Goal: Task Accomplishment & Management: Manage account settings

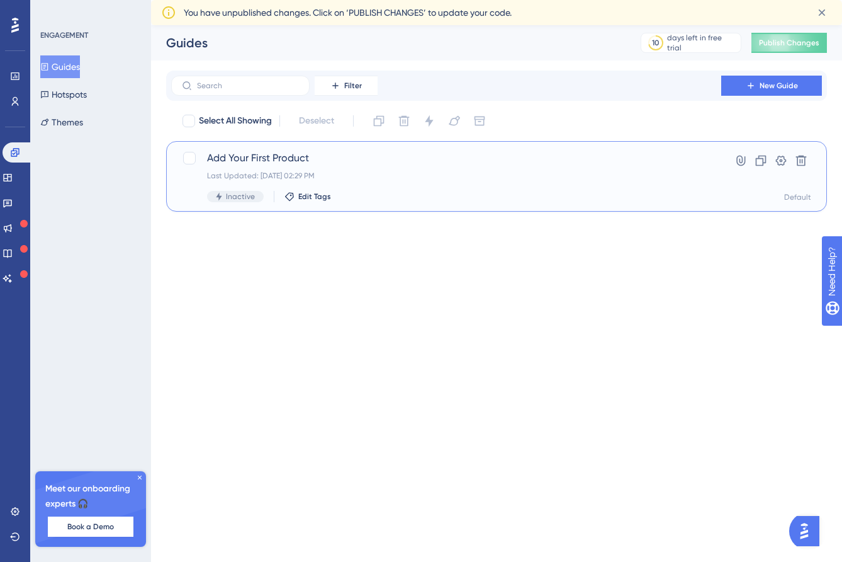
click at [426, 164] on span "Add Your First Product" at bounding box center [446, 157] width 479 height 15
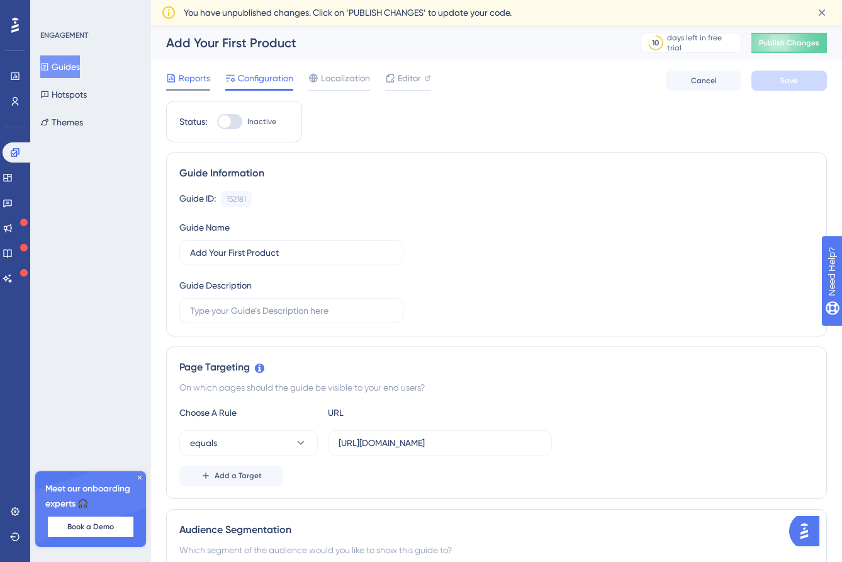
click at [195, 77] on span "Reports" at bounding box center [194, 78] width 31 height 15
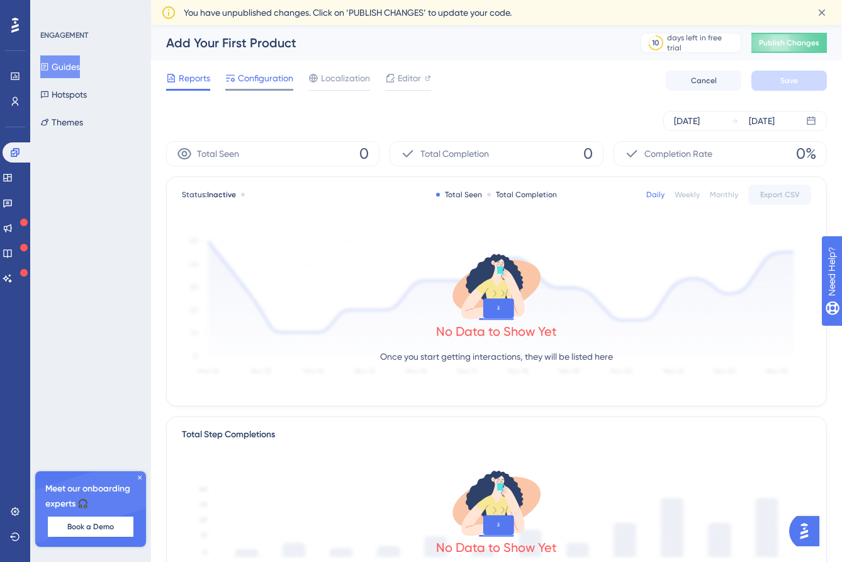
click at [273, 81] on span "Configuration" at bounding box center [265, 78] width 55 height 15
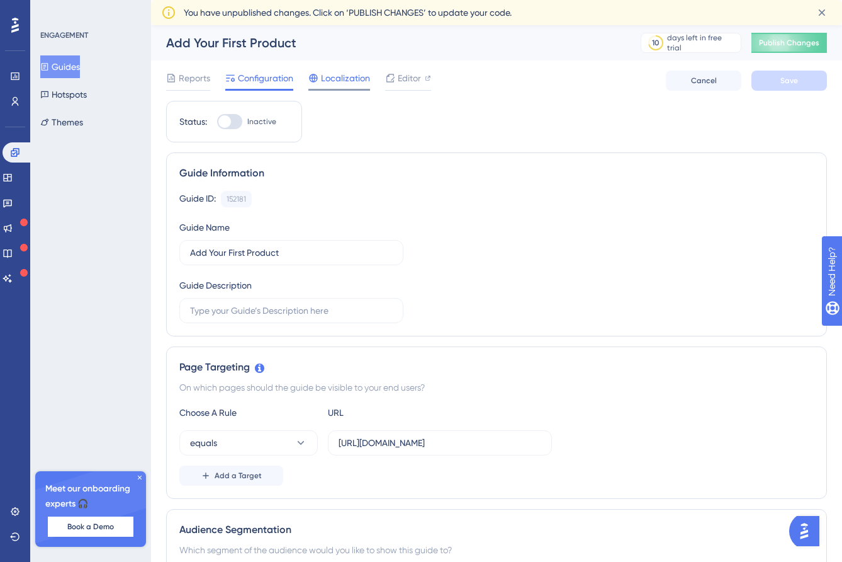
click at [329, 78] on span "Localization" at bounding box center [345, 78] width 49 height 15
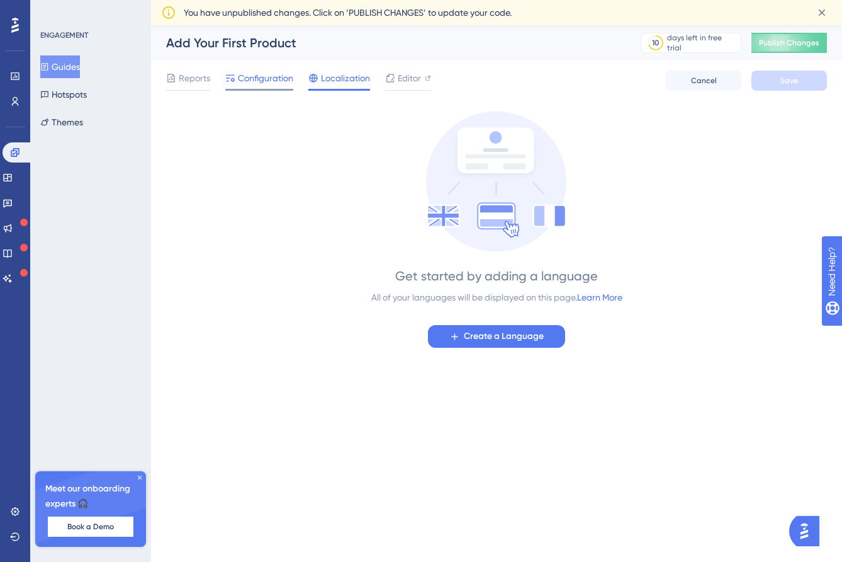
click at [285, 79] on span "Configuration" at bounding box center [265, 78] width 55 height 15
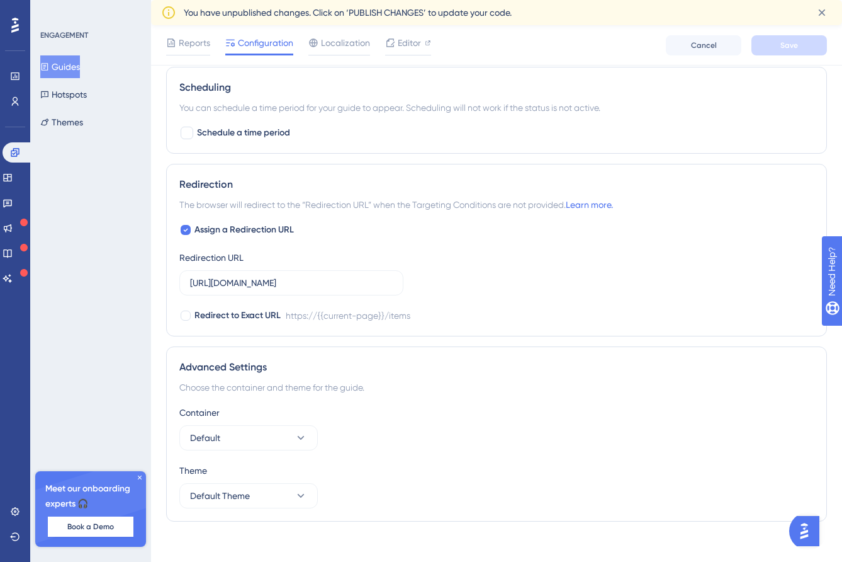
scroll to position [805, 0]
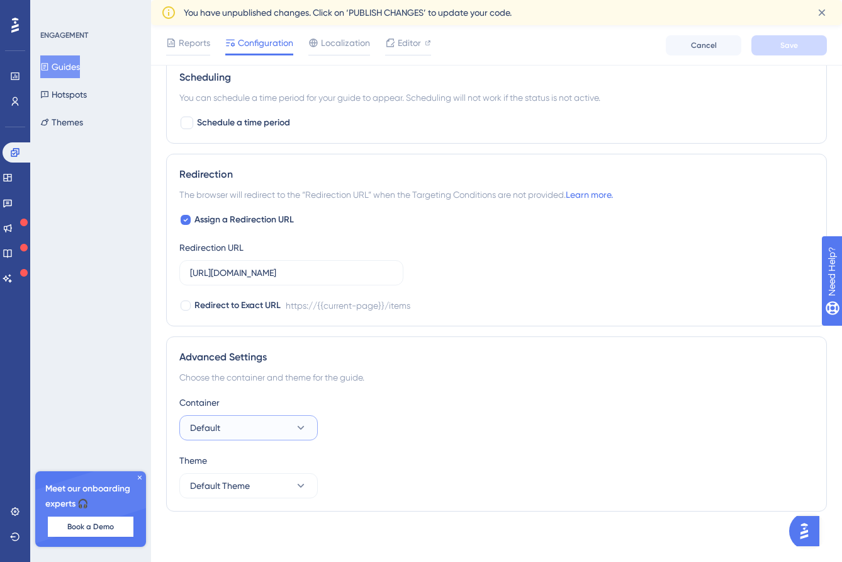
click at [297, 430] on icon at bounding box center [301, 427] width 13 height 13
click at [396, 438] on div "Container Default Default Default" at bounding box center [496, 417] width 635 height 45
click at [276, 479] on button "Default Theme" at bounding box center [248, 485] width 139 height 25
click at [409, 476] on div "Theme Default Theme Default Theme Default Theme" at bounding box center [496, 475] width 635 height 45
click at [99, 127] on div "Guides Hotspots Themes" at bounding box center [91, 94] width 102 height 78
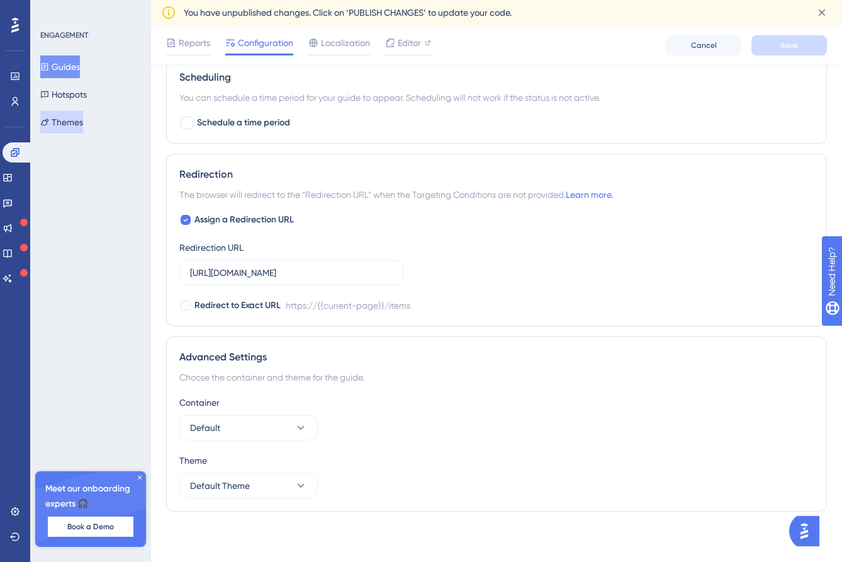
click at [79, 126] on button "Themes" at bounding box center [61, 122] width 43 height 23
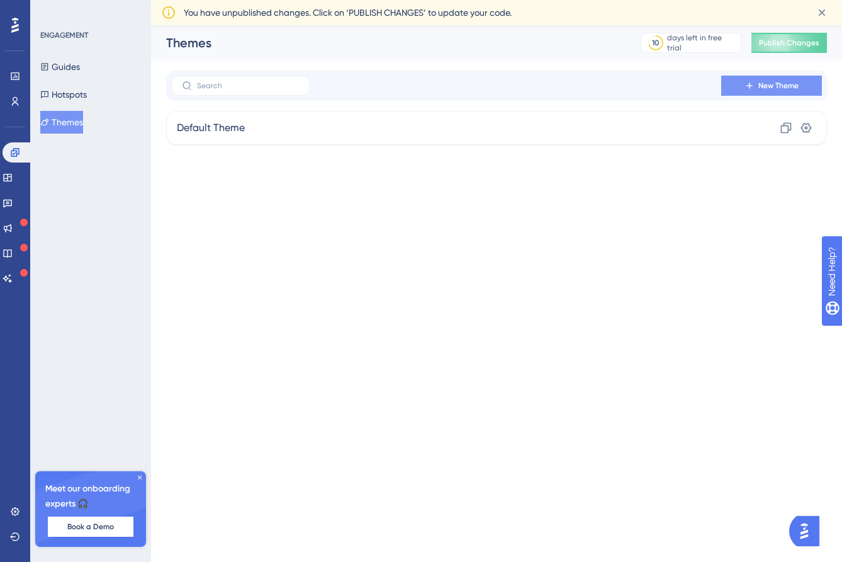
click at [752, 83] on icon at bounding box center [750, 86] width 10 height 10
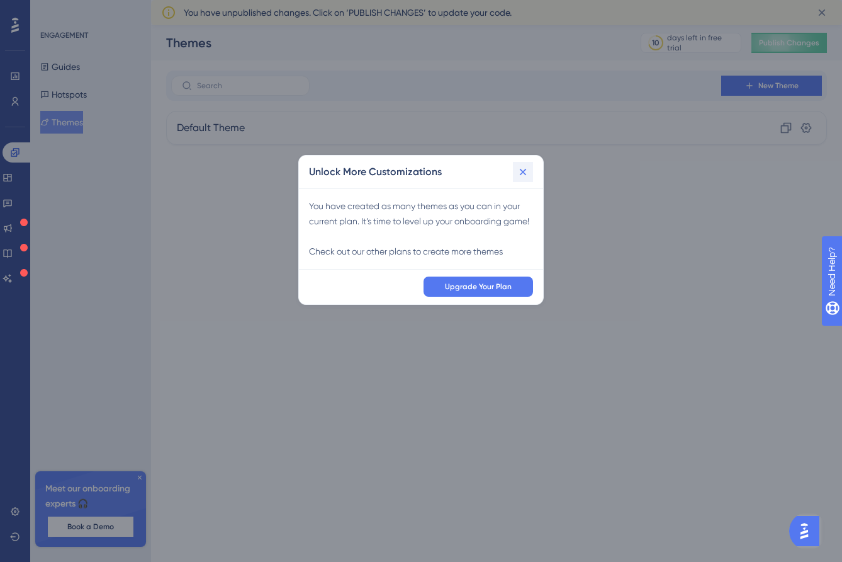
click at [521, 171] on icon at bounding box center [523, 172] width 13 height 13
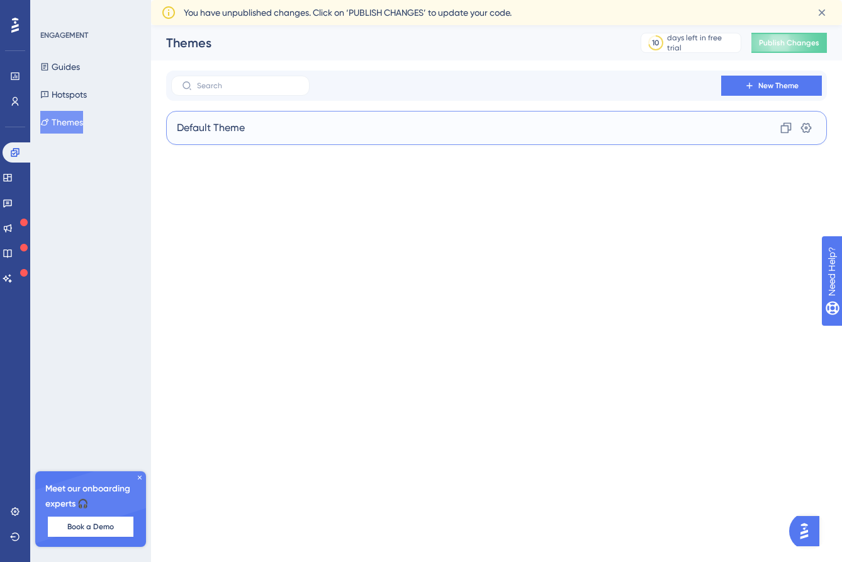
click at [538, 134] on div "Default Theme Clone Settings" at bounding box center [496, 128] width 661 height 34
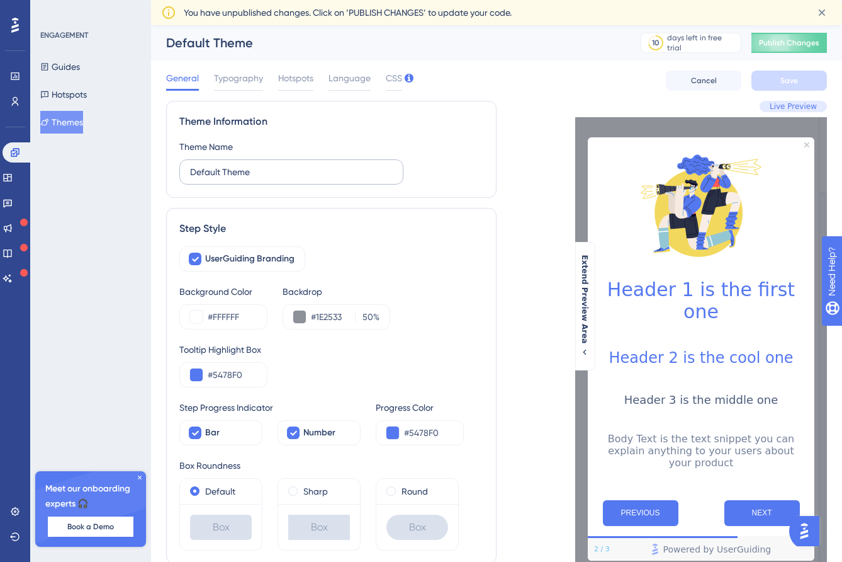
click at [305, 162] on label "Default Theme" at bounding box center [291, 171] width 224 height 25
click at [305, 165] on input "Default Theme" at bounding box center [291, 172] width 203 height 14
click at [337, 132] on div "Theme Information Theme Name Default Theme" at bounding box center [331, 149] width 331 height 97
click at [259, 259] on span "UserGuiding Branding" at bounding box center [249, 258] width 89 height 15
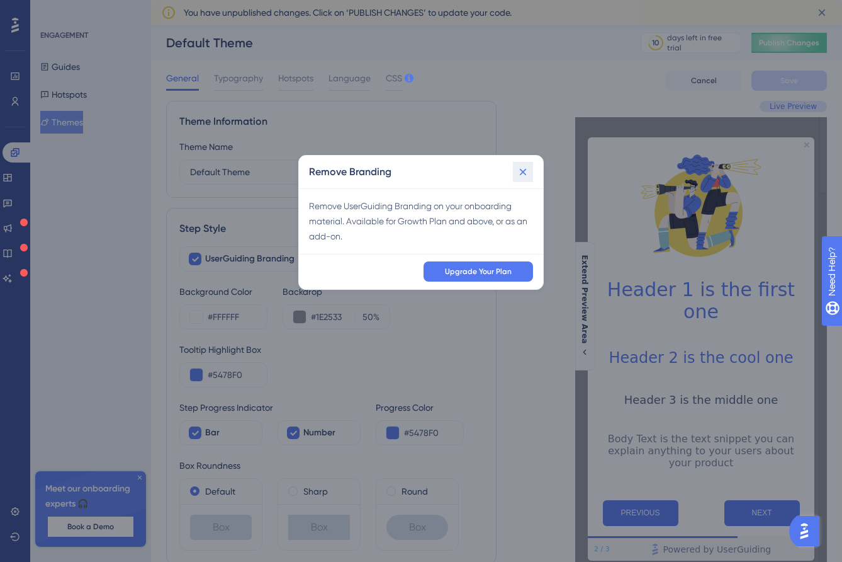
click at [520, 173] on icon at bounding box center [523, 172] width 13 height 13
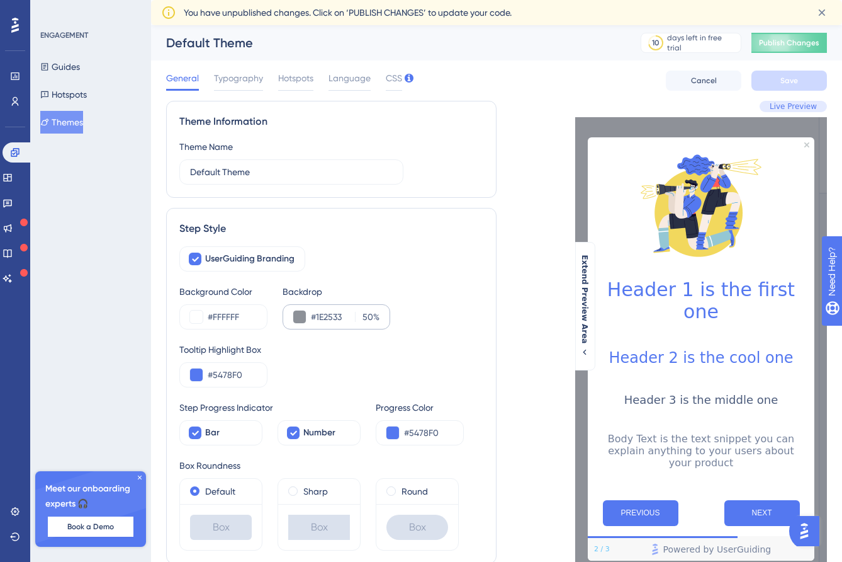
click at [310, 317] on div "#1E2533 50 %" at bounding box center [337, 316] width 108 height 25
click at [295, 317] on button at bounding box center [299, 316] width 13 height 13
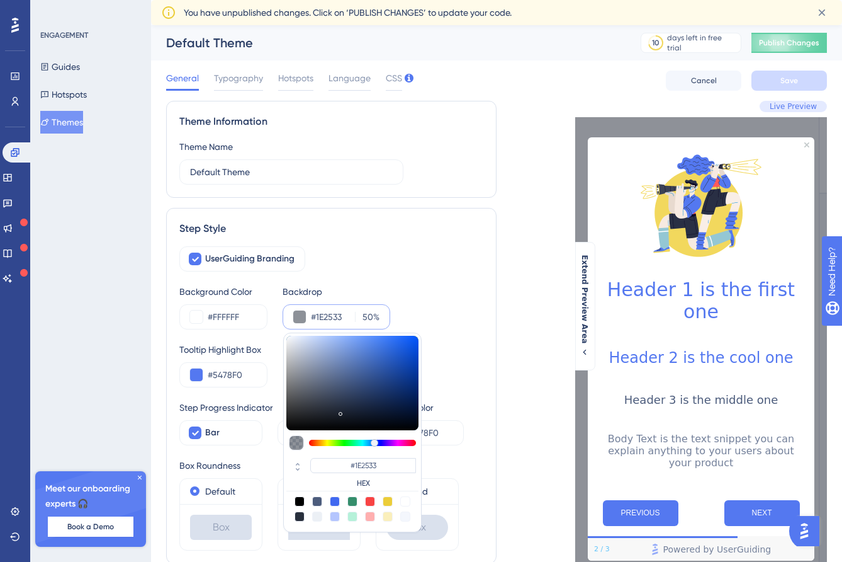
type input "#3a5997"
type input "#3A5997"
click at [368, 374] on div at bounding box center [352, 383] width 132 height 94
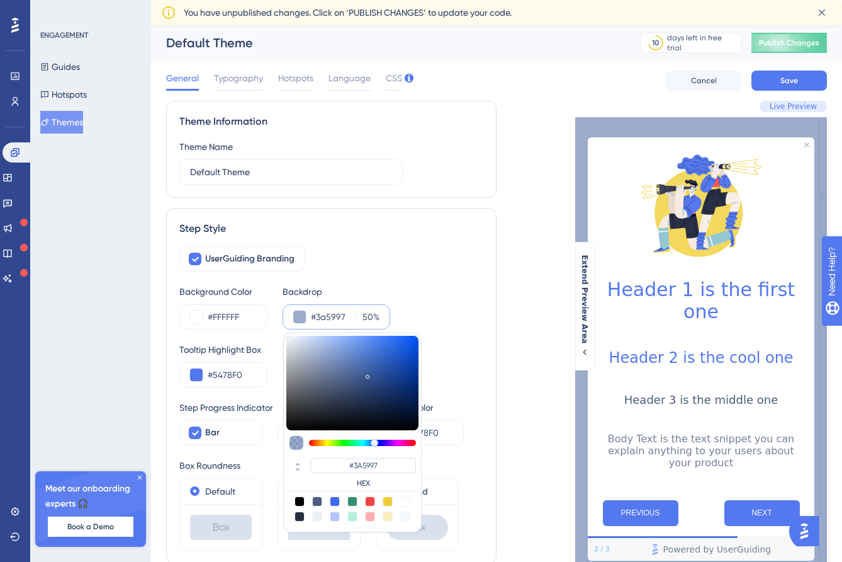
type input "#3b5a99"
type input "#3B5A99"
type input "#3a5a99"
type input "#3A5A99"
type input "#365aa1"
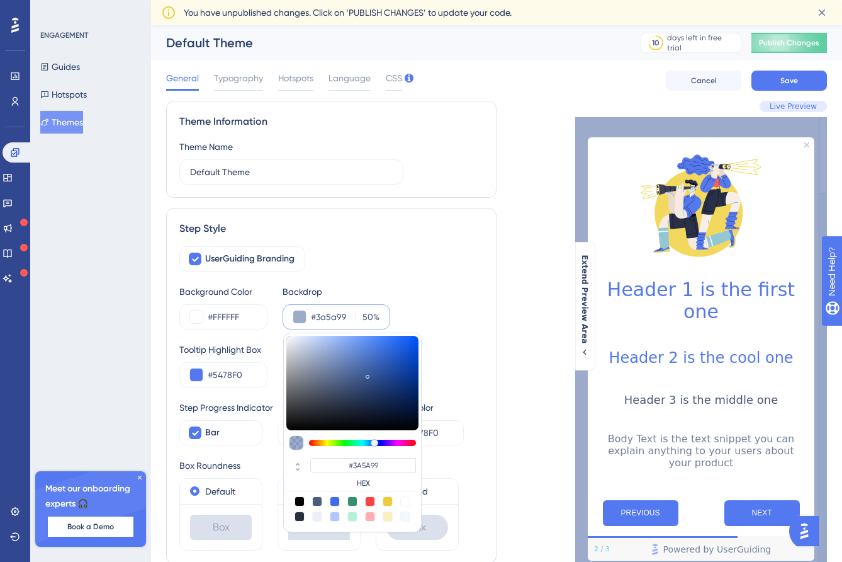
type input "#365AA1"
type input "#2c63d1"
type input "#2C63D1"
type input "#1a64f8"
type input "#1A64F8"
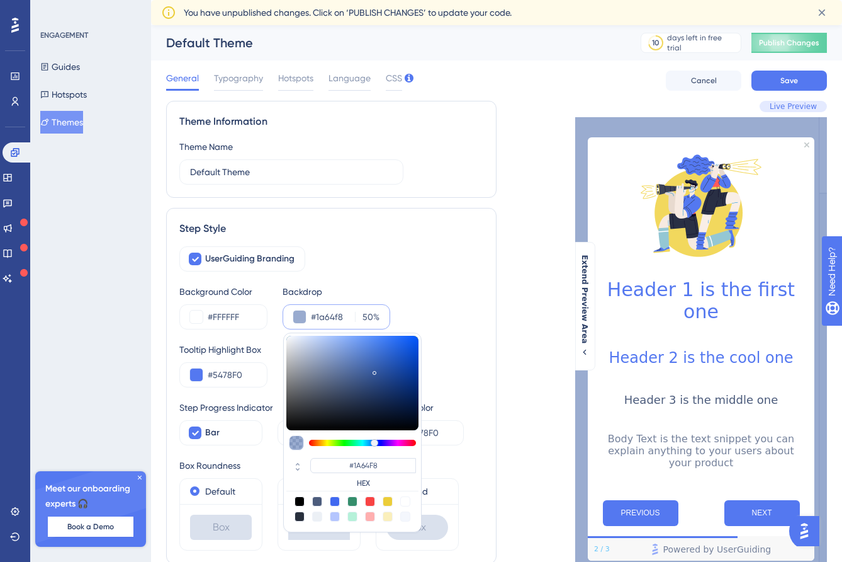
type input "#0b5cff"
type input "#0B5CFF"
type input "#0659ff"
type input "#0659FF"
type input "#0558ff"
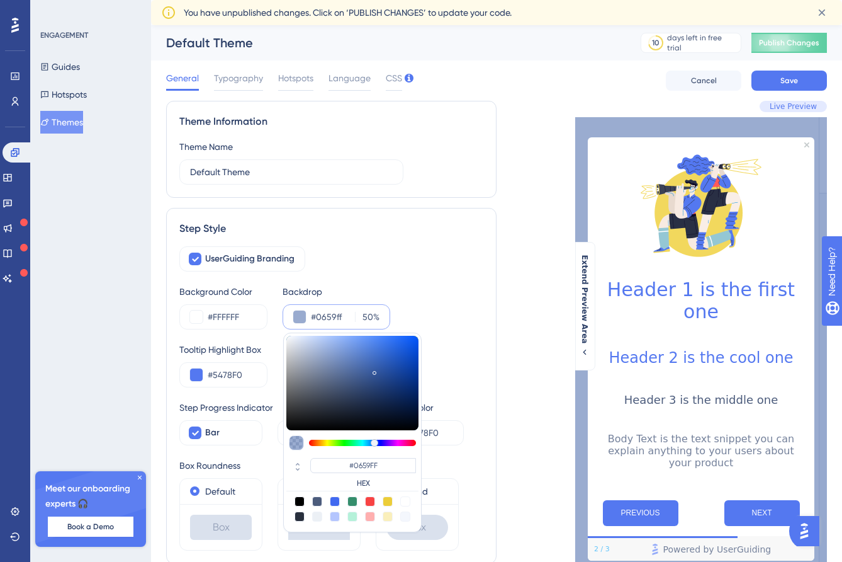
type input "#0558FF"
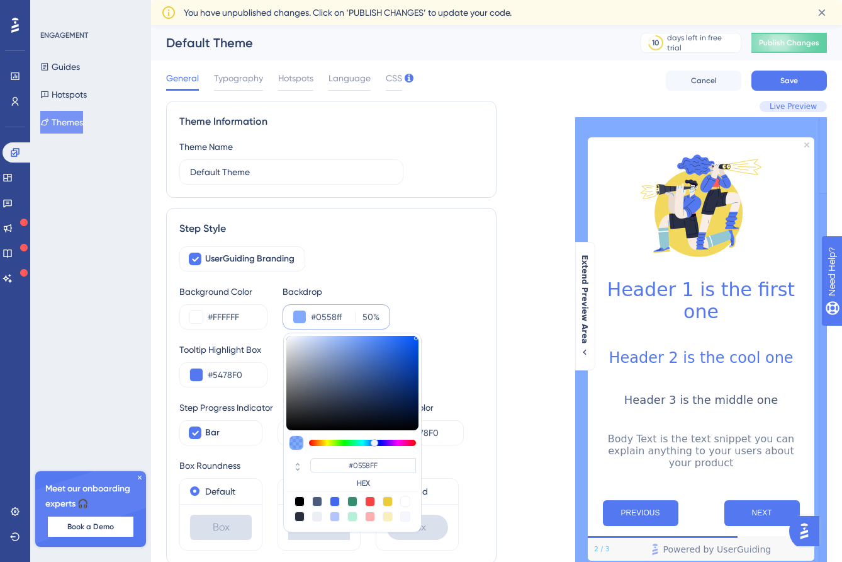
type input "#0659ff"
type input "#0659FF"
type input "#075aff"
type input "#075AFF"
type input "#1161ff"
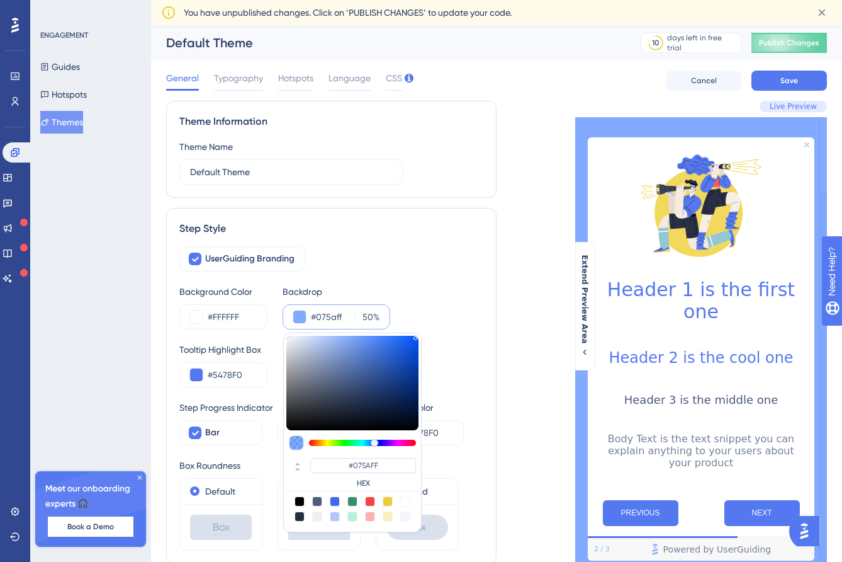
type input "#1161FF"
type input "#3c66b8"
type input "#3C66B8"
type input "#445474"
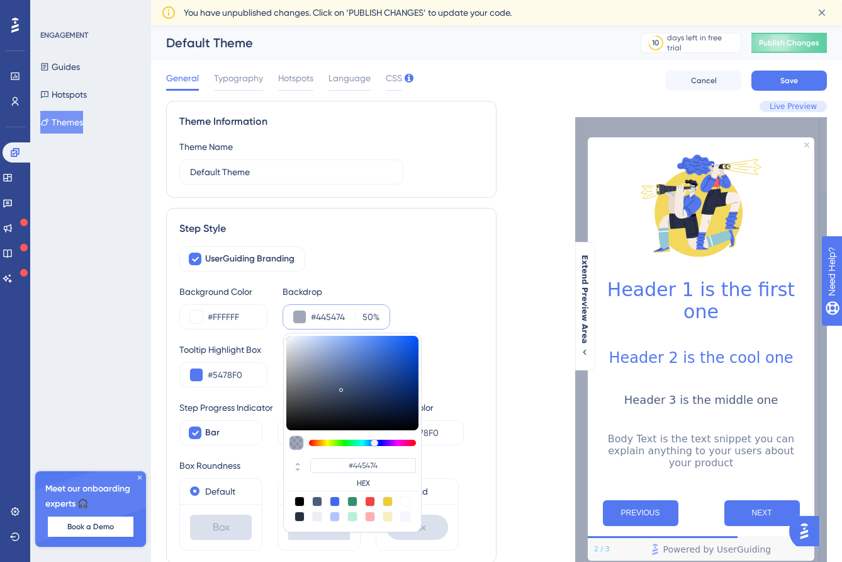
type input "#3e4657"
type input "#3E4657"
type input "#353841"
type input "#2c2e33"
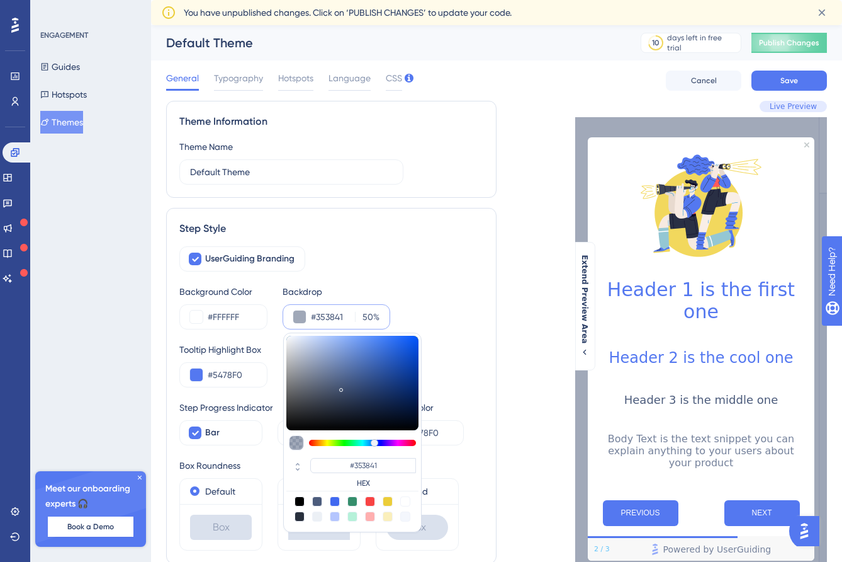
type input "#2C2E33"
type input "#242629"
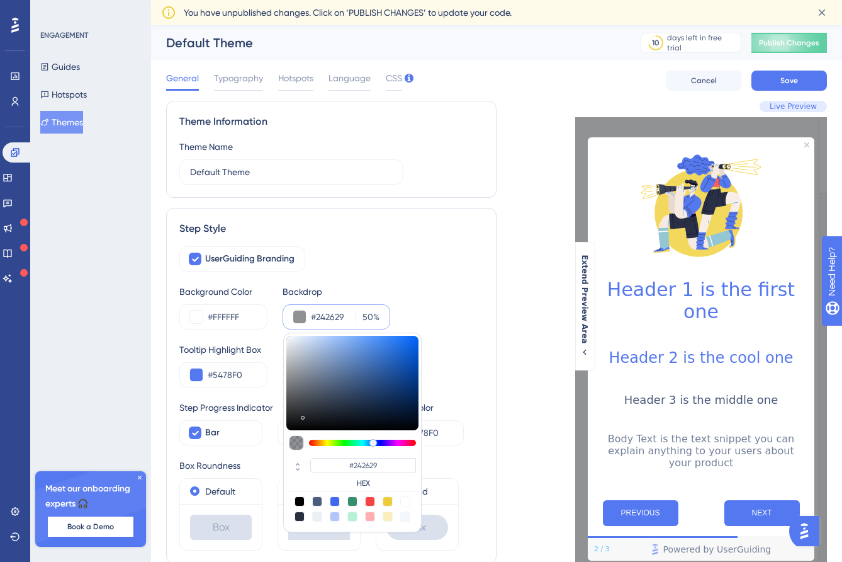
type input "#202224"
type input "#222425"
type input "#242627"
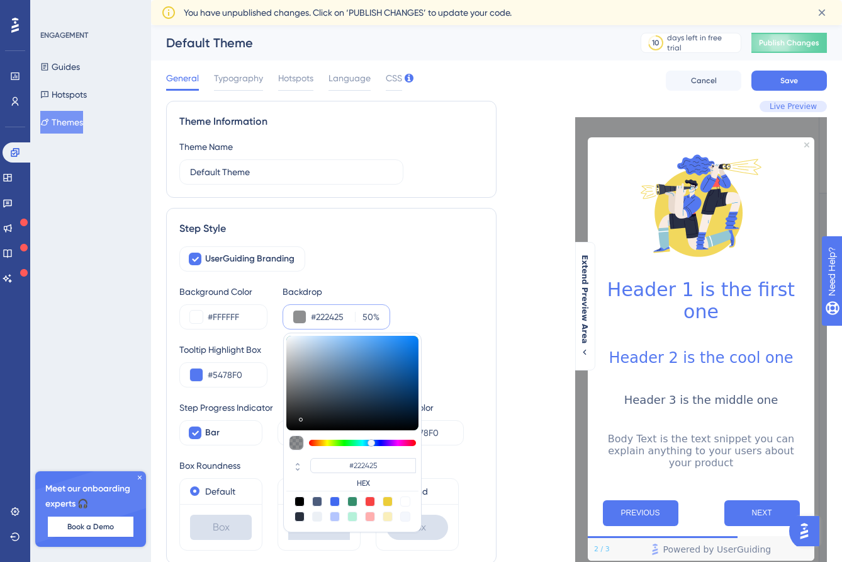
type input "#242627"
type input "#252829"
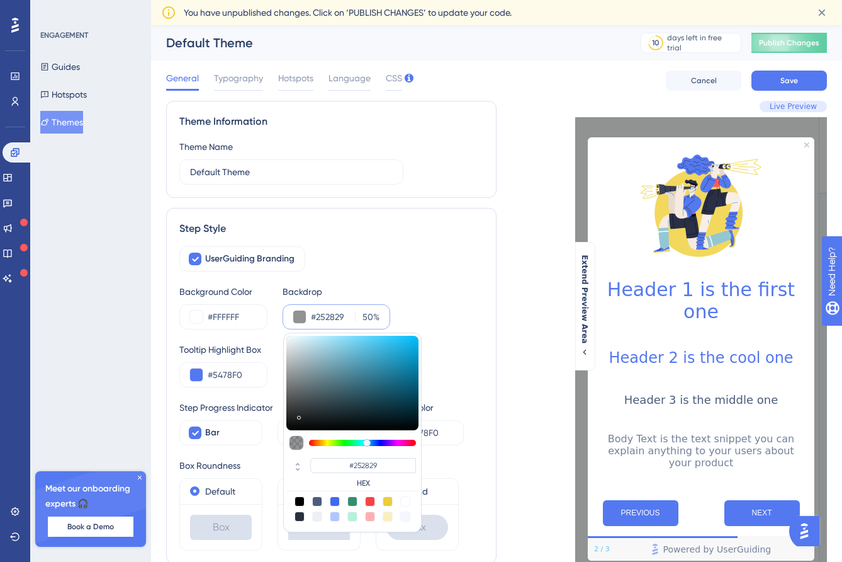
drag, startPoint x: 373, startPoint y: 371, endPoint x: 298, endPoint y: 415, distance: 86.6
click at [299, 415] on div at bounding box center [300, 417] width 2 height 4
click at [393, 282] on div "UserGuiding Branding Background Color #FFFFFF Backdrop #252829 50 % #252829 HEX…" at bounding box center [331, 398] width 304 height 304
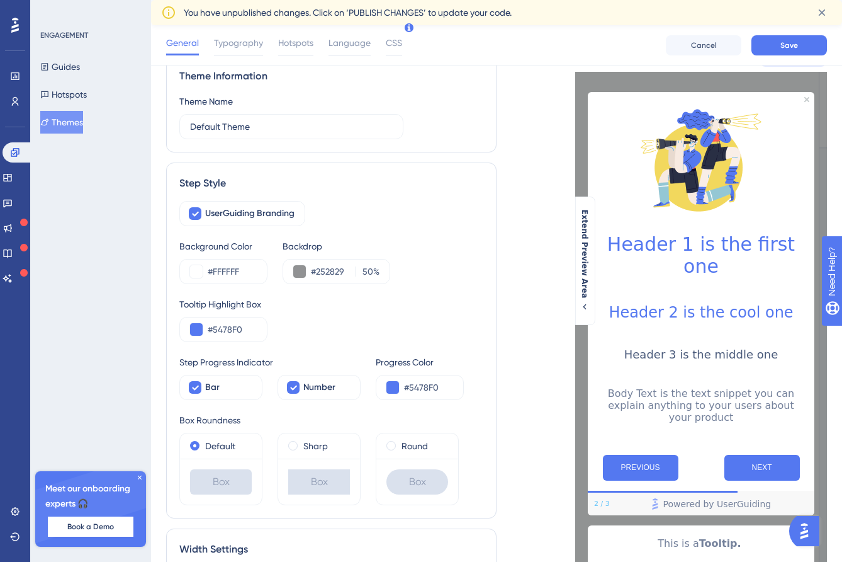
scroll to position [52, 0]
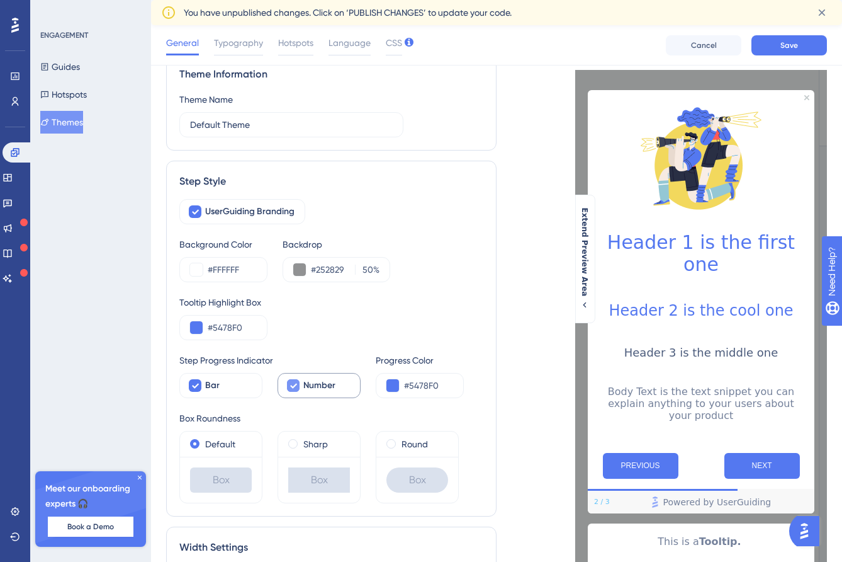
click at [293, 388] on icon at bounding box center [294, 385] width 8 height 10
click at [293, 388] on div at bounding box center [293, 385] width 13 height 13
click at [293, 388] on icon at bounding box center [294, 385] width 8 height 10
click at [279, 379] on label "Number" at bounding box center [319, 385] width 83 height 25
checkbox input "true"
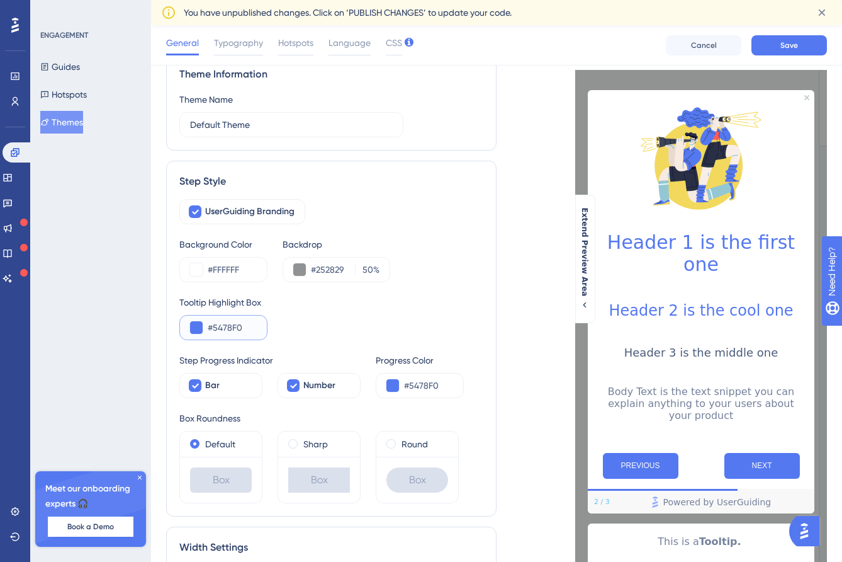
click at [240, 331] on input "#5478F0" at bounding box center [232, 327] width 49 height 15
click at [198, 323] on button at bounding box center [196, 327] width 13 height 13
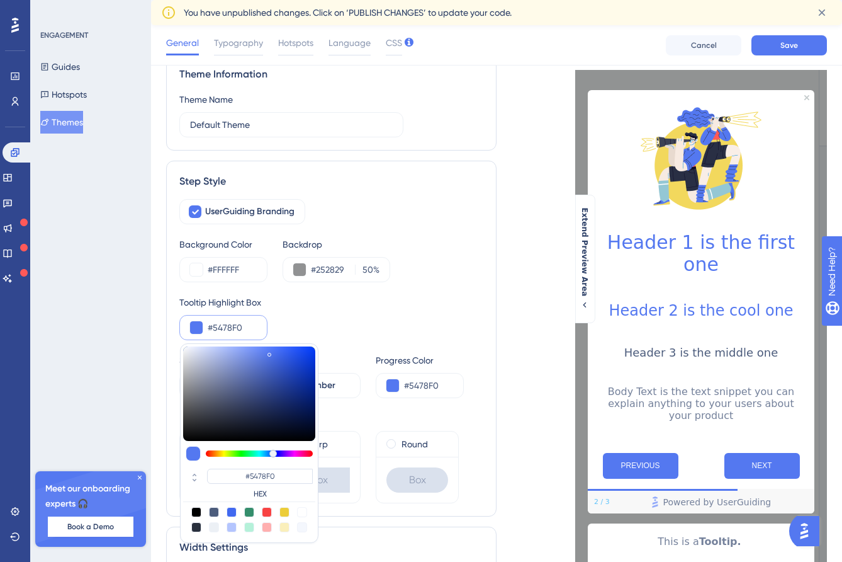
type input "#4964be"
type input "#4964BE"
click at [264, 370] on div at bounding box center [249, 393] width 132 height 94
type input "#4a65be"
type input "#4A65BE"
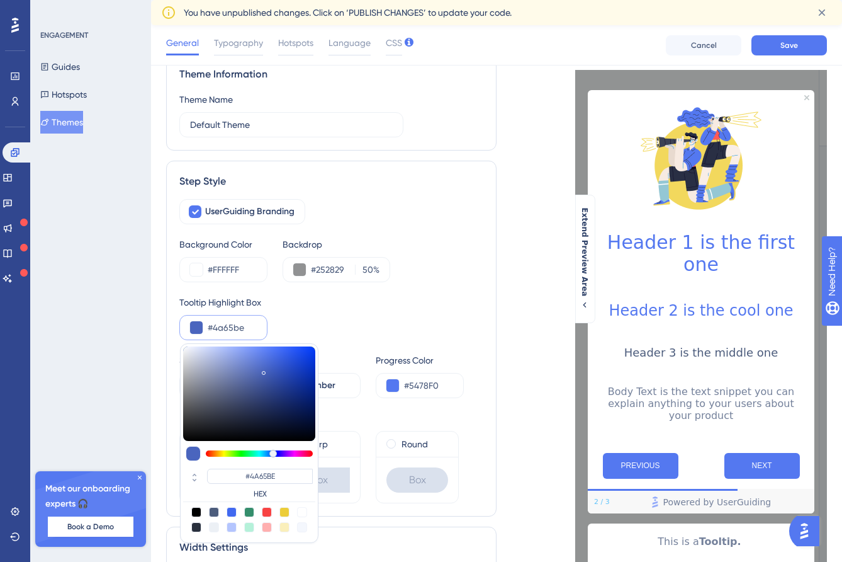
type input "#536cbe"
type input "#536CBE"
type input "#5c73be"
type input "#5C73BE"
type input "#687cbd"
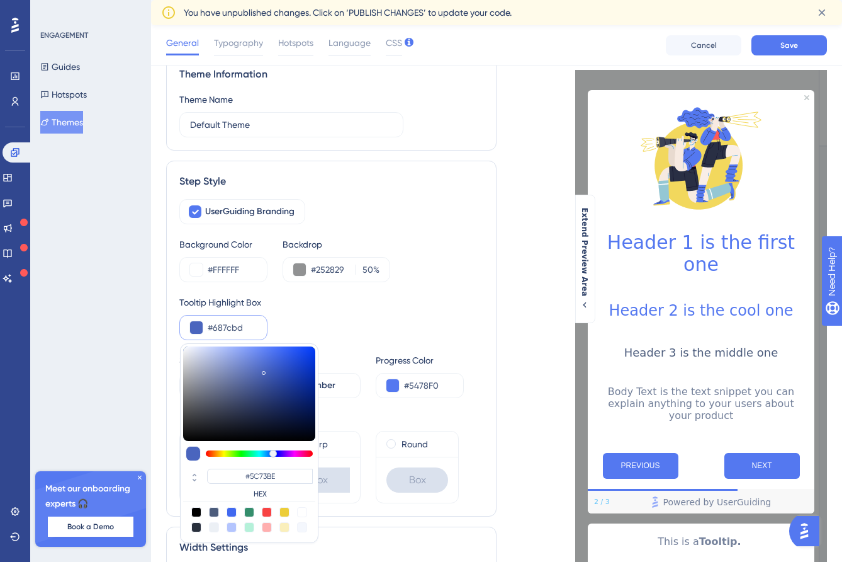
type input "#687CBD"
type input "#6d7fb8"
type input "#6D7FB8"
type input "#7181b6"
type input "#7181B6"
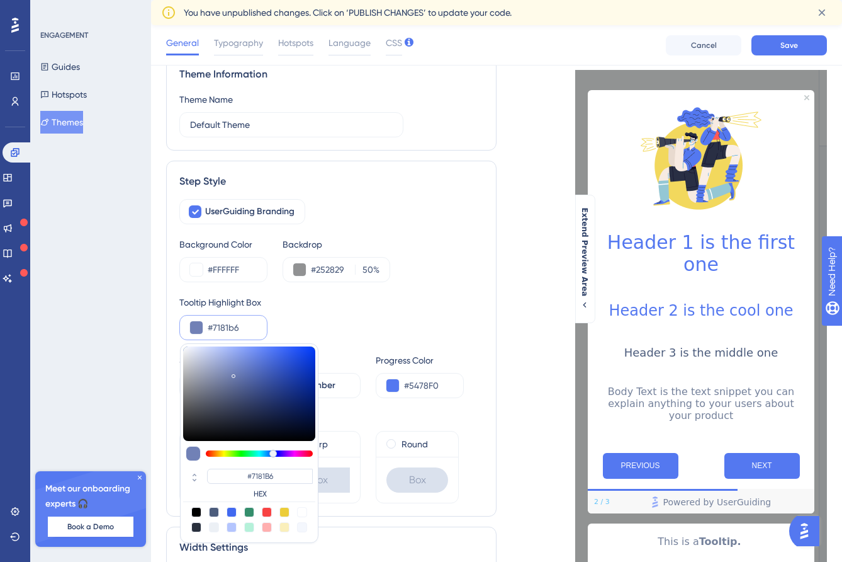
type input "#707fb4"
type input "#707FB4"
type input "#667fd6"
type input "#667FD6"
type input "#3c65f3"
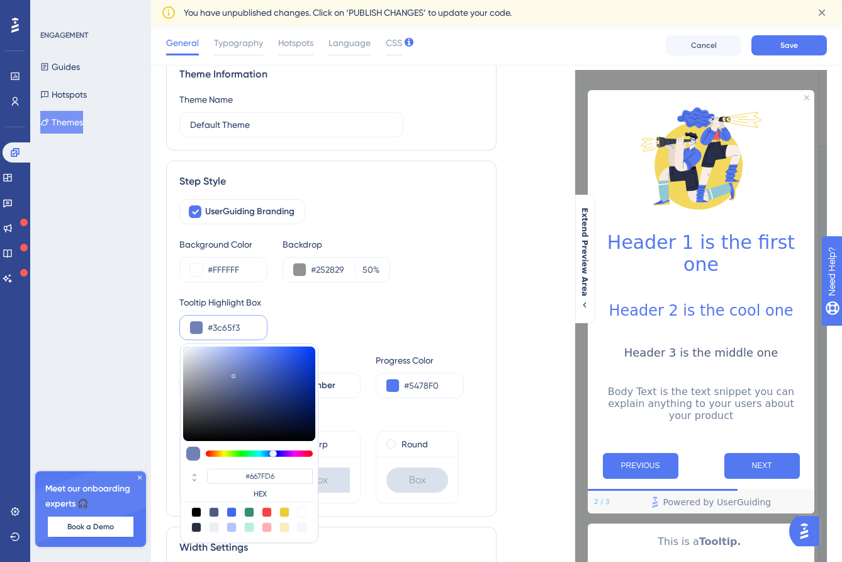
type input "#3C65F3"
type input "#1549ff"
type input "#1549FF"
type input "#013aff"
type input "#013AFF"
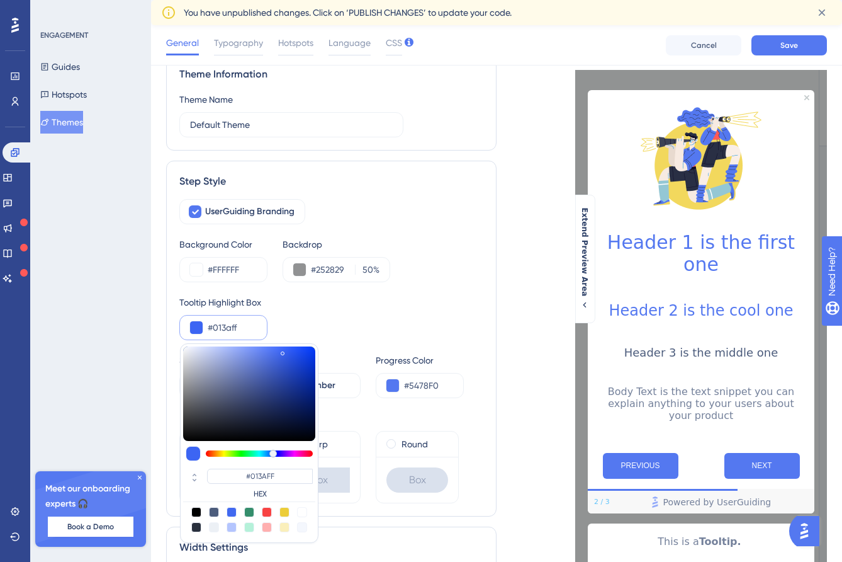
type input "#0039ff"
type input "#0039FF"
type input "#1f50fc"
type input "#1F50FC"
type input "#5a79e4"
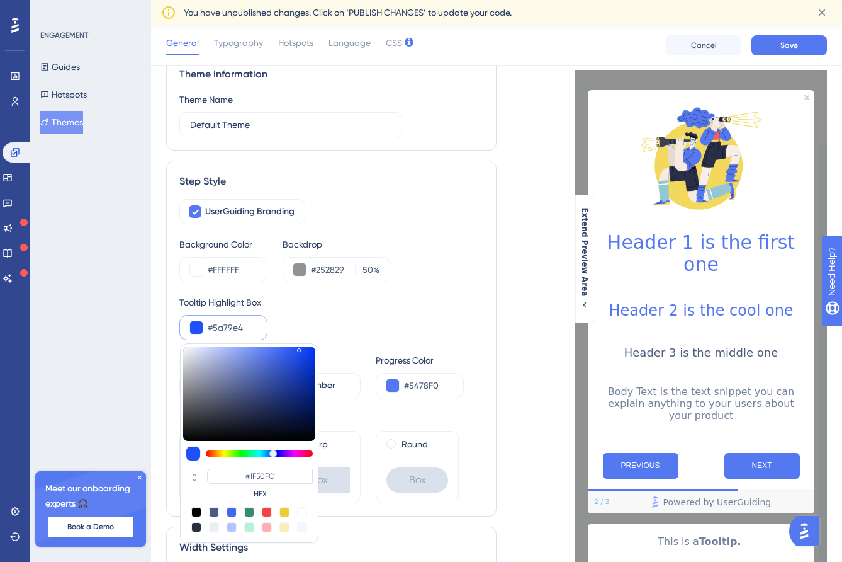
type input "#5A79E4"
type input "#7087d6"
type input "#7087D6"
type input "#7a8dcc"
type input "#7A8DCC"
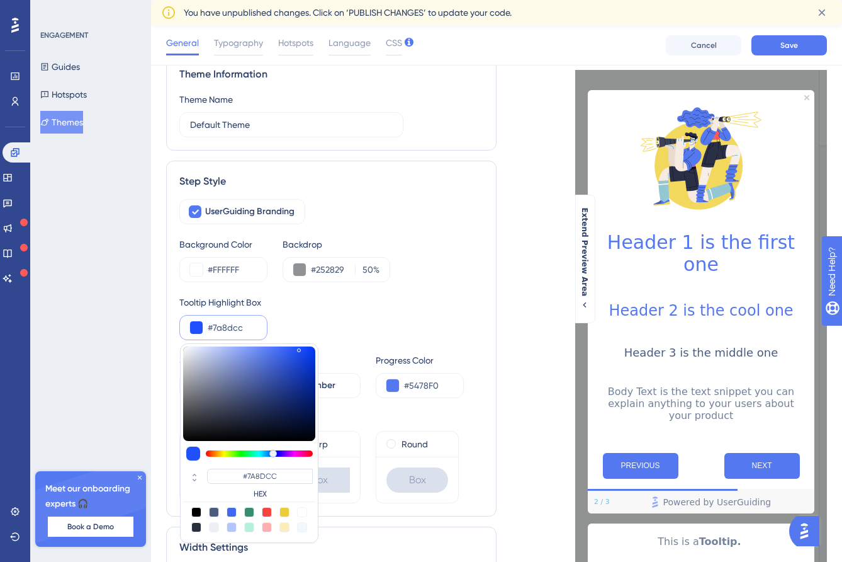
type input "#7c8ec9"
type input "#7C8EC9"
type input "#7c8ec7"
type input "#7C8EC7"
type input "#7b8dc7"
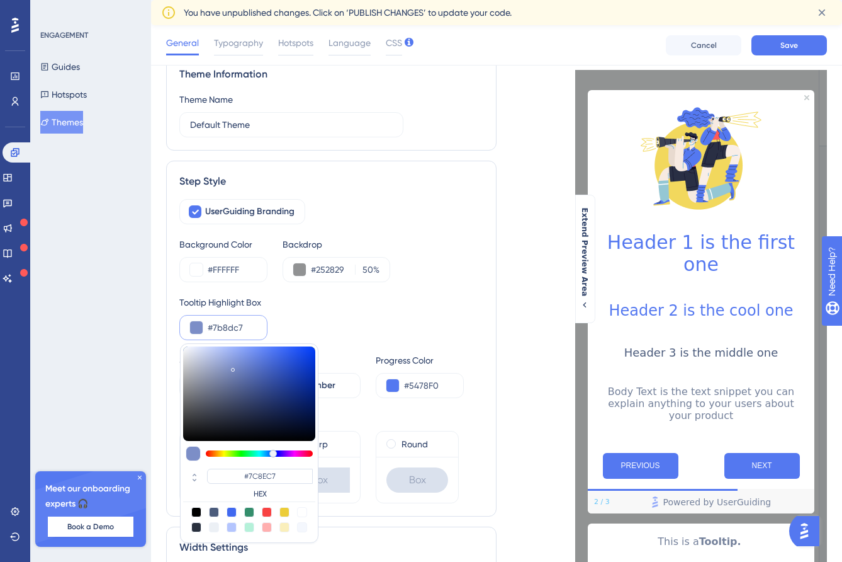
type input "#7B8DC7"
type input "#6280e4"
type input "#6280E4"
type input "#3765ff"
type input "#3765FF"
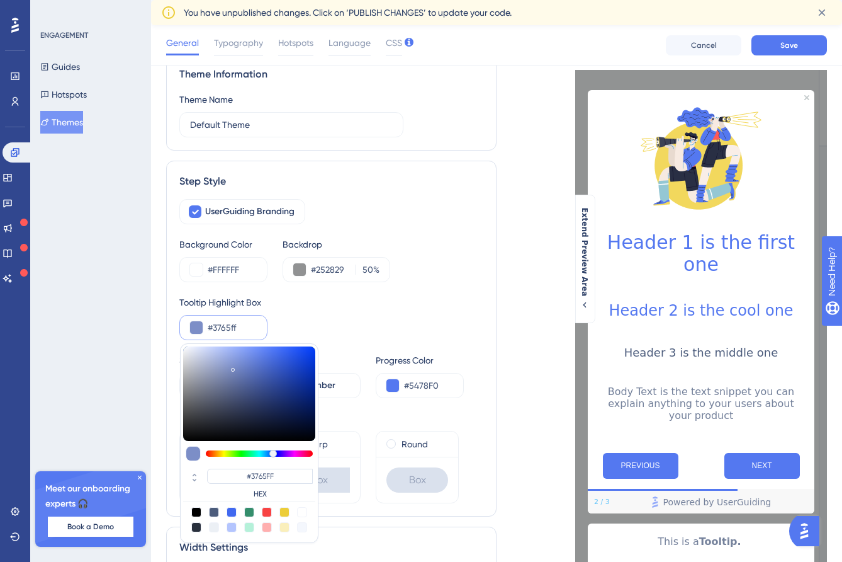
type input "#1d51ff"
type input "#1D51FF"
type input "#1148ff"
type input "#1148FF"
type input "#0c44ff"
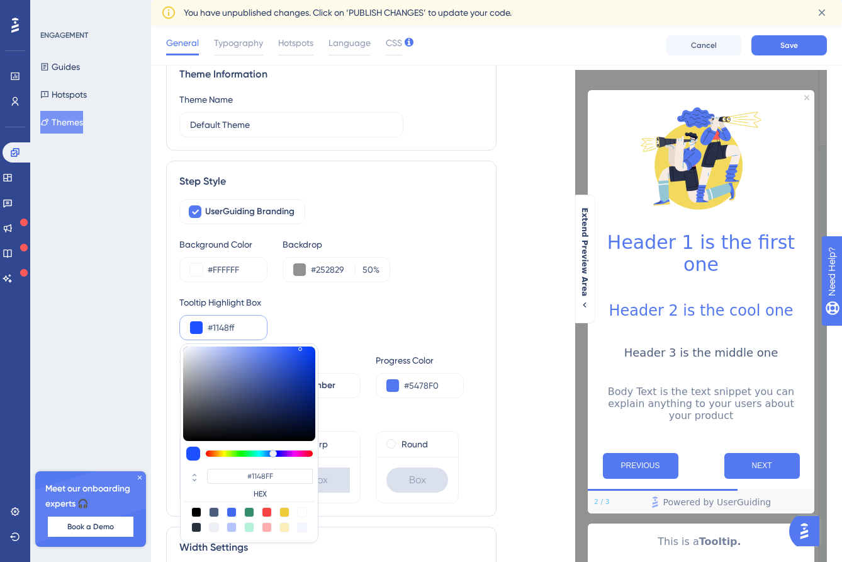
type input "#0C44FF"
type input "#0a42ff"
type input "#0A42FF"
type input "#043dff"
type input "#043DFF"
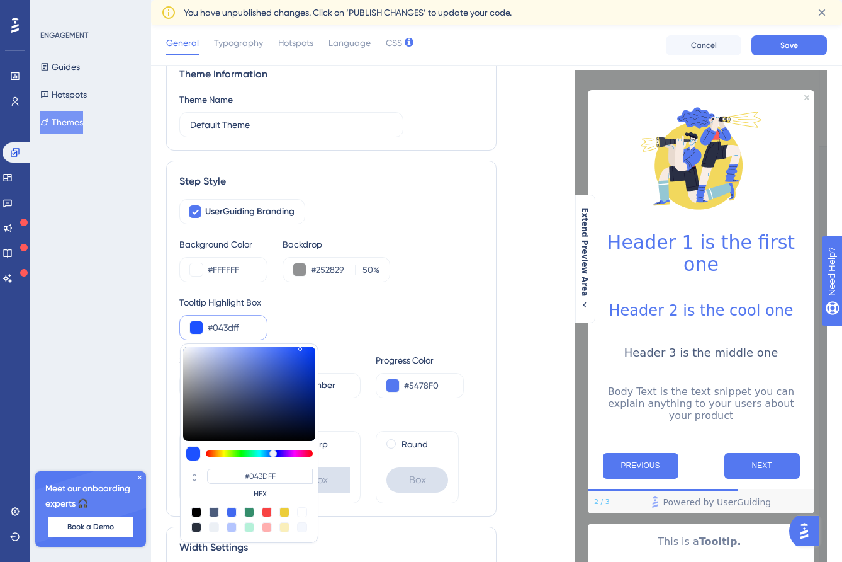
type input "#003aff"
type input "#003AFF"
type input "#023cff"
type input "#023CFF"
type input "#1349ff"
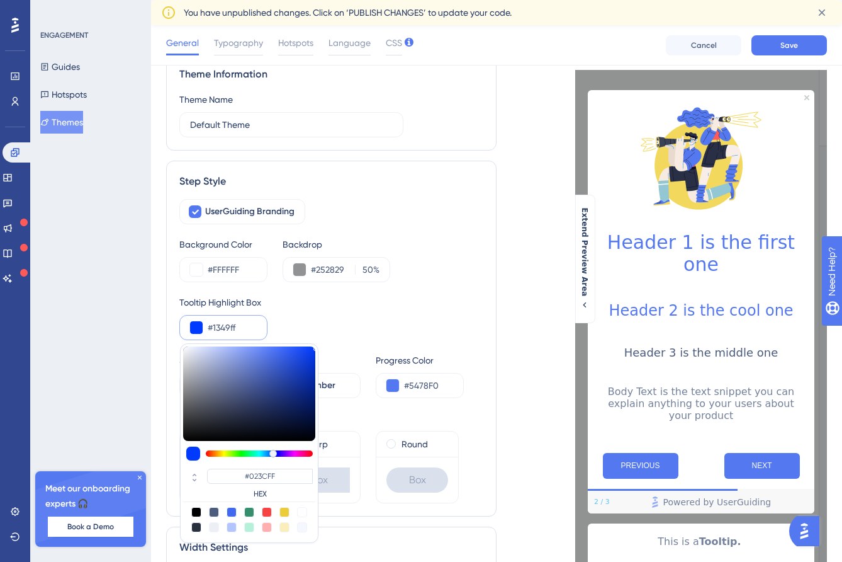
type input "#1349FF"
type input "#2c56e6"
type input "#2C56E6"
type input "#4162d3"
type input "#4162D3"
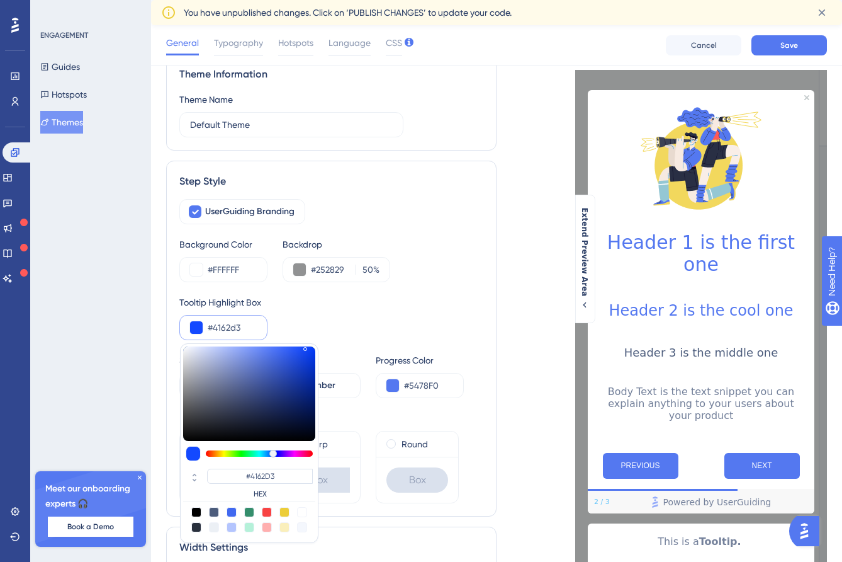
type input "#4f6bcc"
type input "#4F6BCC"
type input "#516cca"
type input "#516CCA"
type input "#5972c7"
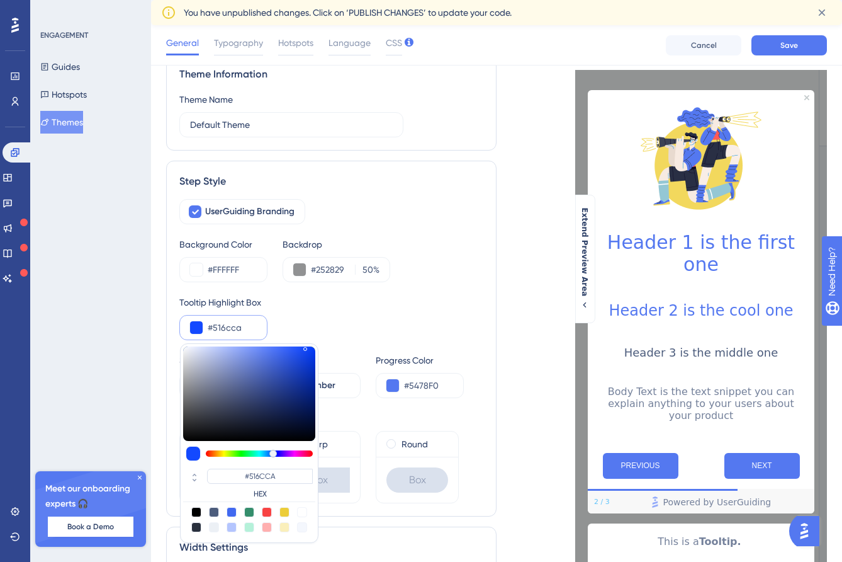
type input "#5972C7"
type input "#5e75c5"
type input "#5E75C5"
drag, startPoint x: 264, startPoint y: 370, endPoint x: 252, endPoint y: 368, distance: 12.2
click at [252, 368] on div at bounding box center [253, 370] width 2 height 4
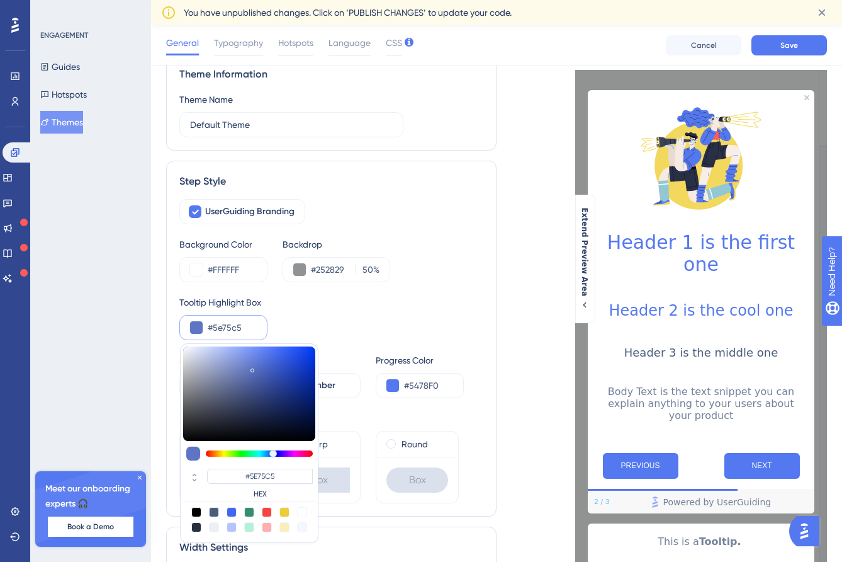
click at [302, 331] on div "Tooltip Highlight Box #5e75c5 #5E75C5 HEX" at bounding box center [331, 317] width 304 height 45
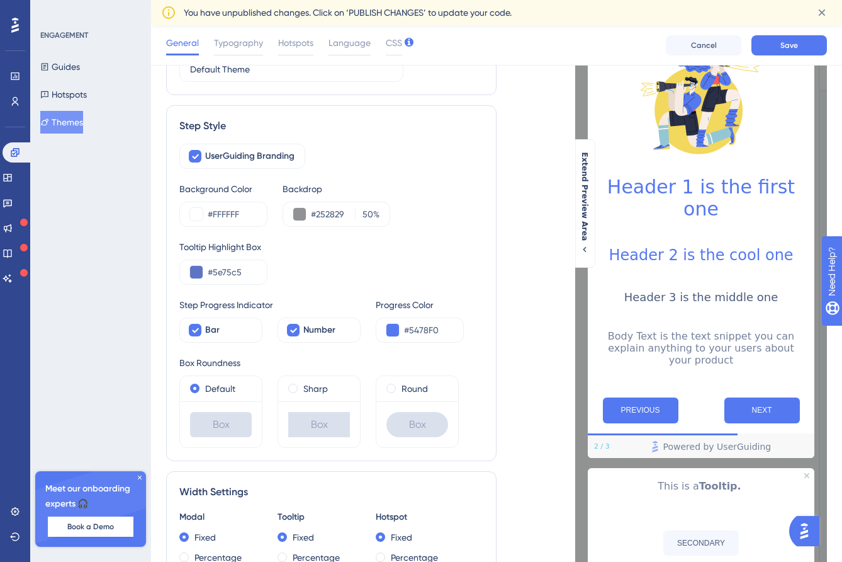
scroll to position [110, 0]
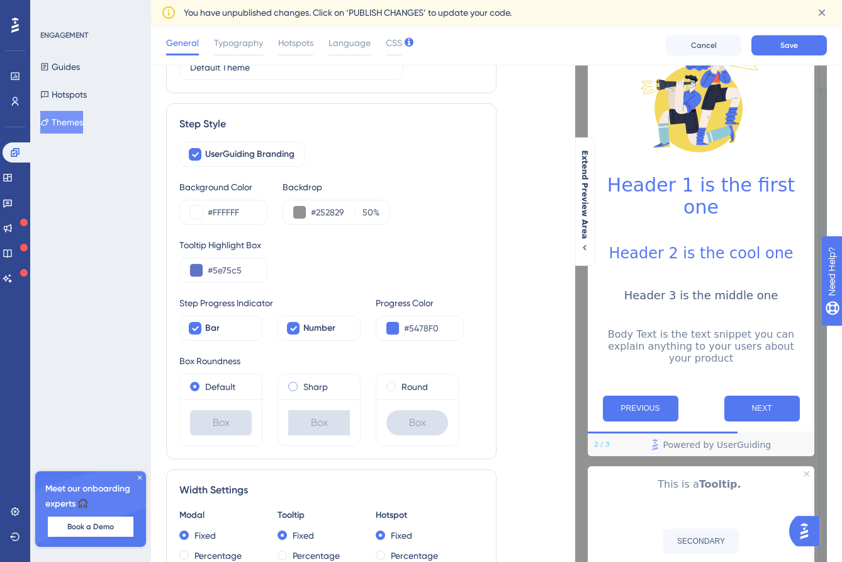
click at [312, 384] on label "Sharp" at bounding box center [315, 386] width 25 height 15
click at [408, 382] on label "Round" at bounding box center [415, 386] width 26 height 15
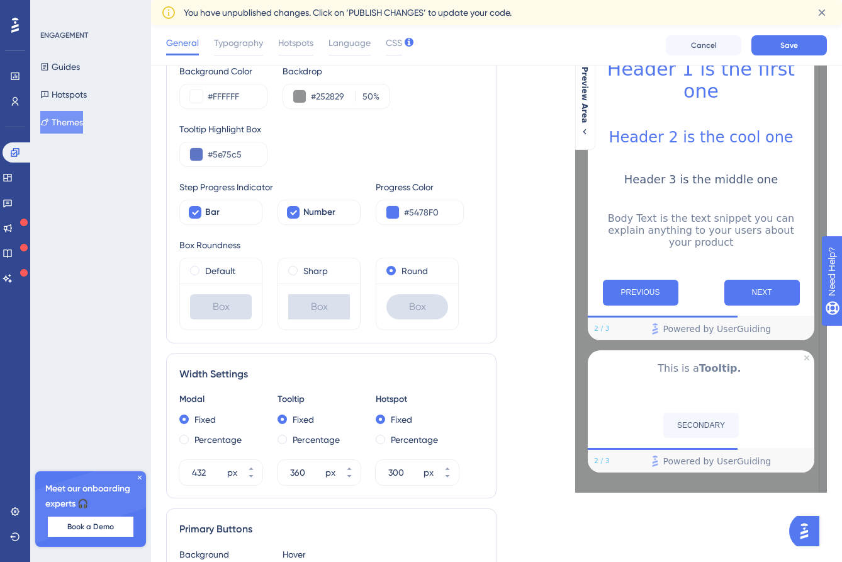
scroll to position [297, 0]
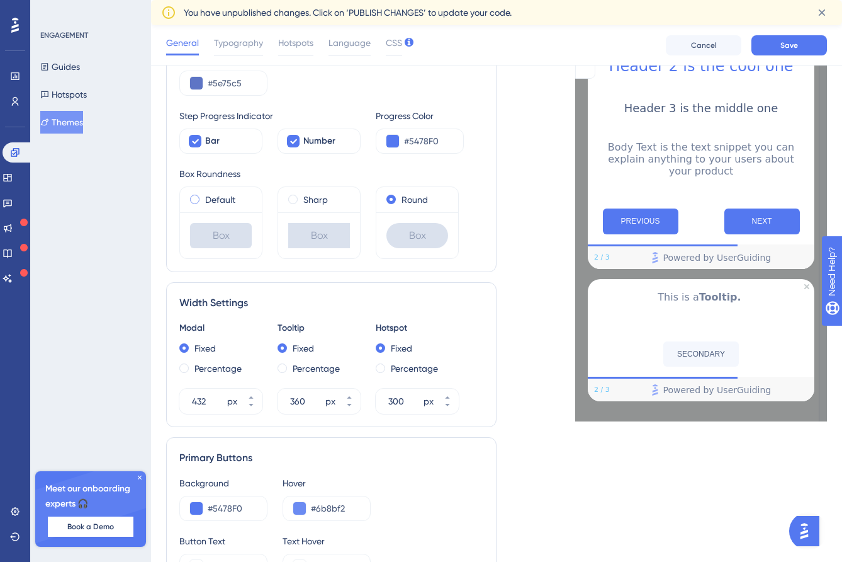
click at [227, 199] on label "Default" at bounding box center [220, 199] width 30 height 15
click at [301, 210] on div "Sharp" at bounding box center [319, 199] width 82 height 25
click at [305, 206] on label "Sharp" at bounding box center [315, 199] width 25 height 15
click at [378, 201] on div "Round" at bounding box center [418, 199] width 82 height 25
click at [396, 201] on div "Round" at bounding box center [418, 199] width 62 height 15
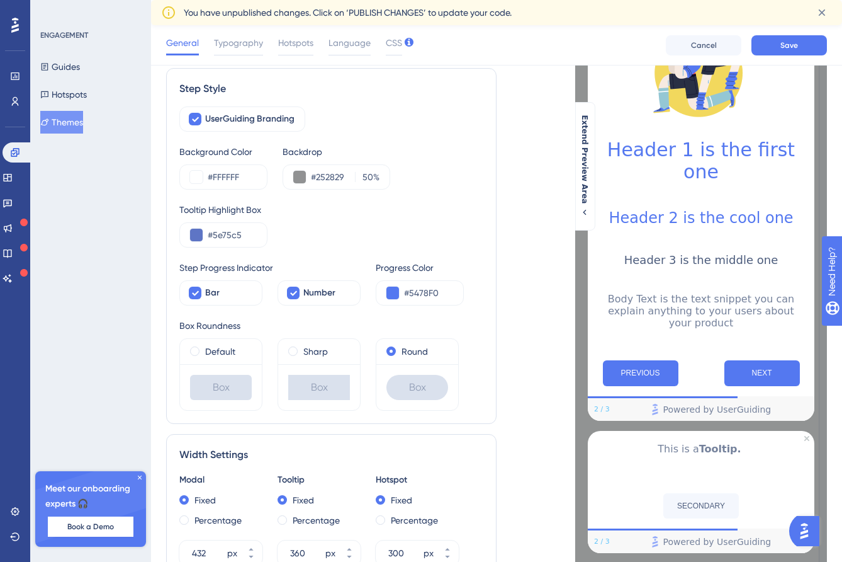
scroll to position [134, 0]
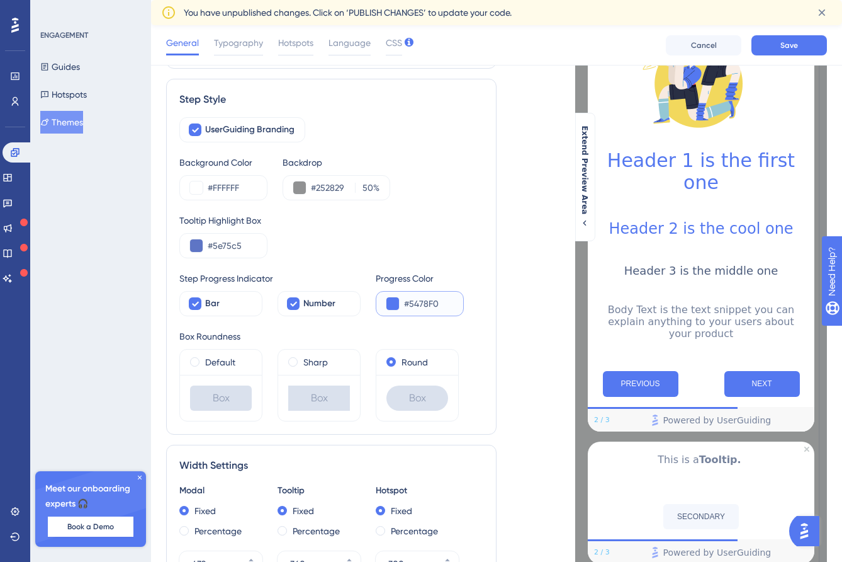
click at [395, 301] on button at bounding box center [393, 303] width 13 height 13
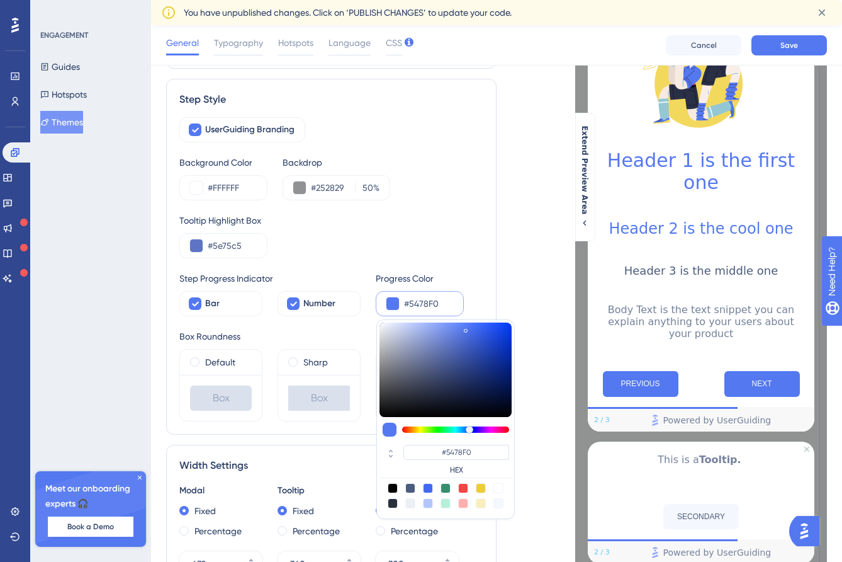
type input "#f07b54"
type input "#F07B54"
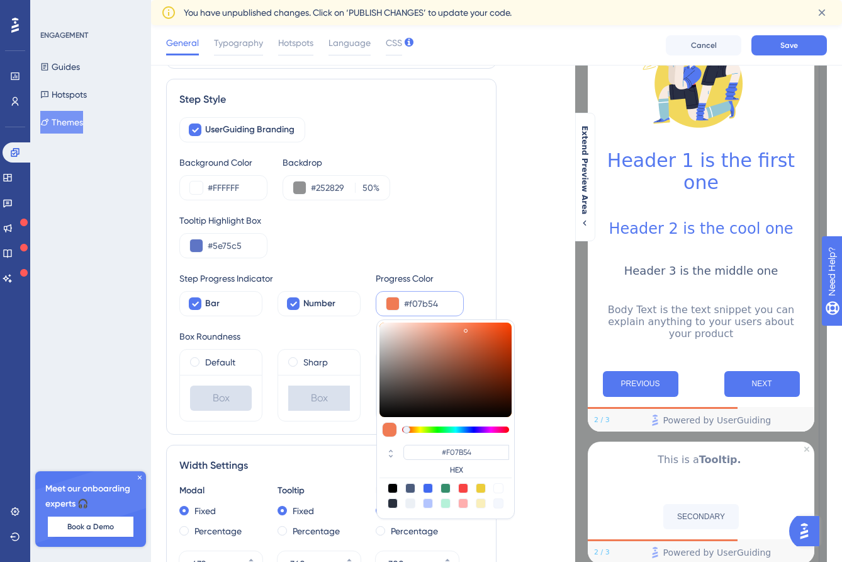
click at [407, 432] on div at bounding box center [455, 429] width 107 height 6
click at [428, 302] on input "#f07b54" at bounding box center [428, 303] width 49 height 15
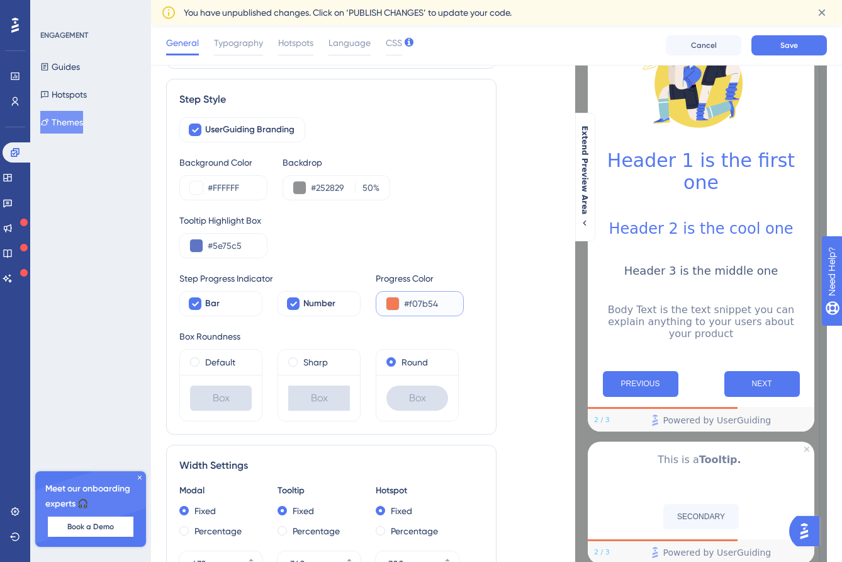
click at [428, 302] on input "#f07b54" at bounding box center [428, 303] width 49 height 15
paste input "F043"
click at [421, 303] on input "#F0434" at bounding box center [428, 303] width 49 height 15
paste input "3"
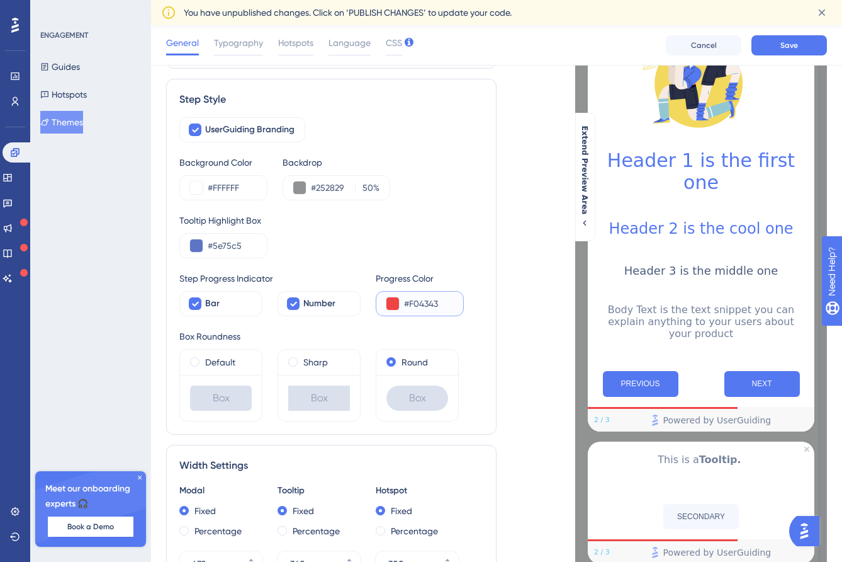
type input "#F04343"
click at [473, 315] on div "Step Progress Indicator Bar Number Progress Color #F04343" at bounding box center [331, 293] width 304 height 45
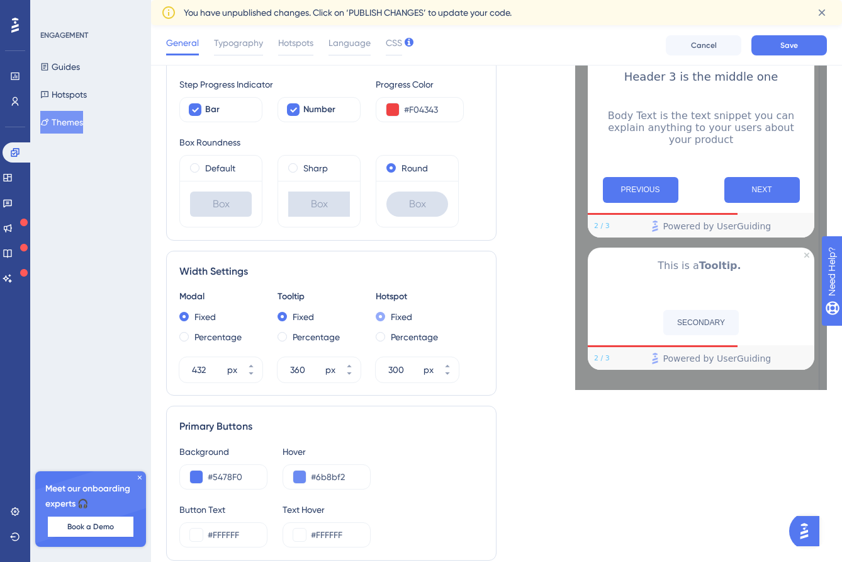
scroll to position [390, 0]
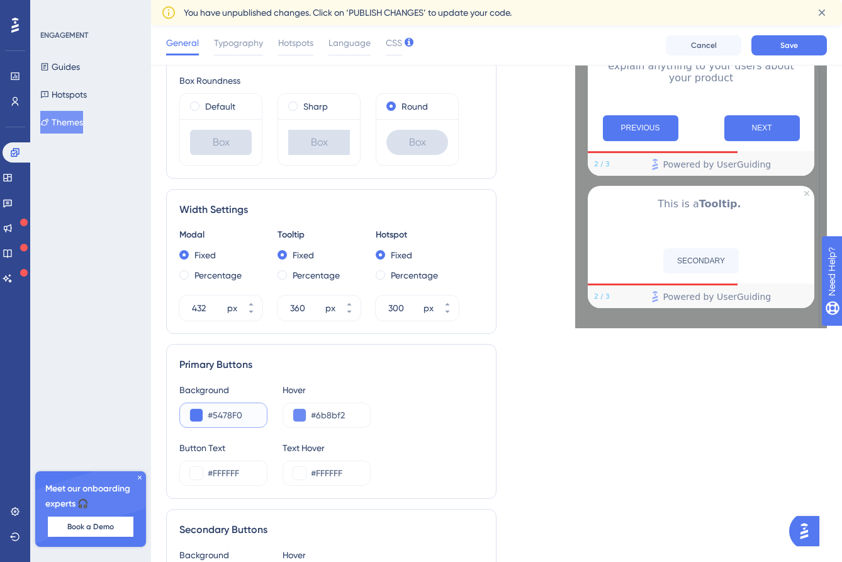
click at [212, 418] on input "#5478F0" at bounding box center [232, 414] width 49 height 15
click at [199, 417] on button at bounding box center [196, 415] width 13 height 13
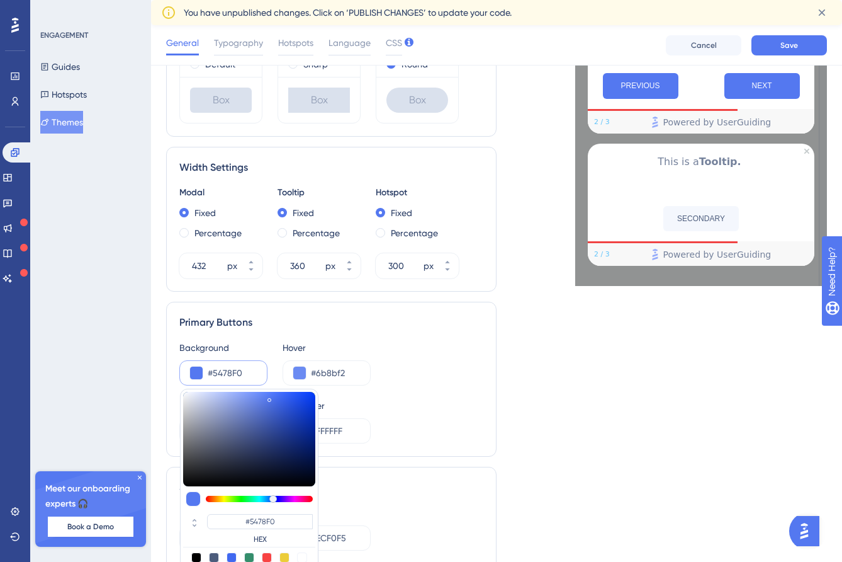
scroll to position [438, 0]
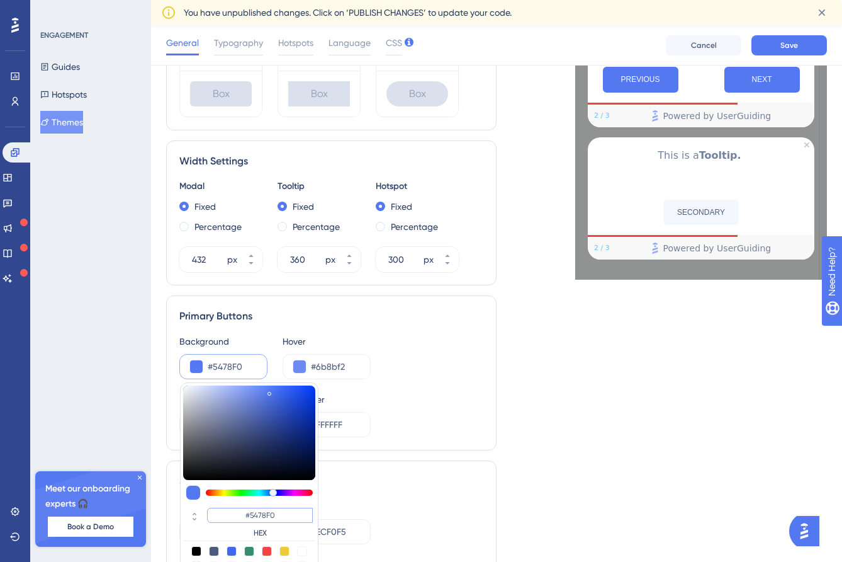
click at [263, 514] on input "#5478F0" at bounding box center [260, 514] width 106 height 15
paste input "F04343"
type input "#f04343"
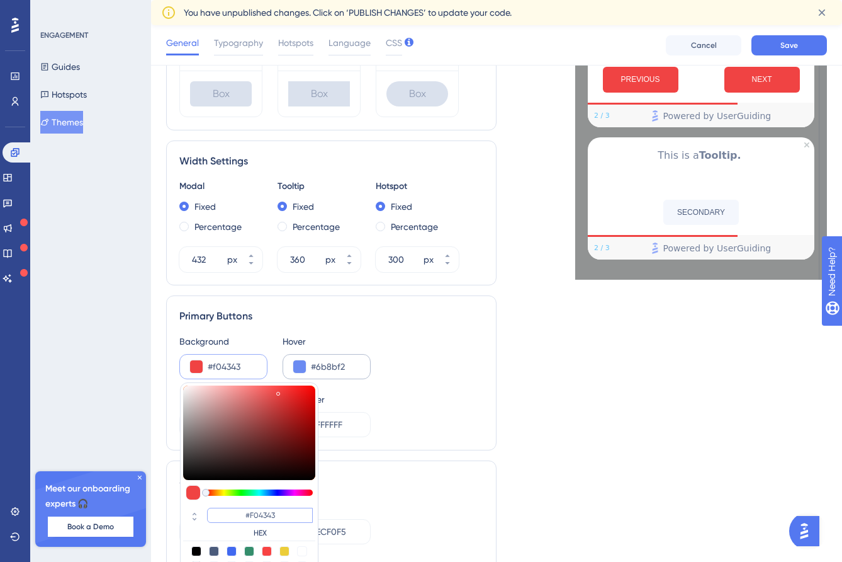
type input "#F04343"
click at [324, 367] on input "#6b8bf2" at bounding box center [335, 366] width 49 height 15
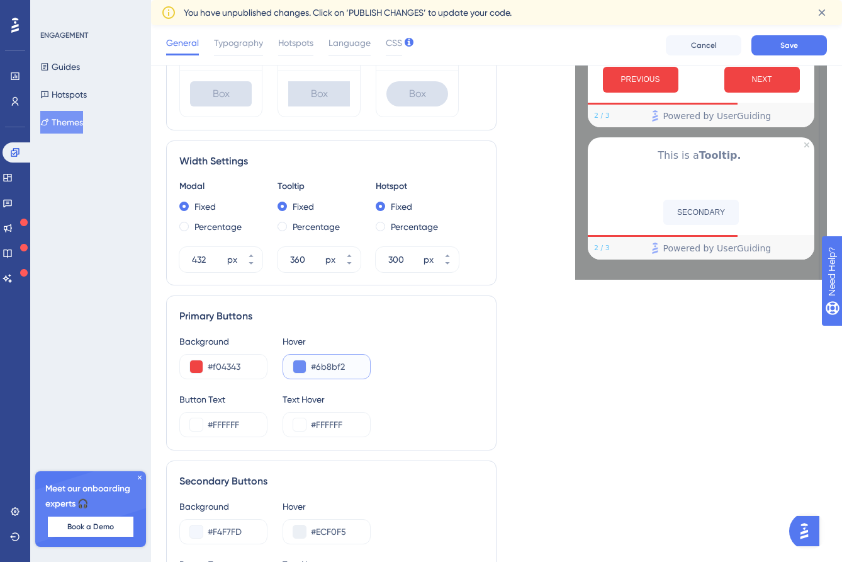
click at [327, 367] on input "#6b8bf2" at bounding box center [335, 366] width 49 height 15
paste input "F04343"
click at [431, 342] on div "Background #f04343 Hover #F04343" at bounding box center [331, 356] width 304 height 45
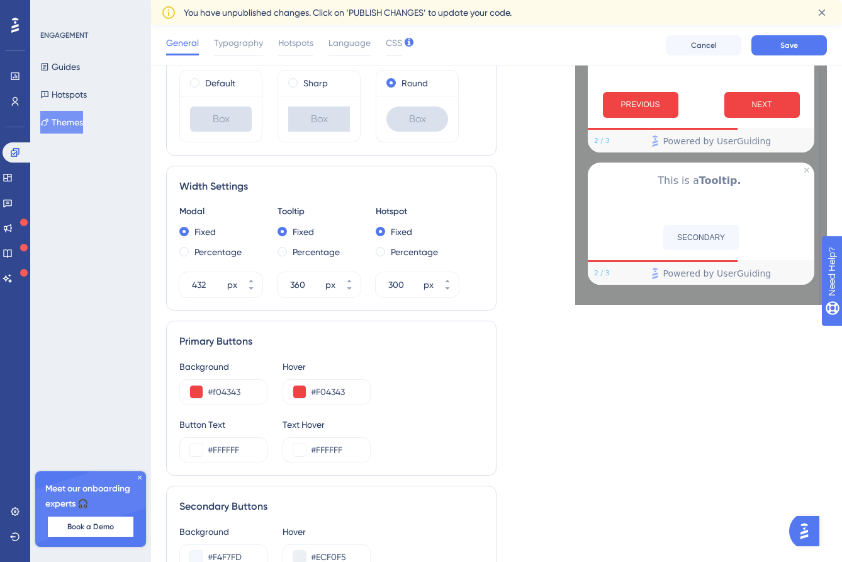
scroll to position [411, 0]
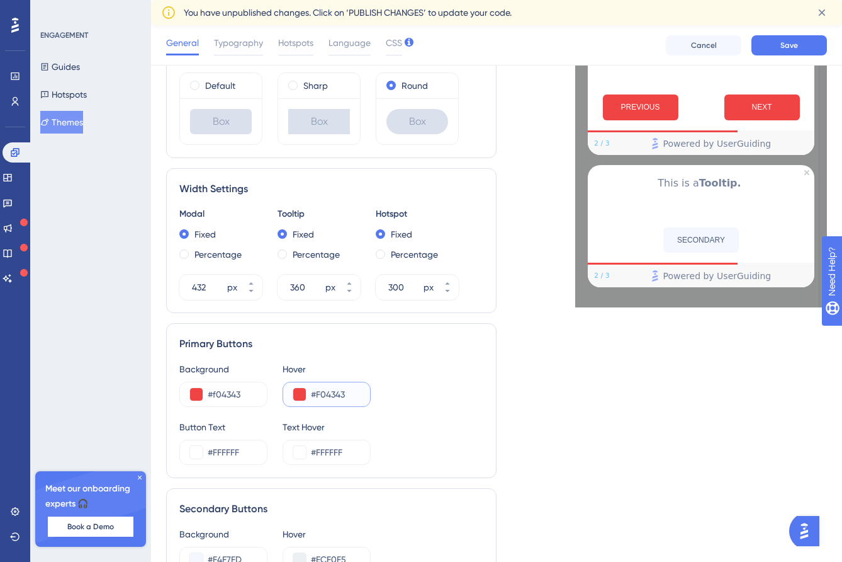
click at [295, 394] on button at bounding box center [299, 394] width 13 height 13
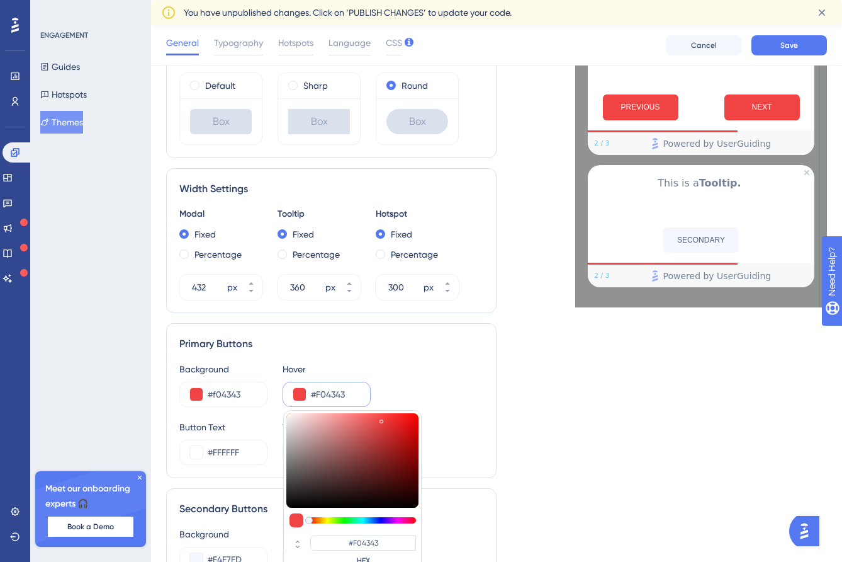
type input "#ee5d5d"
type input "#EE5D5D"
type input "#ee5e5e"
type input "#EE5E5E"
type input "#ee5f5f"
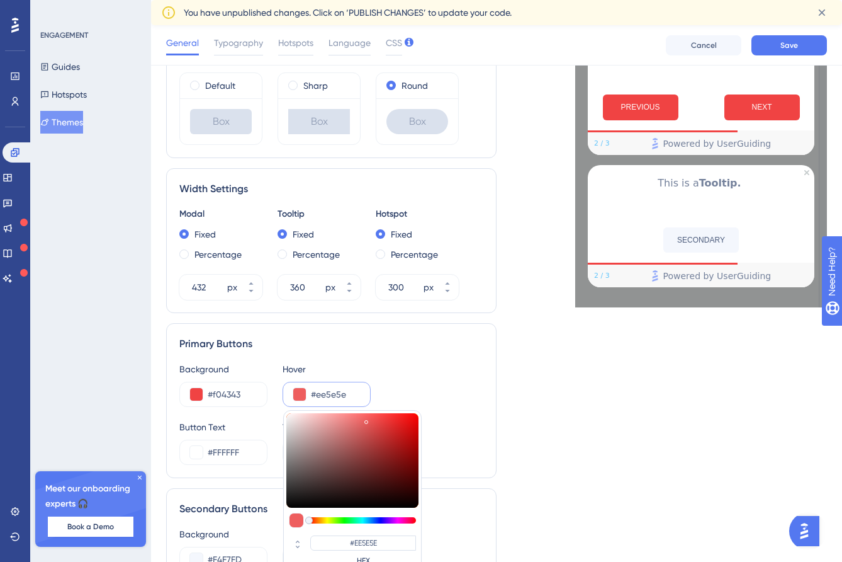
type input "#EE5F5F"
click at [366, 419] on div at bounding box center [352, 460] width 132 height 94
click at [329, 390] on input "#ee5f5f" at bounding box center [335, 394] width 49 height 15
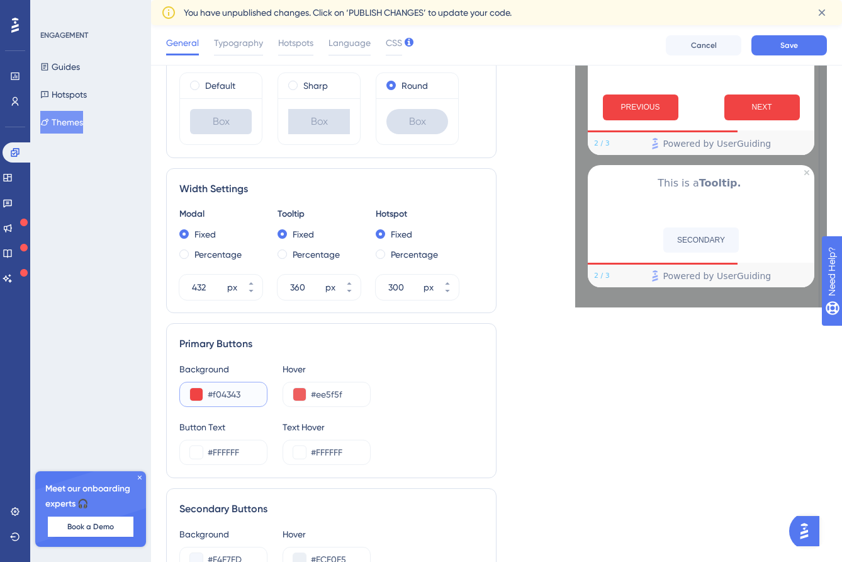
click at [234, 393] on input "#f04343" at bounding box center [232, 394] width 49 height 15
click at [330, 396] on input "#ee5f5f" at bounding box center [335, 394] width 49 height 15
paste input "F04343"
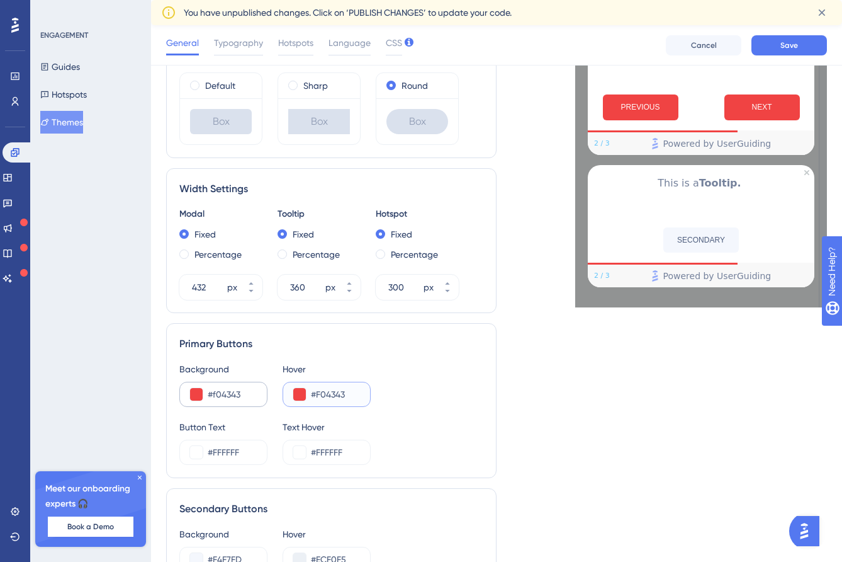
type input "#F04343"
click at [224, 389] on input "#f04343" at bounding box center [232, 394] width 49 height 15
click at [196, 394] on button at bounding box center [196, 394] width 13 height 13
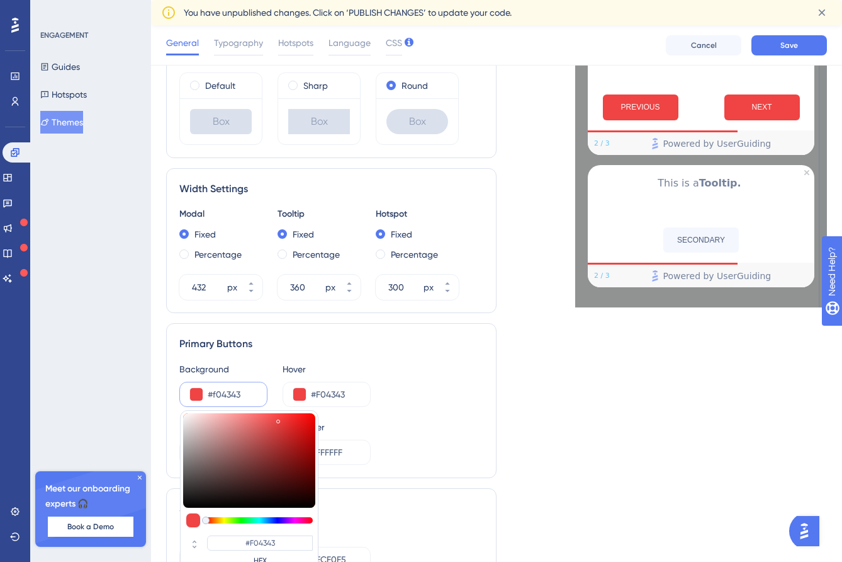
type input "#f87c7c"
type input "#F87C7C"
type input "#f87b7b"
type input "#F87B7B"
type input "#f87a7a"
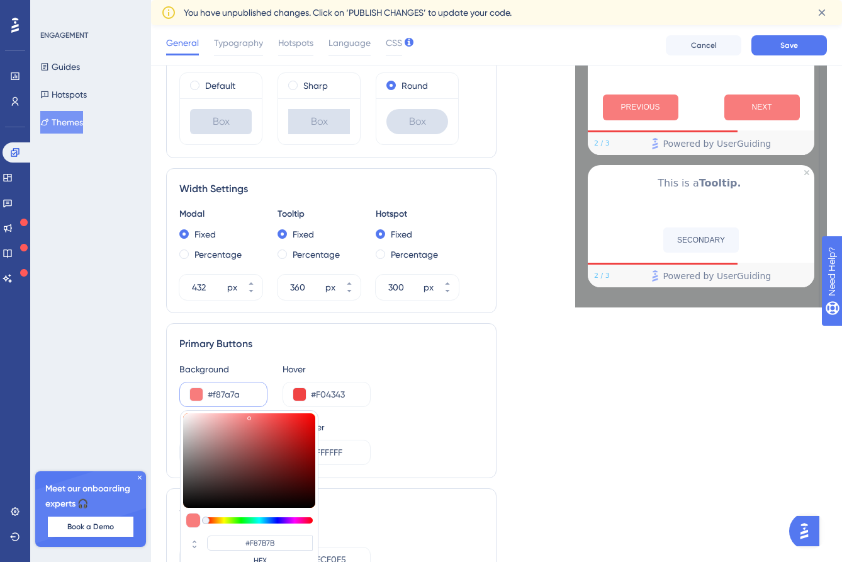
type input "#F87A7A"
type input "#f87979"
type input "#F87979"
type input "#f87777"
type input "#F87777"
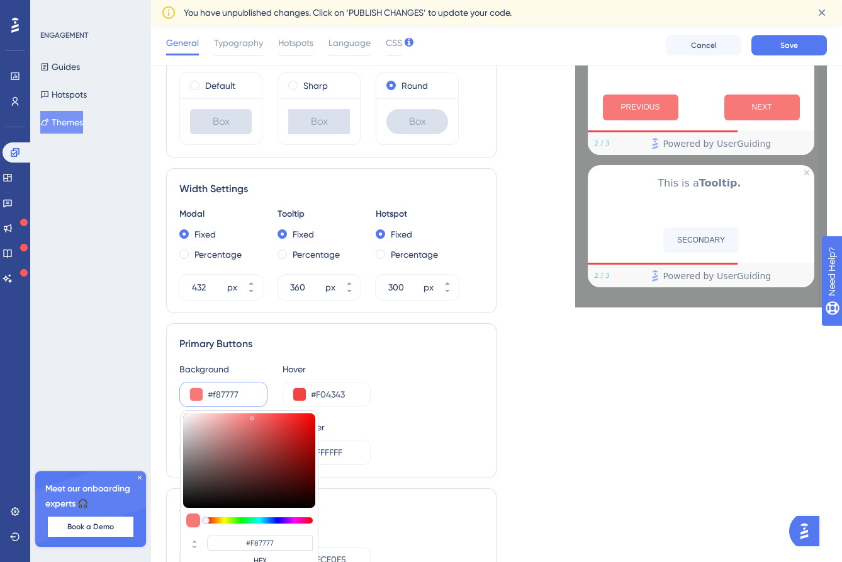
click at [252, 416] on div at bounding box center [249, 460] width 132 height 94
type input "#f36a6a"
type input "#F36A6A"
type input "#f16a6a"
type input "#F16A6A"
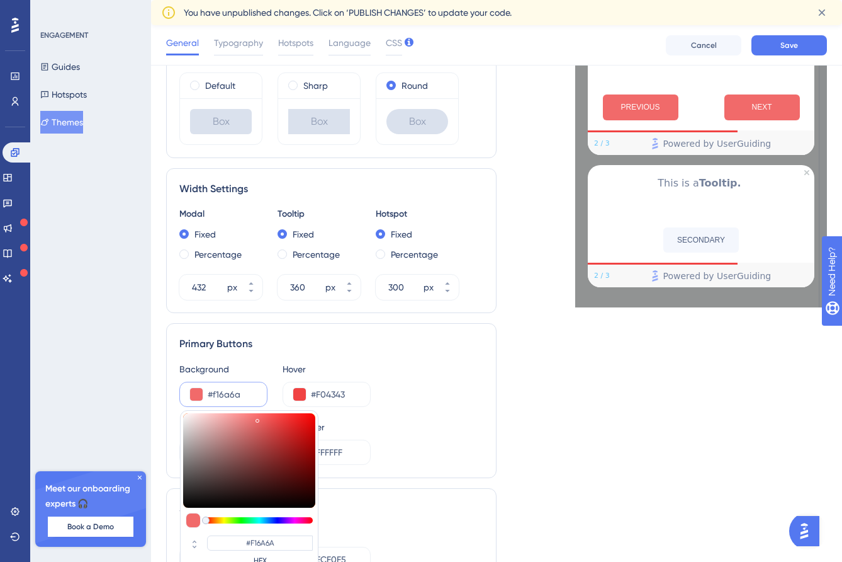
type input "#f36a6a"
type input "#F36A6A"
type input "#f56b6b"
type input "#F56B6B"
type input "#f66c6c"
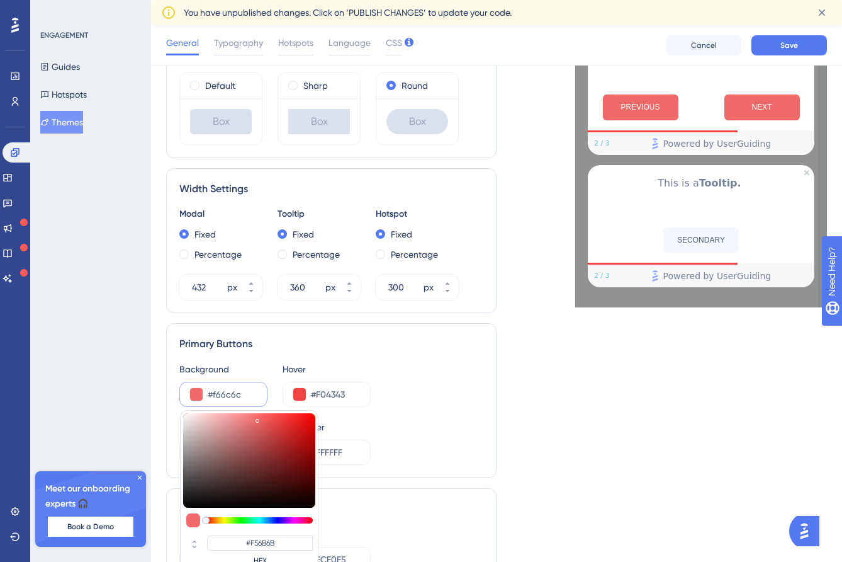
type input "#F66C6C"
type input "#f86c6c"
type input "#F86C6C"
type input "#f86a6a"
type input "#F86A6A"
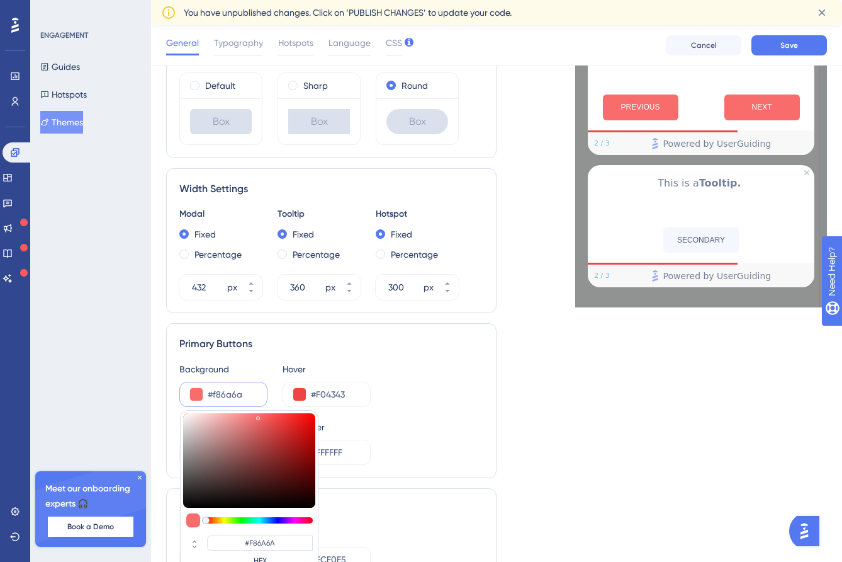
type input "#f86969"
type input "#F86969"
click at [259, 416] on div at bounding box center [249, 460] width 132 height 94
click at [465, 354] on div "Primary Buttons Background #f86969 #F86969 HEX Hover #F04343 Button Text #FFFFF…" at bounding box center [331, 400] width 331 height 155
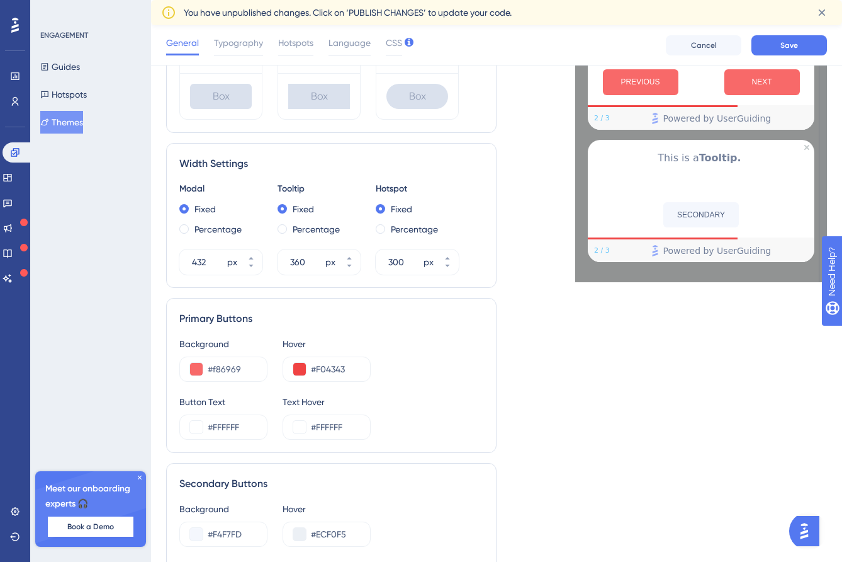
scroll to position [441, 0]
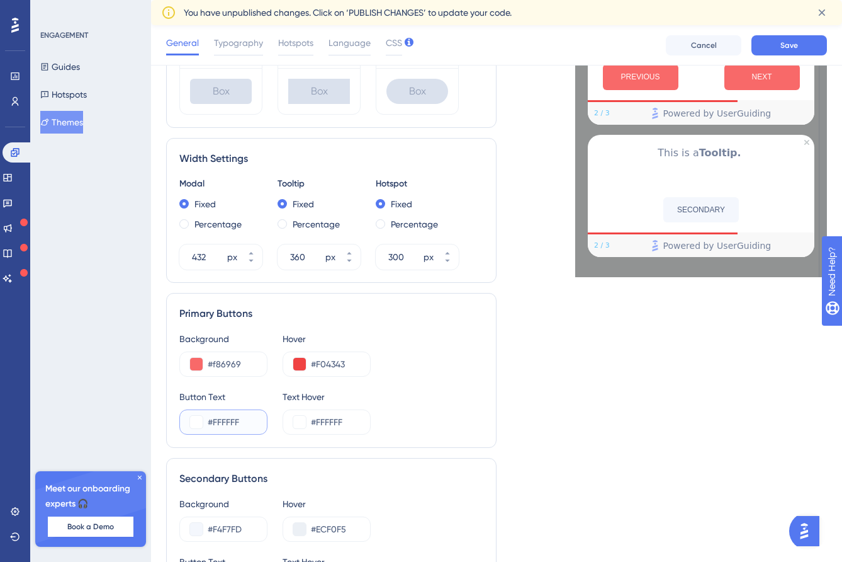
click at [192, 422] on button at bounding box center [196, 422] width 13 height 13
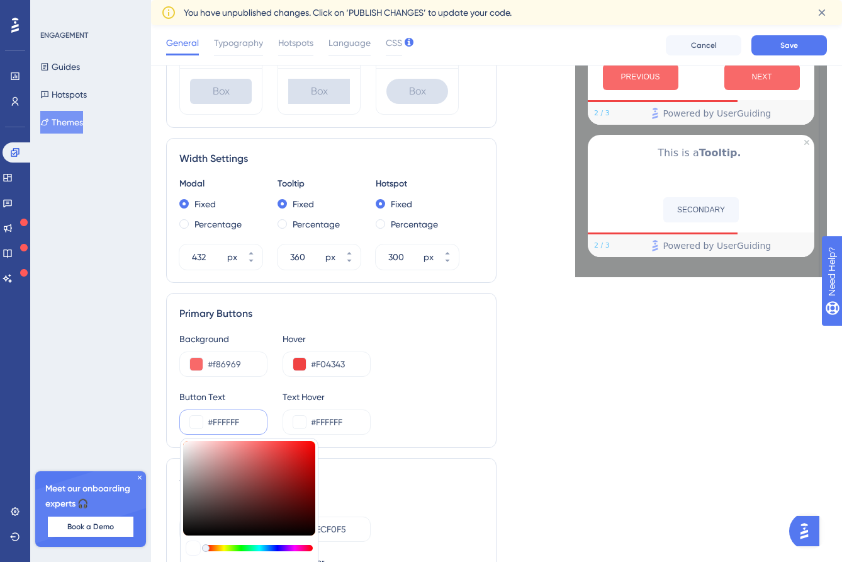
click at [408, 405] on div "Button Text #FFFFFF #FFFFFF HEX Text Hover #FFFFFF" at bounding box center [331, 411] width 304 height 45
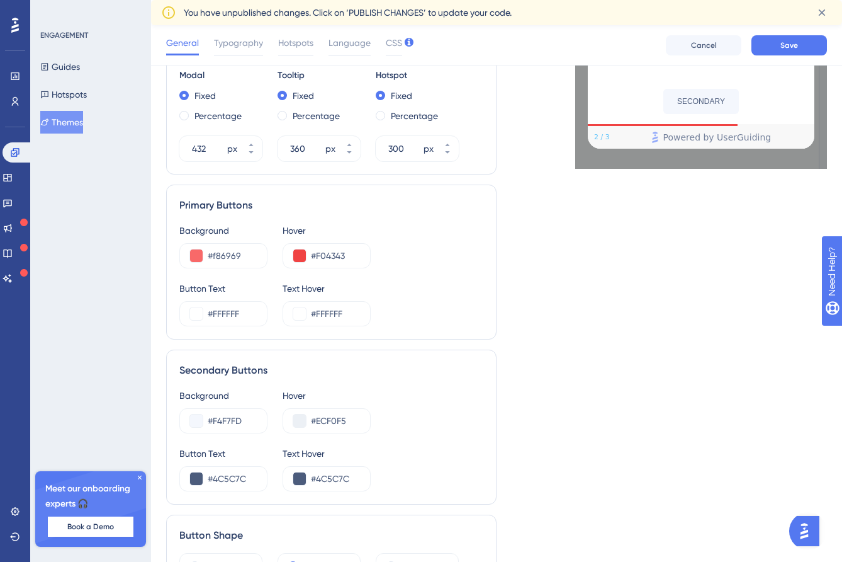
scroll to position [581, 0]
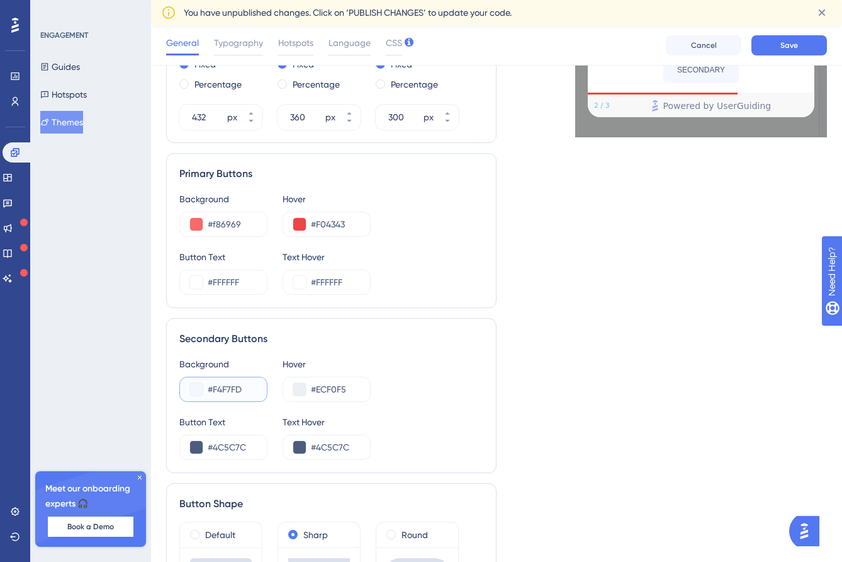
click at [198, 385] on button at bounding box center [196, 389] width 13 height 13
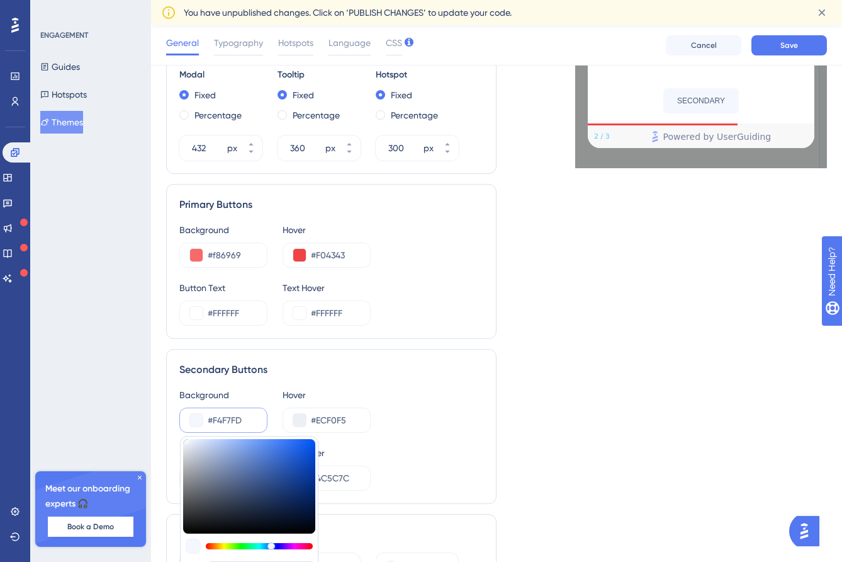
scroll to position [669, 0]
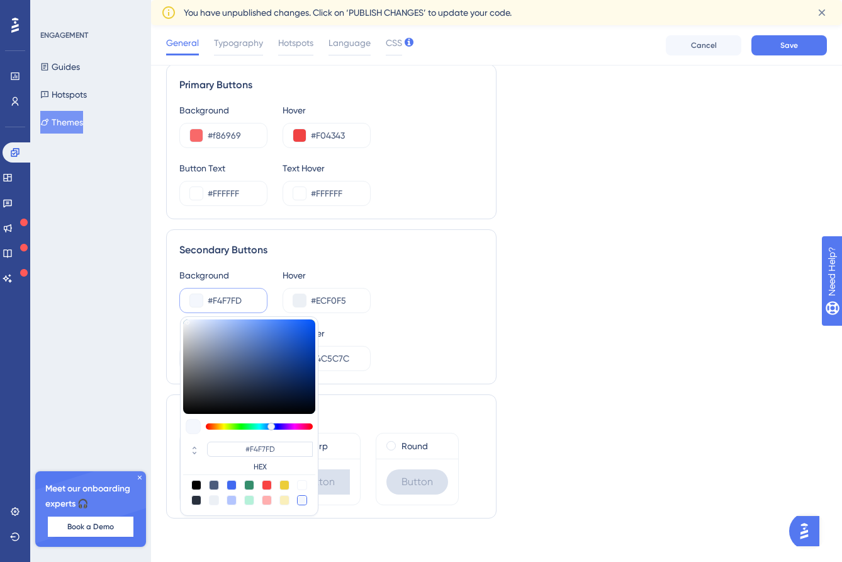
click at [385, 310] on div "Background #F4F7FD #F4F7FD HEX Hover #ECF0F5" at bounding box center [331, 290] width 304 height 45
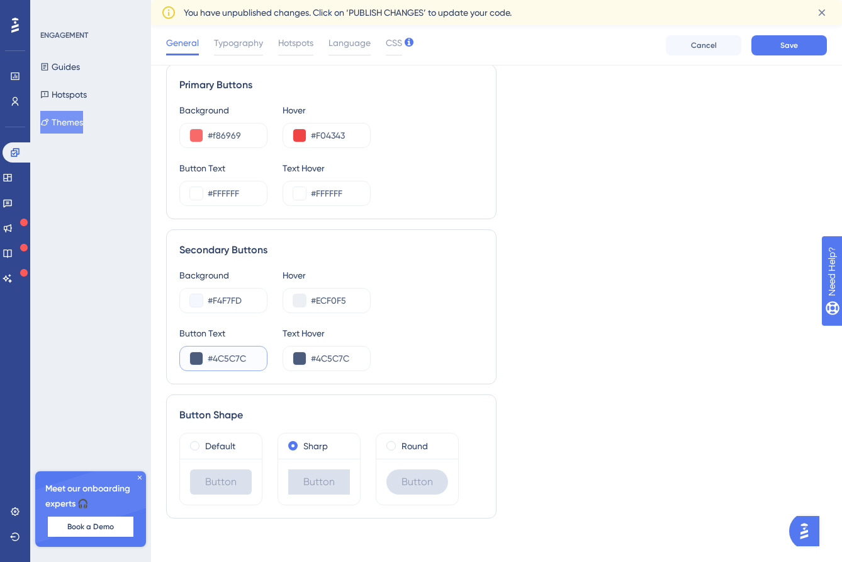
click at [196, 353] on button at bounding box center [196, 358] width 13 height 13
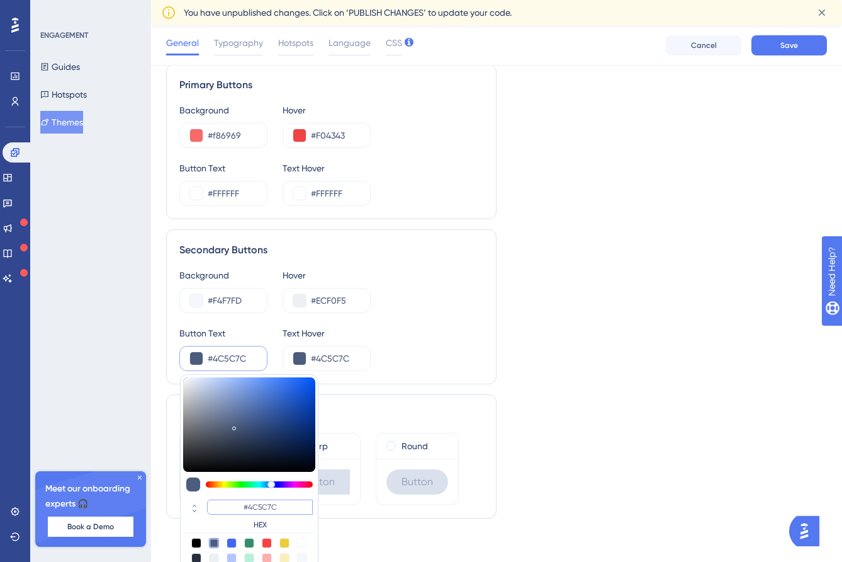
click at [278, 502] on input "#4C5C7C" at bounding box center [260, 506] width 106 height 15
click at [264, 506] on input "#4C5C7C" at bounding box center [260, 506] width 106 height 15
paste input "F04343"
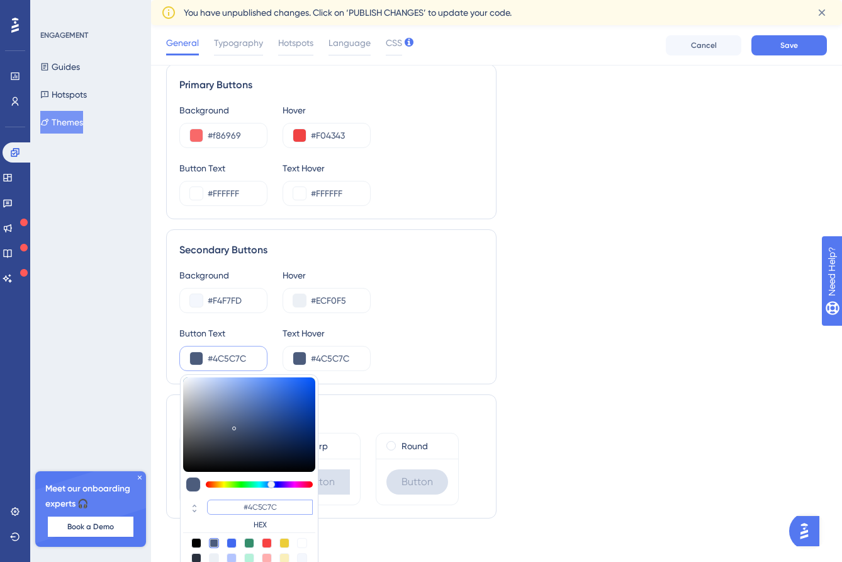
type input "#f04343"
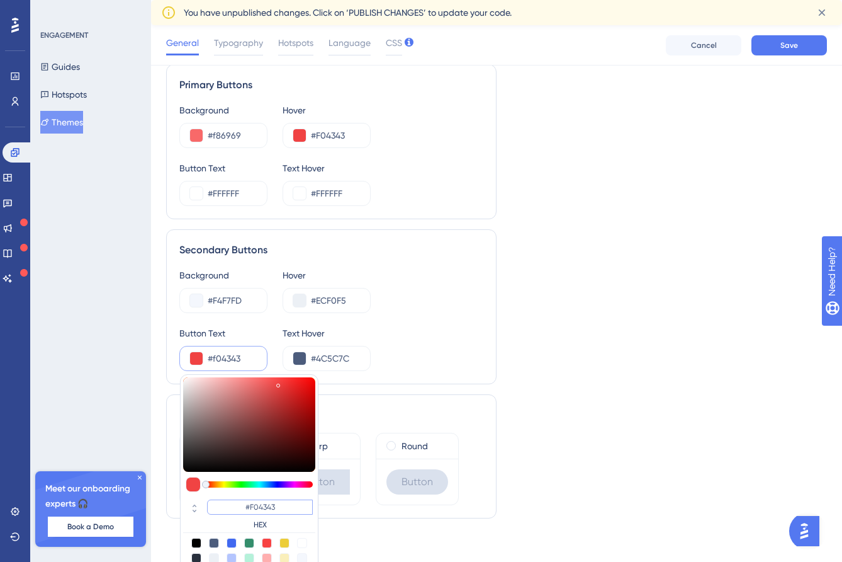
type input "#F04343"
type input "#cc1313"
type input "#CC1313"
type input "#cc0c0c"
type input "#CC0C0C"
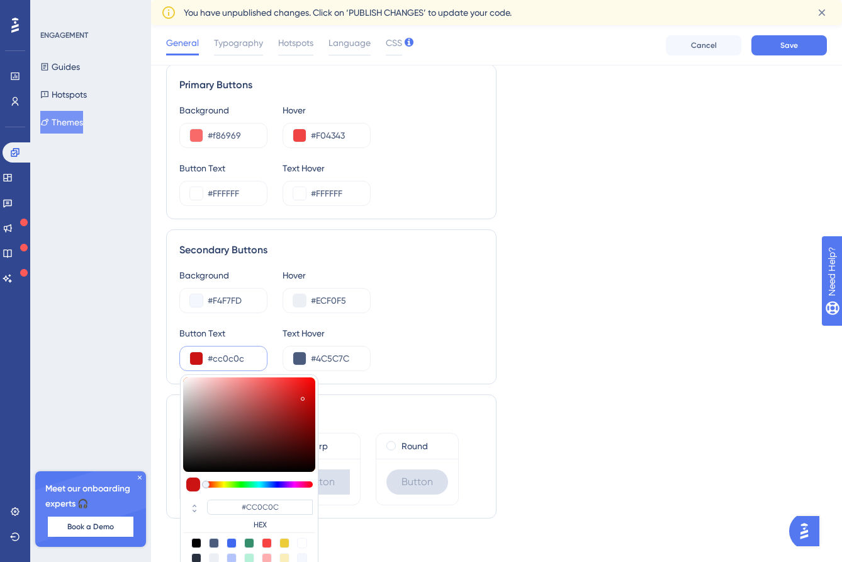
type input "#cc0a0a"
type input "#CC0A0A"
type input "#[DATE]"
type input "#cf0808"
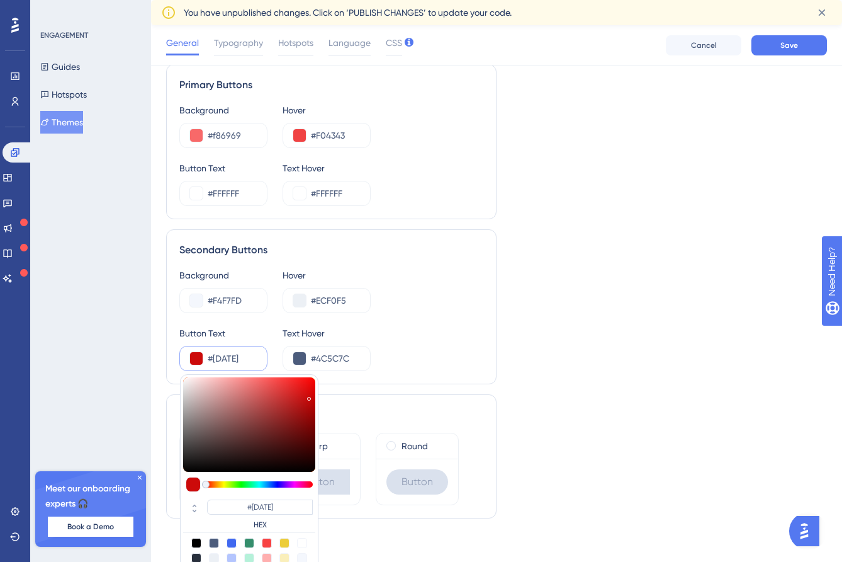
type input "#CF0808"
type input "#d10707"
type input "#D10707"
type input "#d10404"
type input "#D10404"
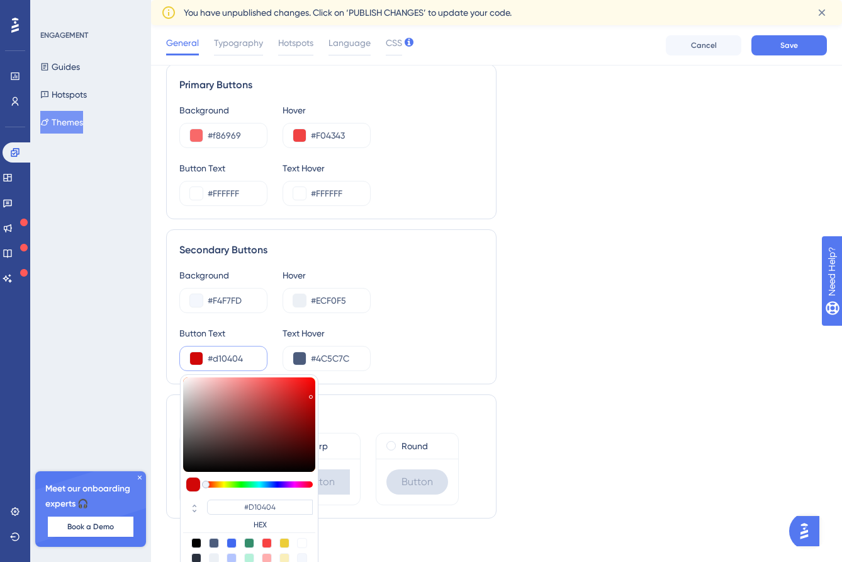
type input "#d30000"
type input "#D30000"
type input "#d40000"
type input "#D40000"
type input "#dd0000"
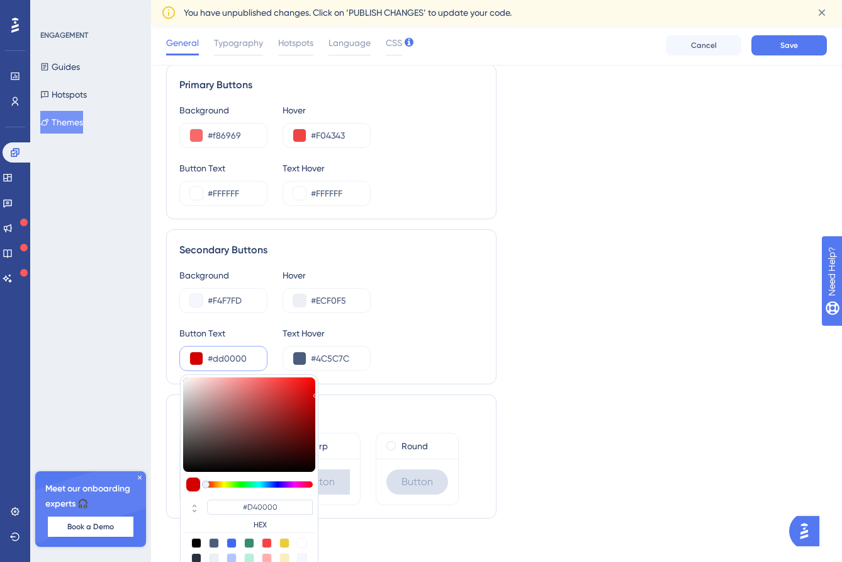
type input "#DD0000"
type input "#ee0000"
type input "#EE0000"
type input "#f10000"
type input "#F10000"
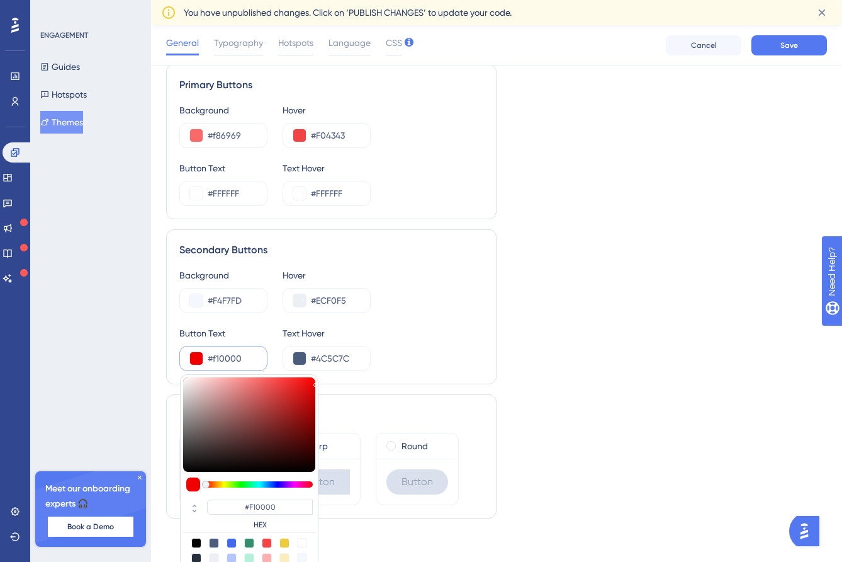
type input "#f00000"
type input "#F00000"
type input "#ee0000"
type input "#EE0000"
type input "#eb0000"
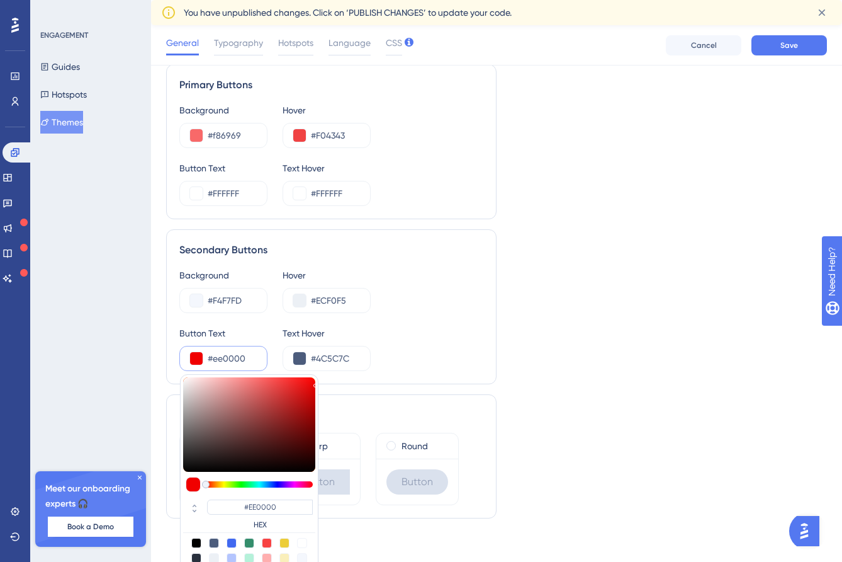
type input "#EB0000"
type input "#e60000"
type input "#E60000"
type input "#e00000"
type input "#E00000"
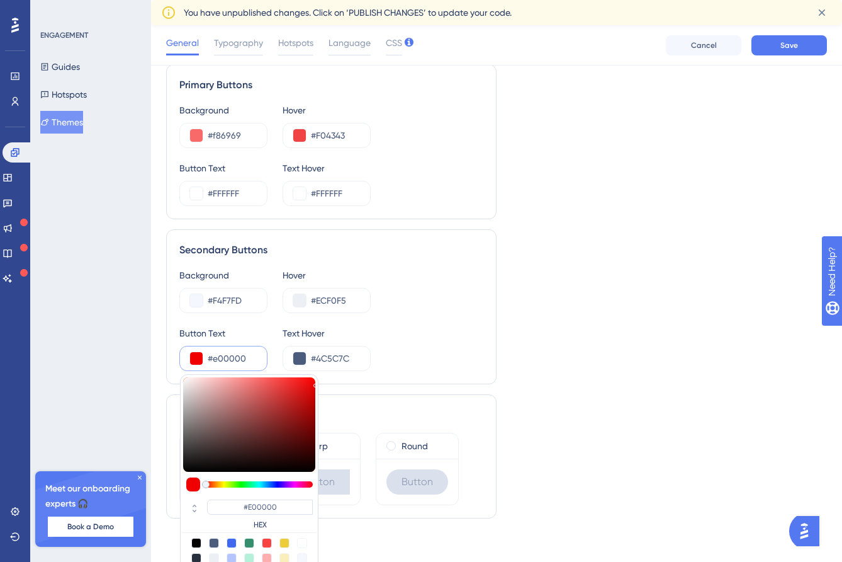
type input "#db0000"
type input "#DB0000"
type input "#d40000"
type input "#D40000"
type input "#cf0000"
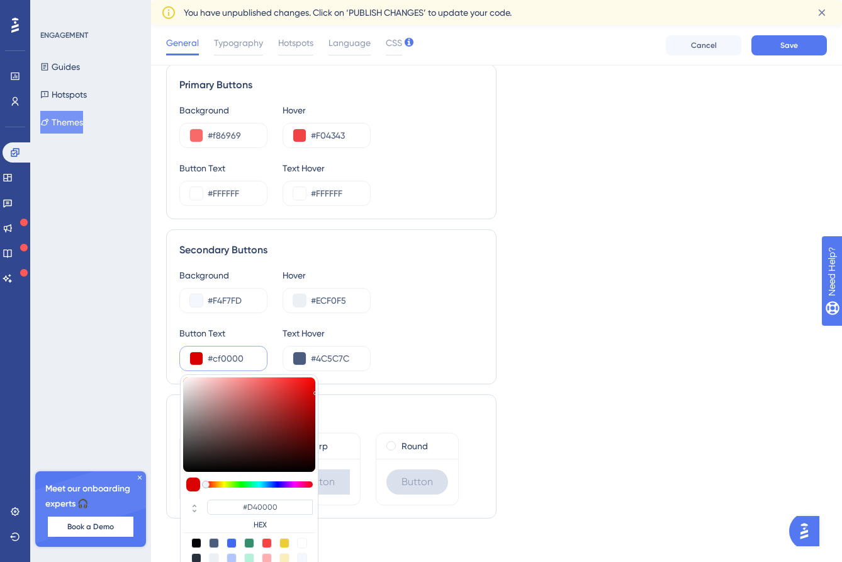
type input "#CF0000"
type input "#cf0202"
type input "#CF0202"
type input "#cf0606"
drag, startPoint x: 303, startPoint y: 396, endPoint x: 291, endPoint y: 396, distance: 12.0
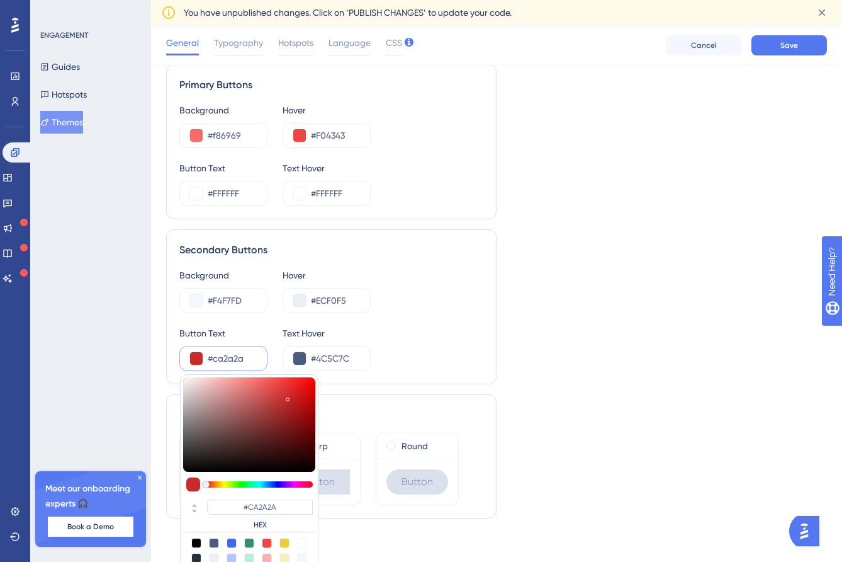
click at [290, 397] on div at bounding box center [249, 424] width 132 height 94
click at [237, 356] on input "#ca2828" at bounding box center [232, 358] width 49 height 15
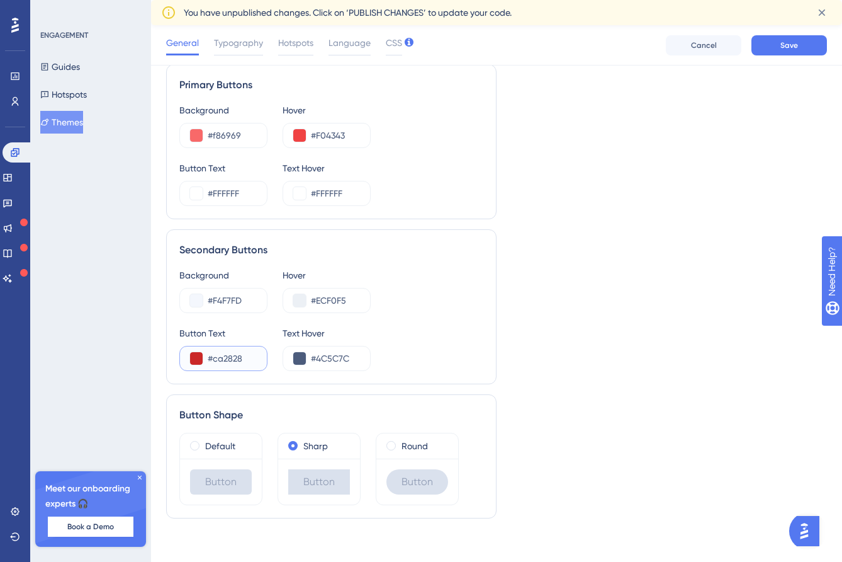
click at [237, 356] on input "#ca2828" at bounding box center [232, 358] width 49 height 15
click at [196, 357] on button at bounding box center [196, 358] width 13 height 13
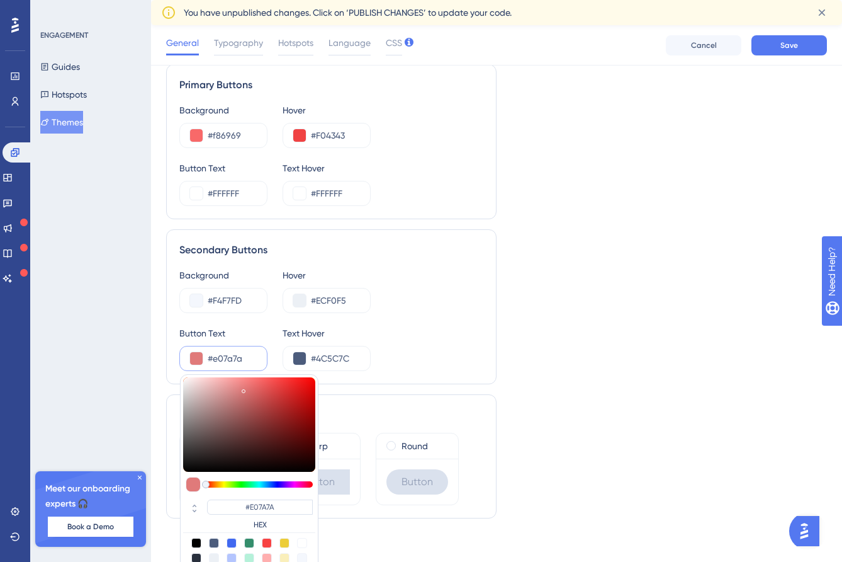
click at [244, 388] on div at bounding box center [249, 424] width 132 height 94
click at [312, 360] on input "#4C5C7C" at bounding box center [335, 358] width 49 height 15
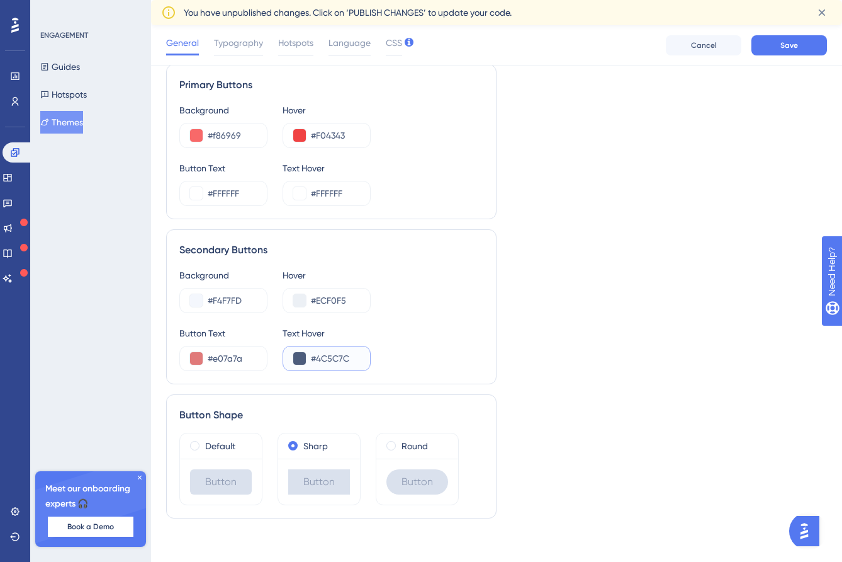
click at [319, 360] on input "#4C5C7C" at bounding box center [335, 358] width 49 height 15
paste input "F04343"
click at [296, 355] on button at bounding box center [299, 358] width 13 height 13
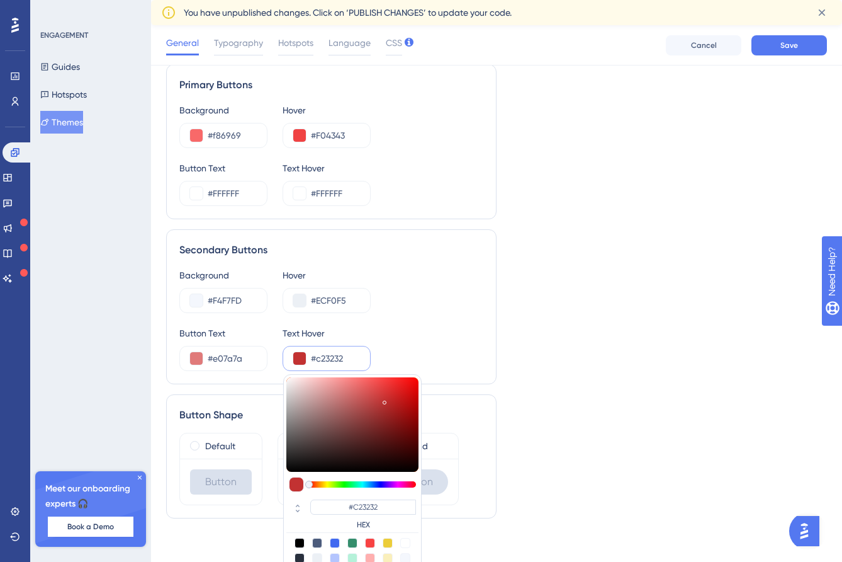
drag, startPoint x: 390, startPoint y: 393, endPoint x: 385, endPoint y: 400, distance: 8.6
click at [385, 400] on div at bounding box center [352, 424] width 132 height 94
click at [419, 317] on div "Background #F4F7FD Hover #ECF0F5 Button Text #e07a7a Text Hover #c23232 #C23232…" at bounding box center [331, 319] width 304 height 103
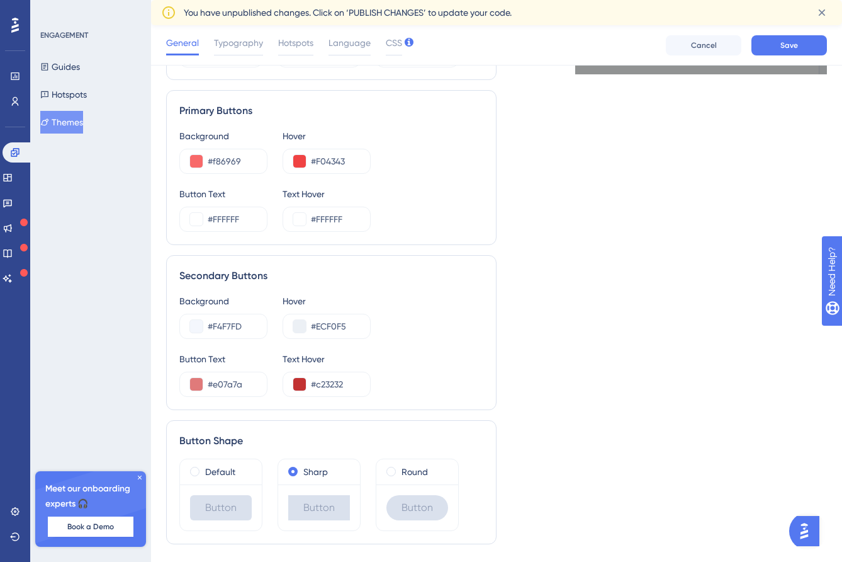
scroll to position [676, 0]
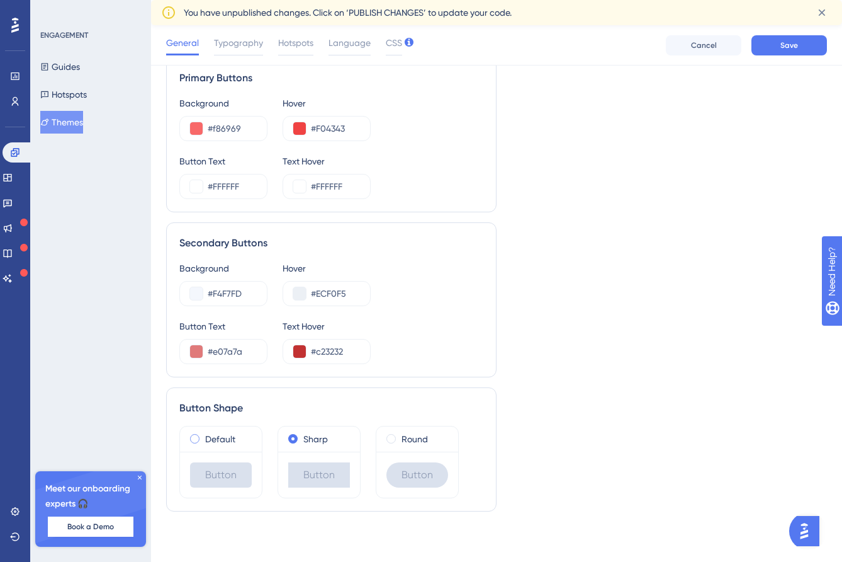
click at [210, 438] on label "Default" at bounding box center [220, 438] width 30 height 15
click at [405, 439] on label "Round" at bounding box center [415, 438] width 26 height 15
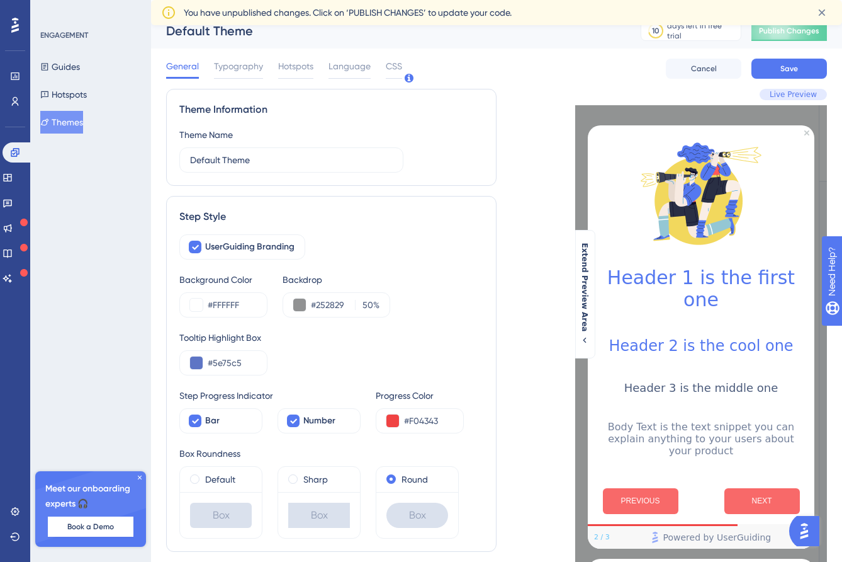
scroll to position [0, 0]
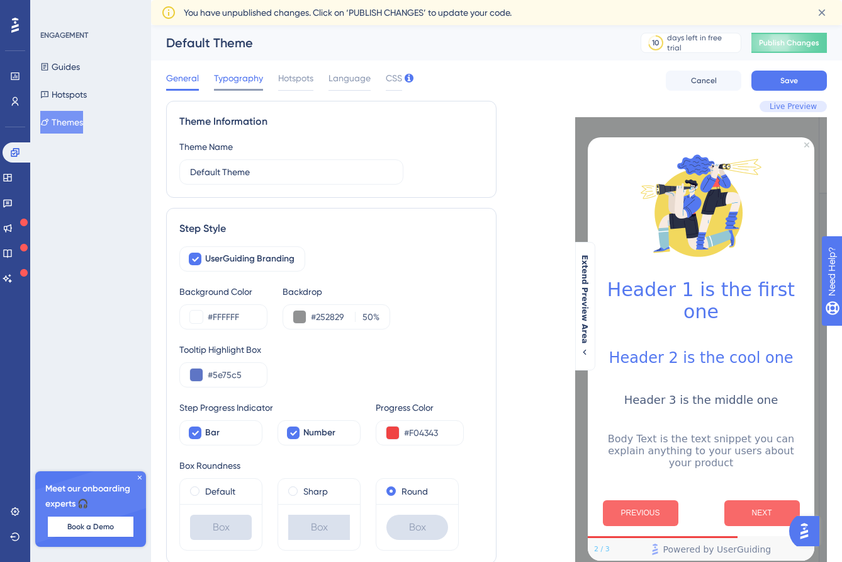
click at [240, 81] on span "Typography" at bounding box center [238, 78] width 49 height 15
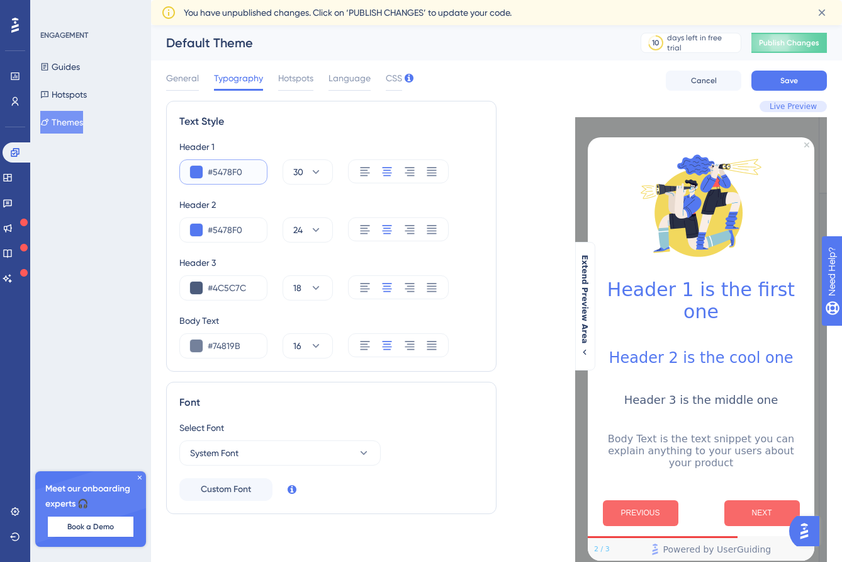
click at [195, 170] on button at bounding box center [196, 172] width 13 height 13
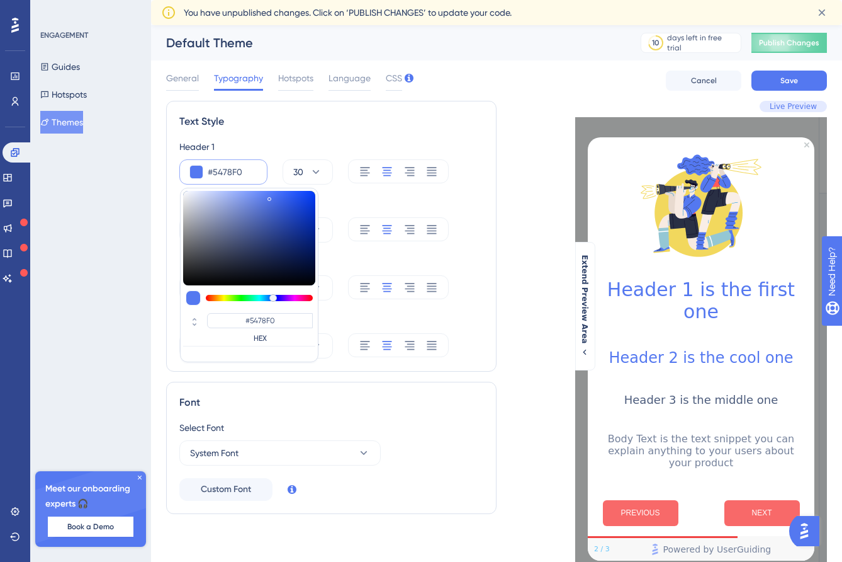
click at [230, 175] on input "#5478F0" at bounding box center [232, 171] width 49 height 15
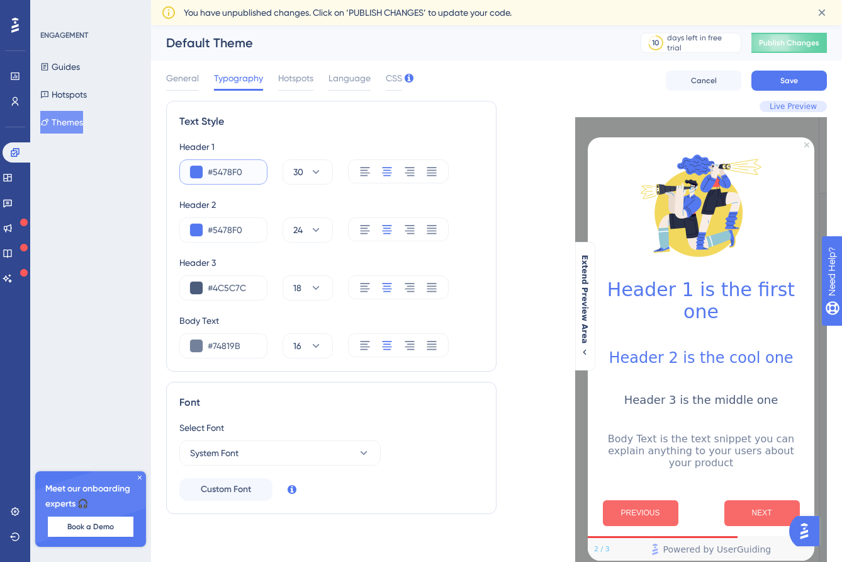
paste input "F04343"
click at [216, 225] on input "#5478F0" at bounding box center [232, 229] width 49 height 15
paste input "F04343"
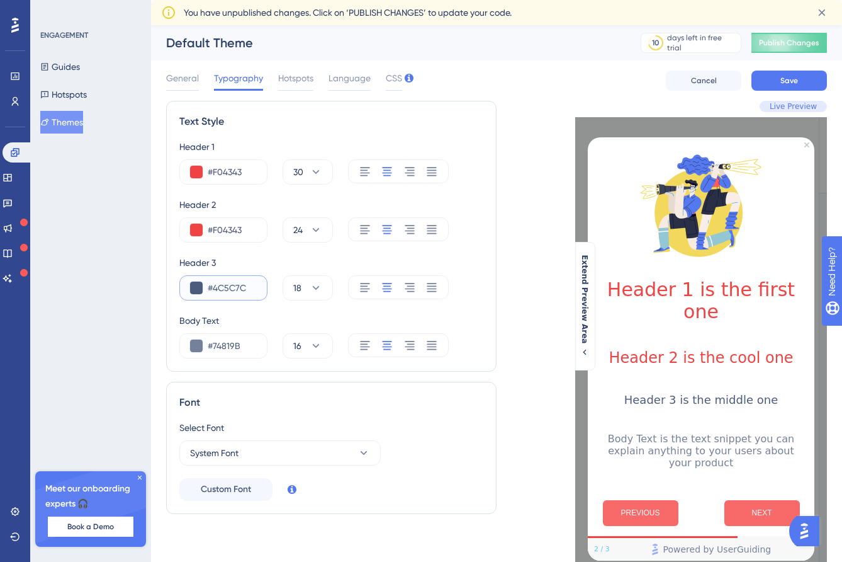
click at [225, 288] on input "#4C5C7C" at bounding box center [232, 287] width 49 height 15
click at [262, 320] on div "Body Text" at bounding box center [331, 320] width 304 height 15
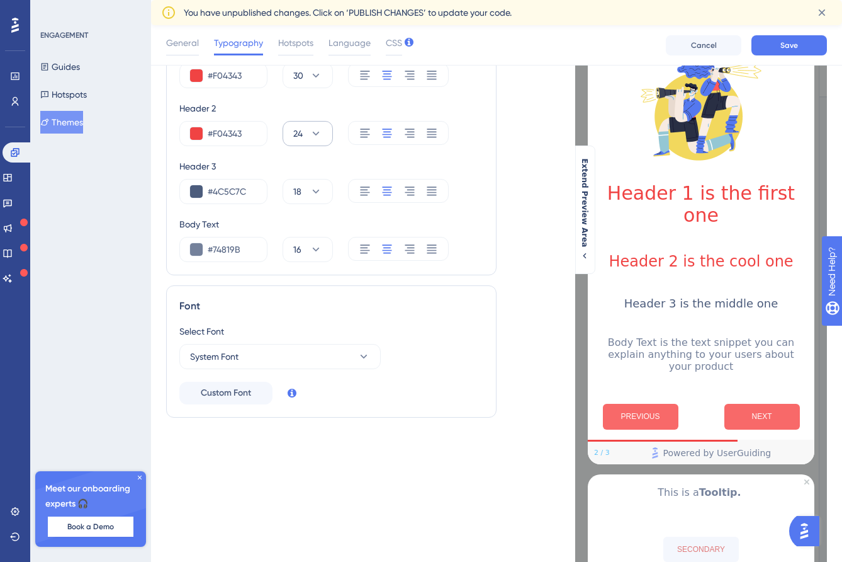
scroll to position [150, 0]
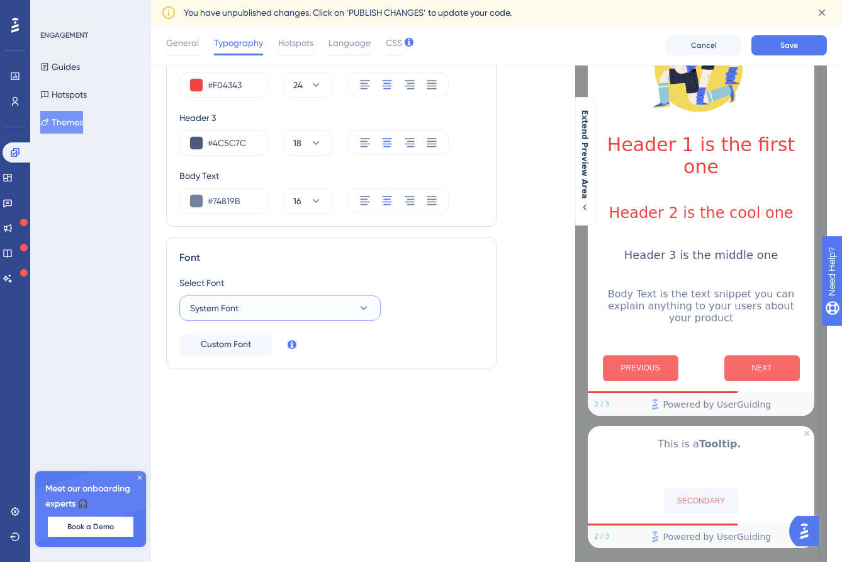
click at [305, 305] on button "System Font" at bounding box center [279, 307] width 201 height 25
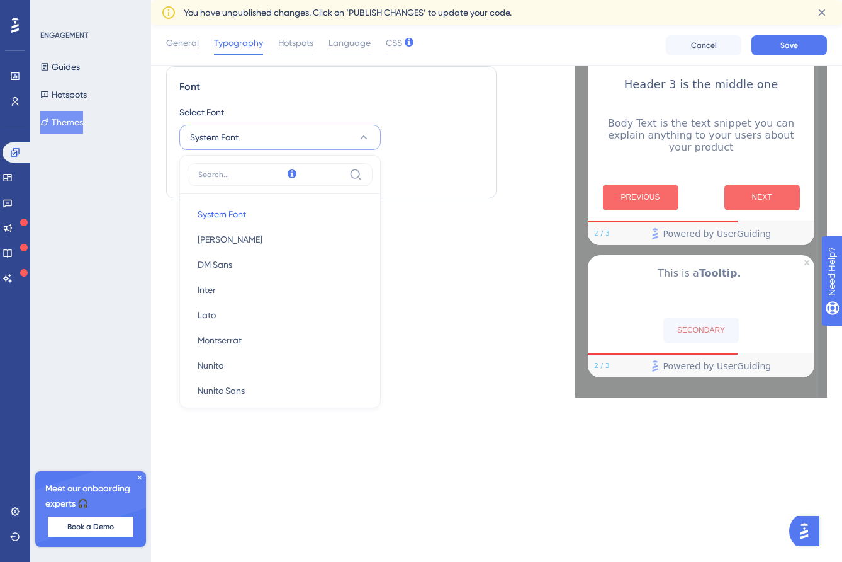
click at [417, 261] on div "Text Style Header 1 #F04343 30 Header 2 #F04343 24 Header 3 #4C5C7C 18 Body Tex…" at bounding box center [331, 91] width 331 height 612
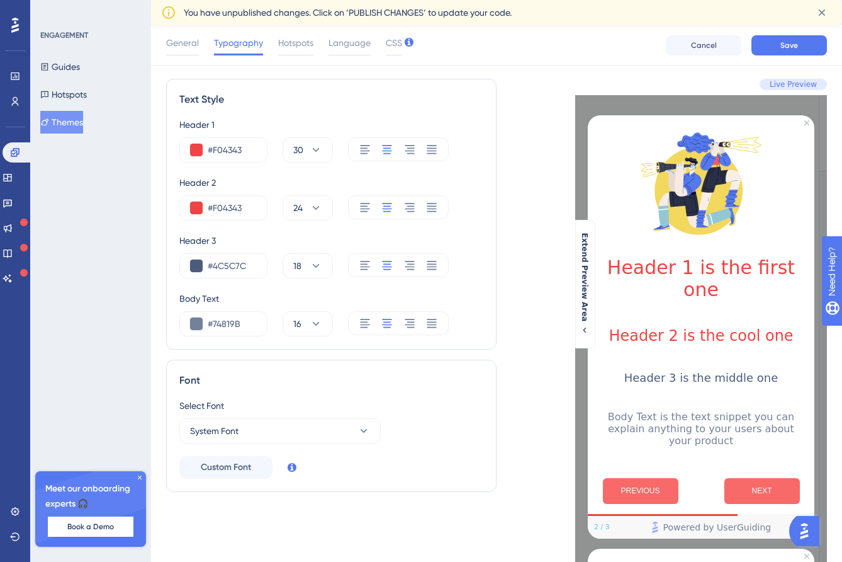
scroll to position [0, 0]
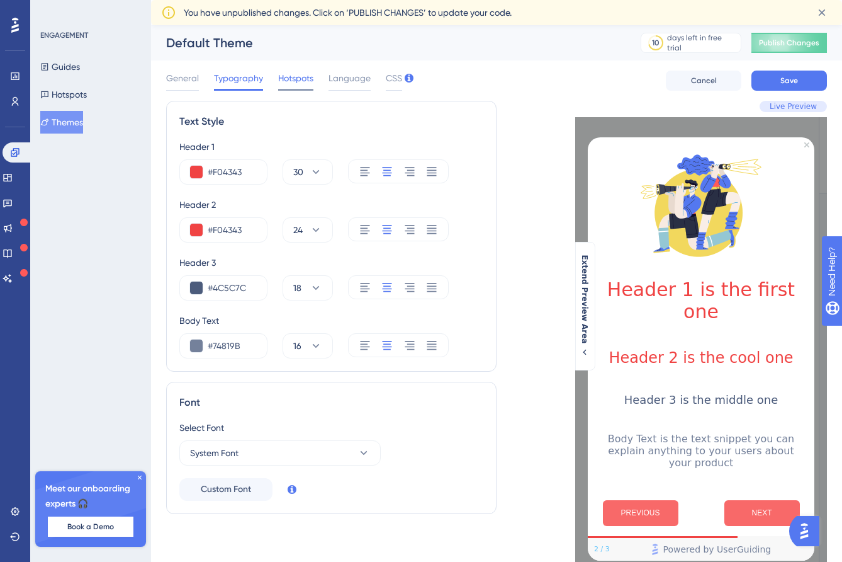
click at [307, 76] on span "Hotspots" at bounding box center [295, 78] width 35 height 15
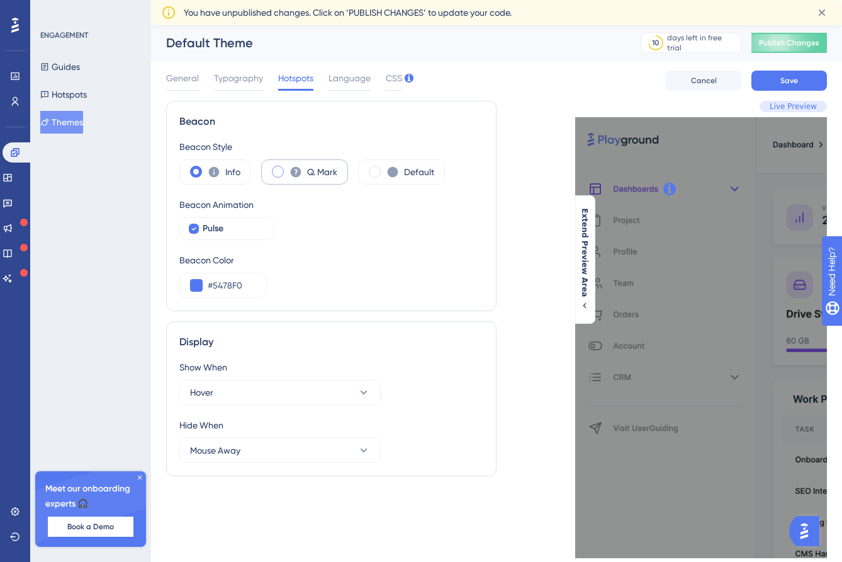
click at [299, 171] on icon at bounding box center [296, 172] width 11 height 11
click at [378, 172] on span at bounding box center [375, 172] width 12 height 12
click at [385, 167] on input "radio" at bounding box center [385, 167] width 0 height 0
click at [233, 169] on label "Info" at bounding box center [232, 171] width 15 height 15
click at [246, 224] on div "Pulse" at bounding box center [233, 228] width 60 height 15
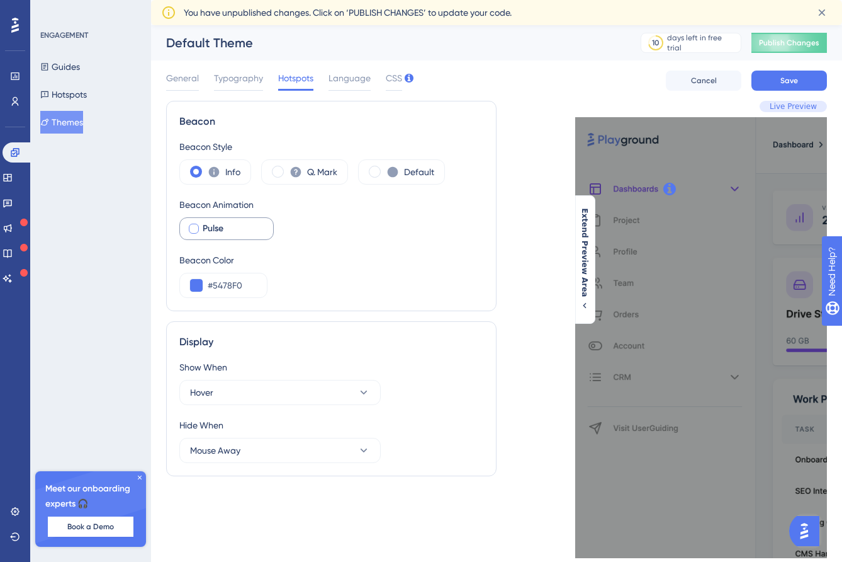
click at [246, 224] on div "Pulse" at bounding box center [233, 228] width 60 height 15
click at [240, 287] on input "#5478F0" at bounding box center [232, 285] width 49 height 15
click at [221, 283] on input "#5478F0" at bounding box center [232, 285] width 49 height 15
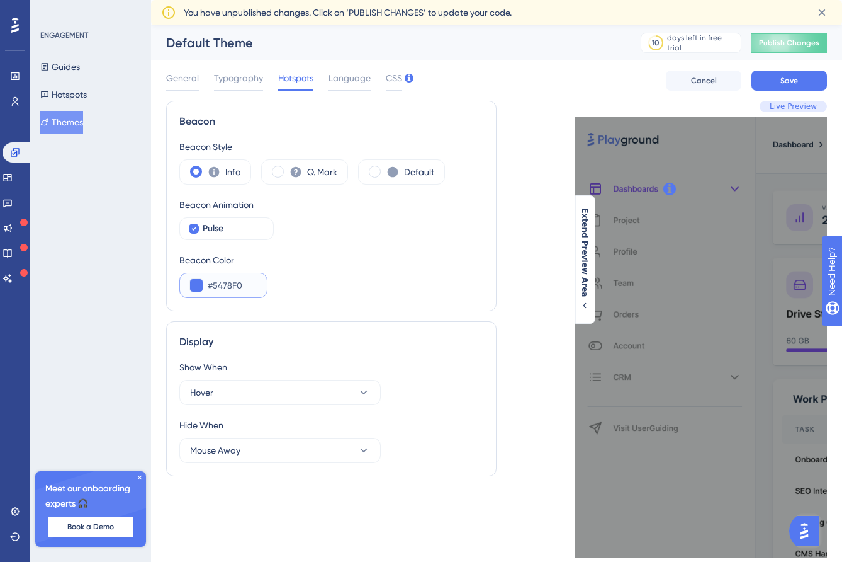
paste input "F04343"
click at [334, 258] on div "Beacon Color" at bounding box center [331, 259] width 304 height 15
click at [291, 386] on button "Hover" at bounding box center [279, 392] width 201 height 25
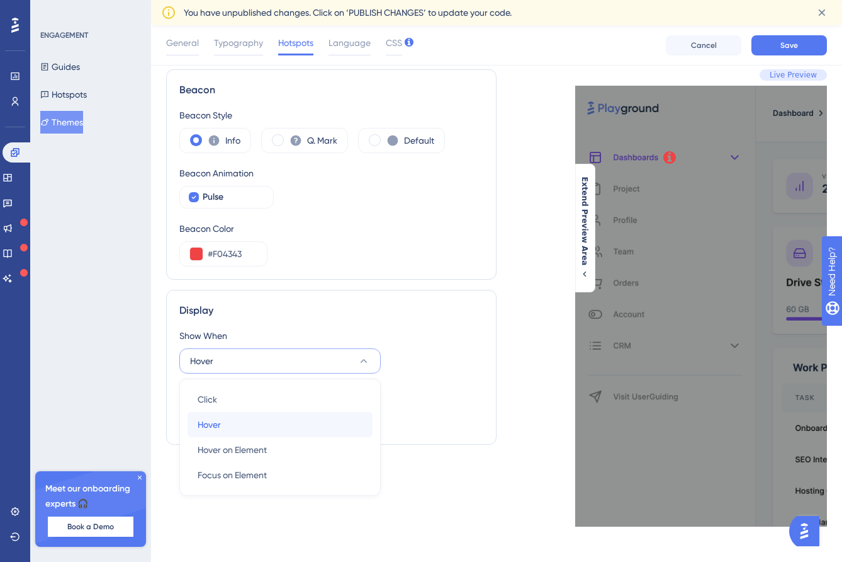
click at [291, 424] on div "Hover Hover" at bounding box center [280, 424] width 165 height 25
click at [324, 363] on button "Hover" at bounding box center [279, 360] width 201 height 25
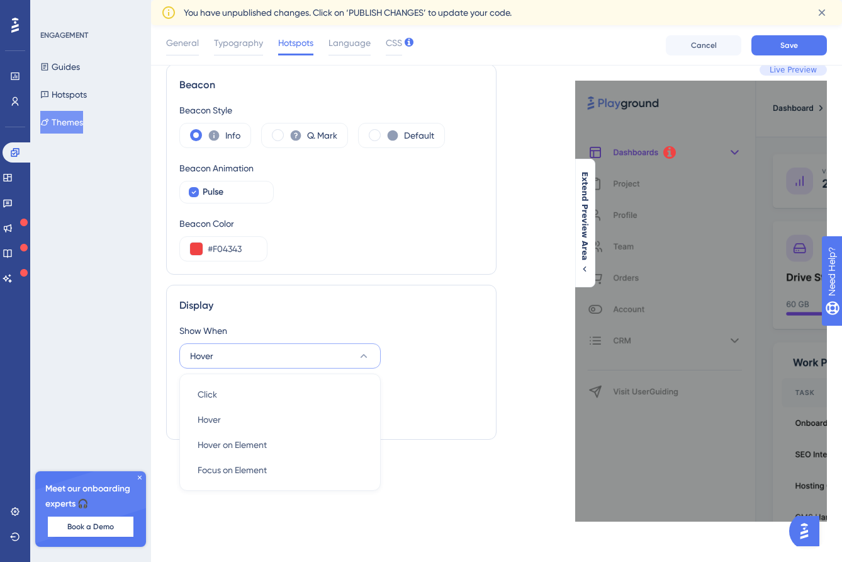
click at [440, 382] on div "Hide When" at bounding box center [331, 388] width 304 height 15
click at [310, 412] on button "Mouse Away" at bounding box center [279, 413] width 201 height 25
click at [431, 412] on div "Hide When Mouse Away Click on Page Click on Page Mouse Away Mouse Away" at bounding box center [331, 403] width 304 height 45
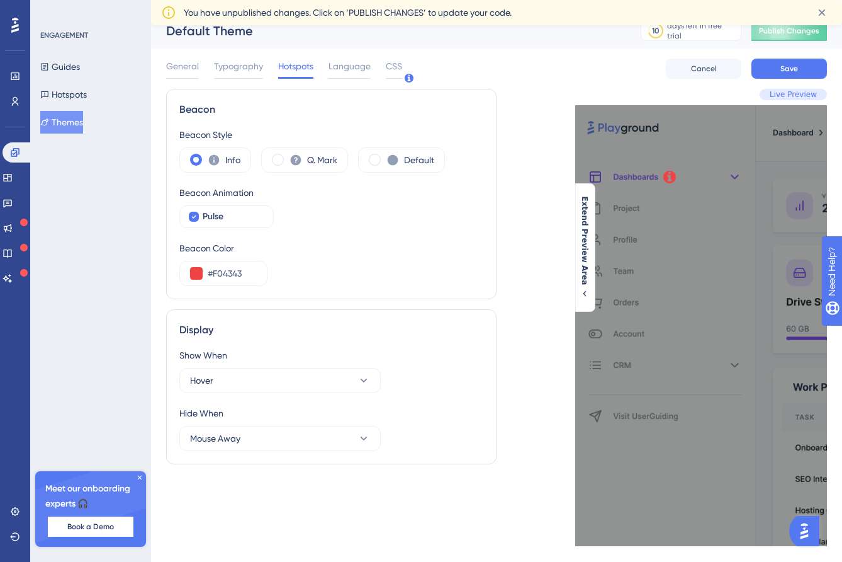
scroll to position [0, 0]
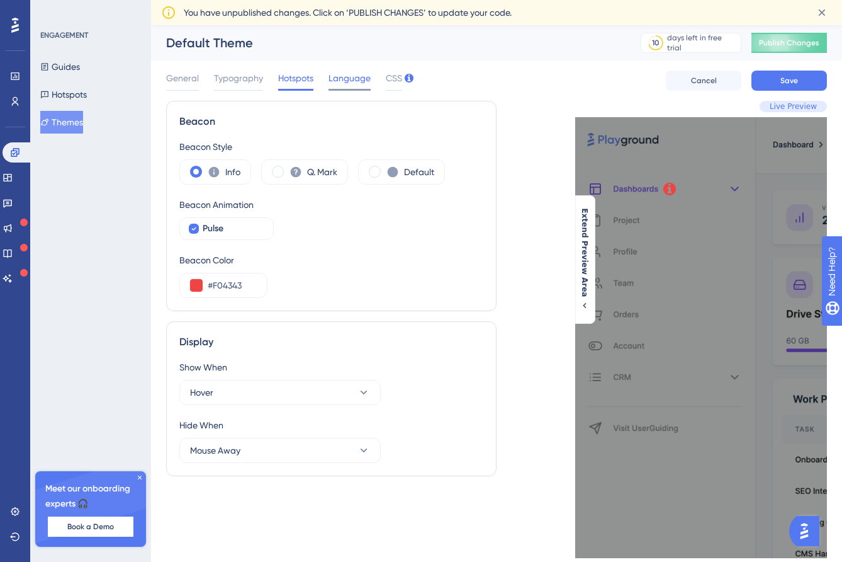
click at [351, 81] on span "Language" at bounding box center [350, 78] width 42 height 15
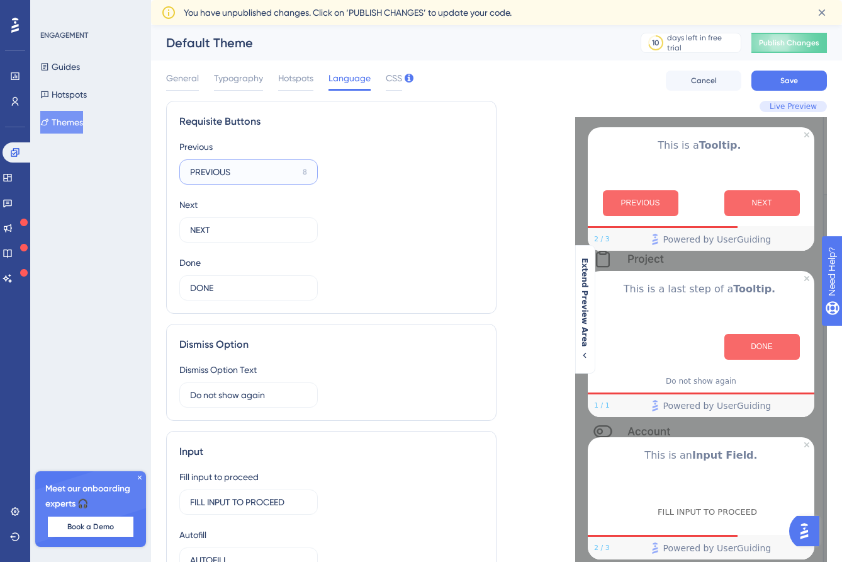
click at [215, 171] on input "PREVIOUS" at bounding box center [244, 172] width 108 height 14
click at [378, 186] on div "Previous BACK 12 Next NEXT 12 Done DONE 12" at bounding box center [331, 219] width 304 height 161
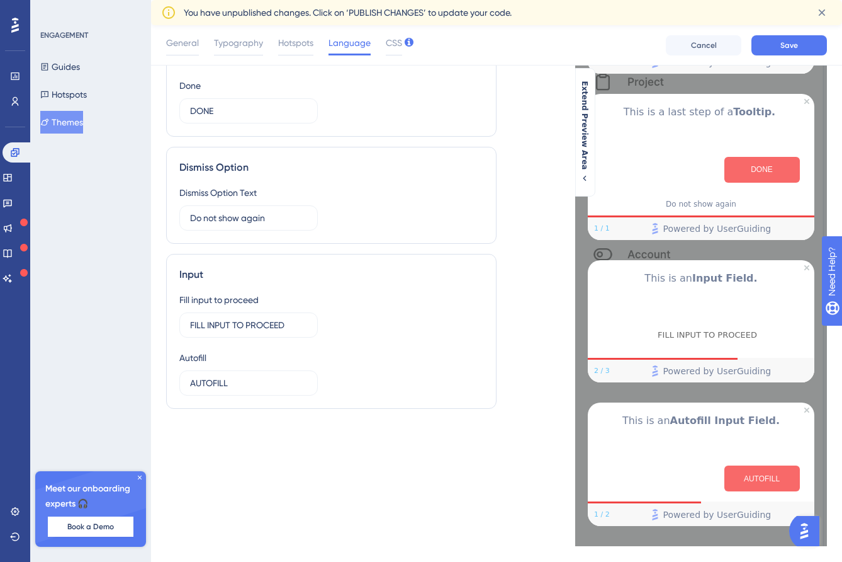
scroll to position [189, 0]
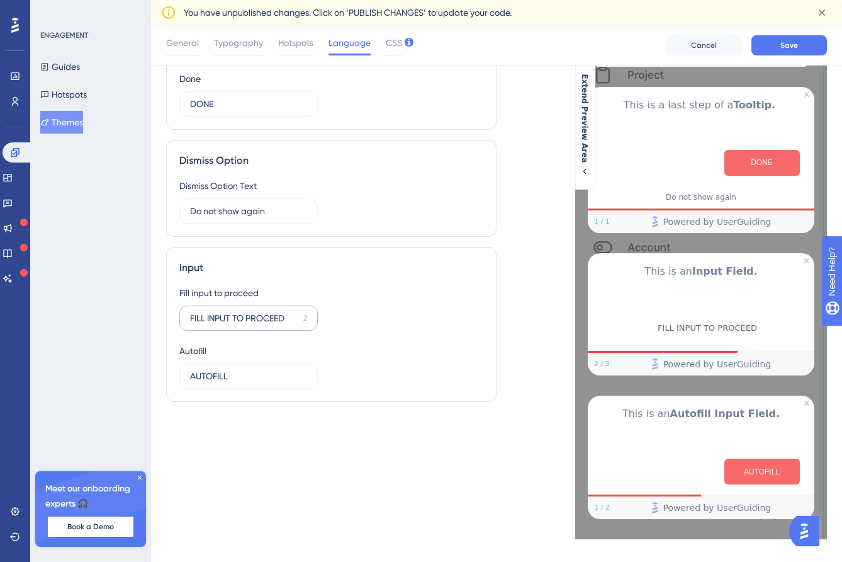
click at [304, 321] on div "2" at bounding box center [305, 318] width 4 height 10
click at [298, 321] on input "FILL INPUT TO PROCEED" at bounding box center [244, 318] width 108 height 14
click at [304, 317] on div "2" at bounding box center [305, 318] width 4 height 10
click at [298, 317] on input "FILL INPUT TO PROCEED" at bounding box center [244, 318] width 108 height 14
click at [308, 316] on label "FILL INPUT TO PROCEED 2" at bounding box center [248, 317] width 139 height 25
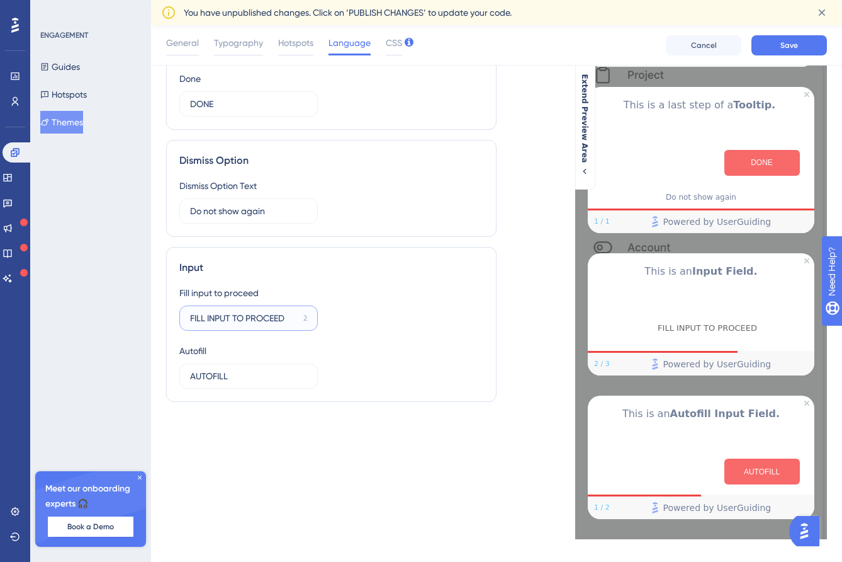
click at [298, 316] on input "FILL INPUT TO PROCEED" at bounding box center [244, 318] width 108 height 14
click at [349, 310] on div "Fill input to proceed FILL INPUT TO PROCEED 2 Autofill AUTOFILL 8" at bounding box center [331, 336] width 304 height 103
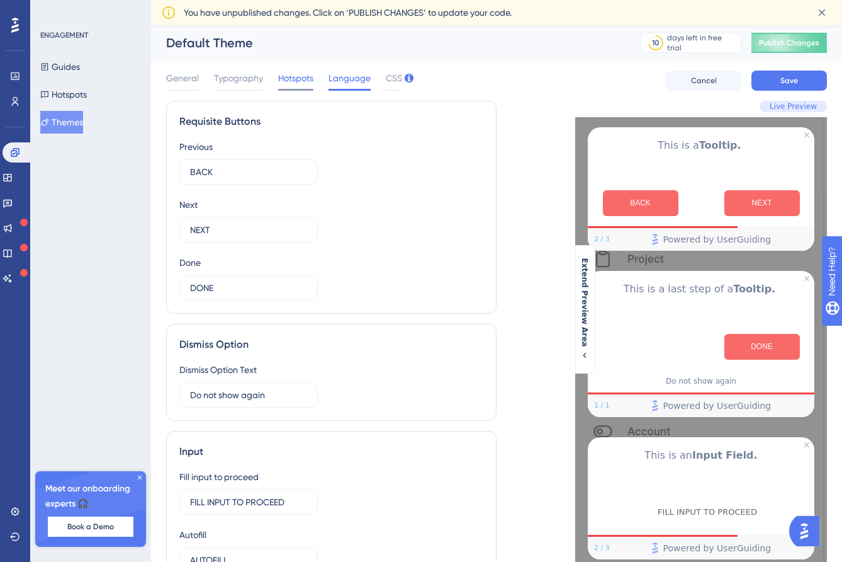
click at [295, 79] on span "Hotspots" at bounding box center [295, 78] width 35 height 15
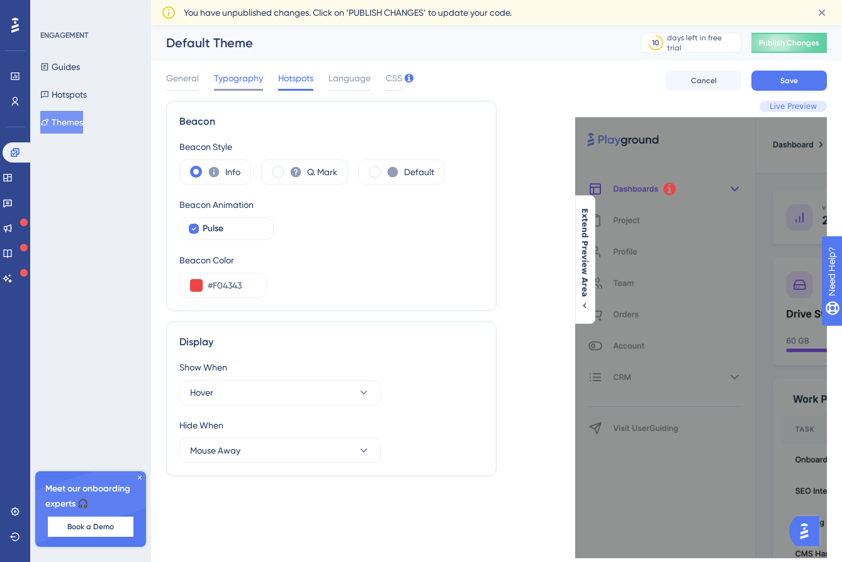
click at [245, 81] on span "Typography" at bounding box center [238, 78] width 49 height 15
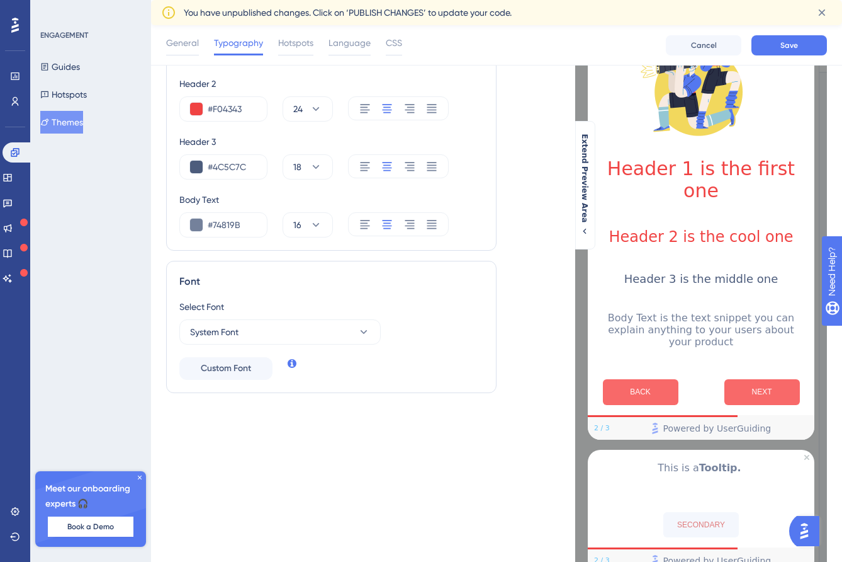
scroll to position [163, 0]
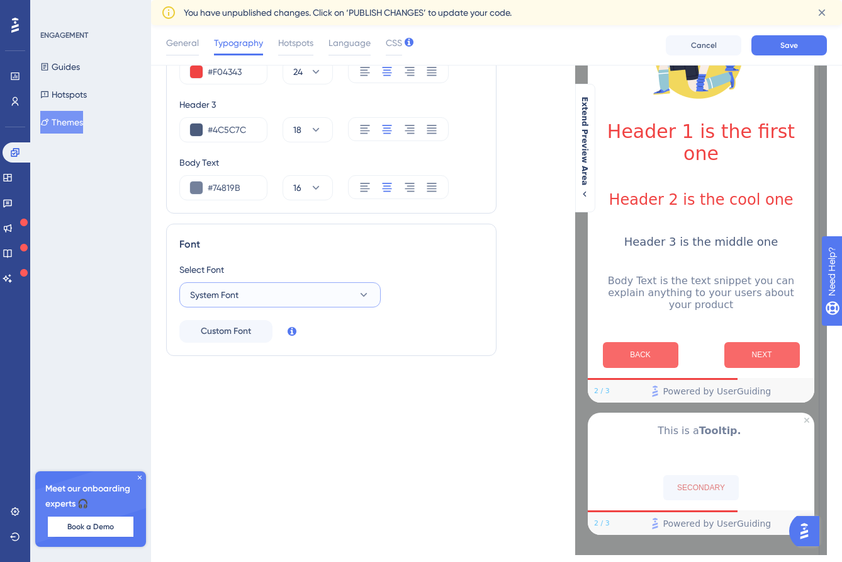
click at [340, 293] on button "System Font" at bounding box center [279, 294] width 201 height 25
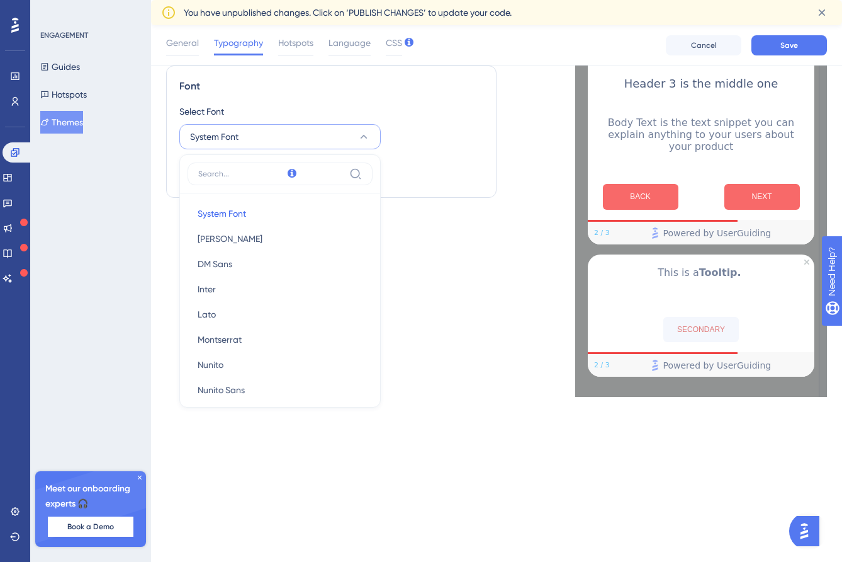
click at [461, 282] on div "Text Style Header 1 #F04343 30 Header 2 #F04343 24 Header 3 #4C5C7C 18 Body Tex…" at bounding box center [331, 91] width 331 height 612
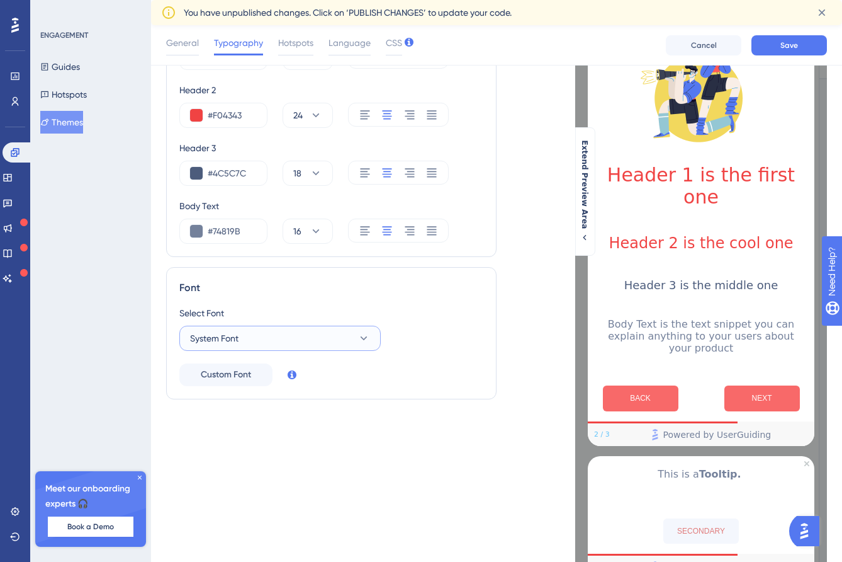
click at [315, 345] on button "System Font" at bounding box center [279, 338] width 201 height 25
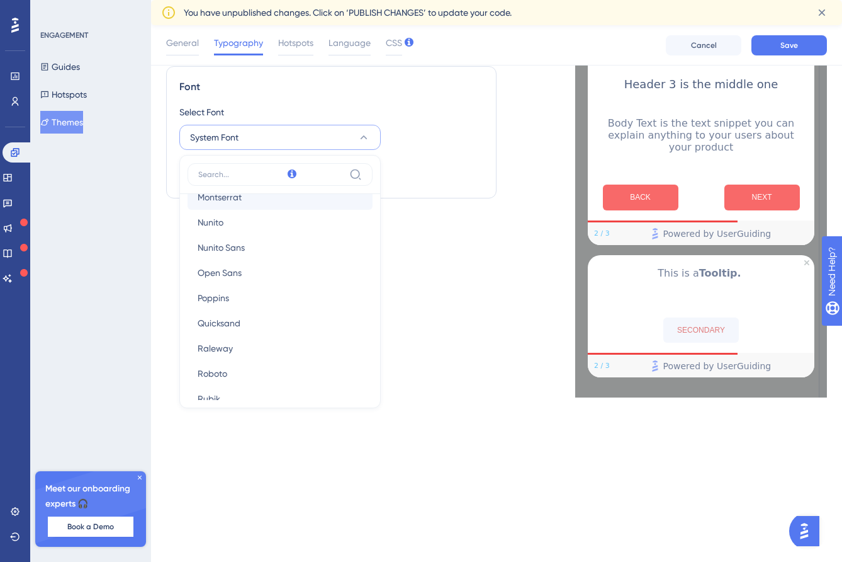
scroll to position [187, 0]
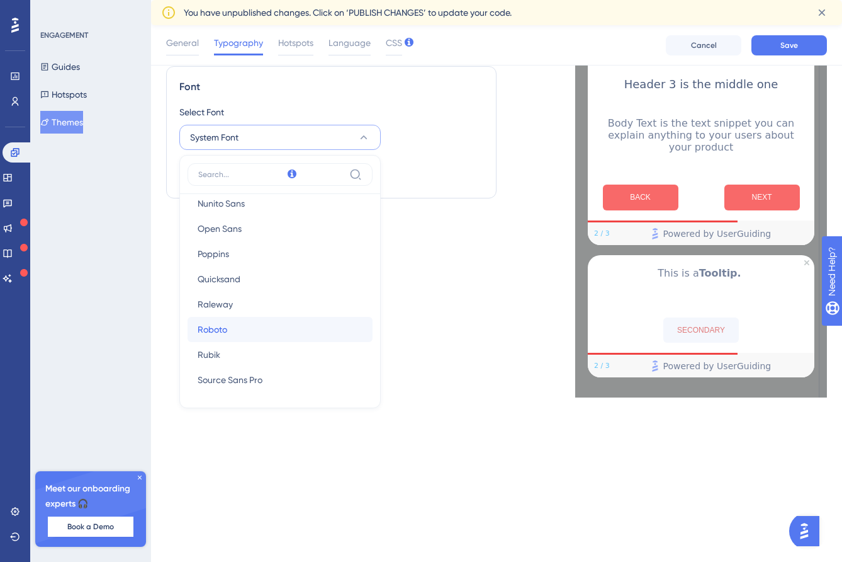
click at [301, 341] on button "Roboto Roboto" at bounding box center [280, 329] width 185 height 25
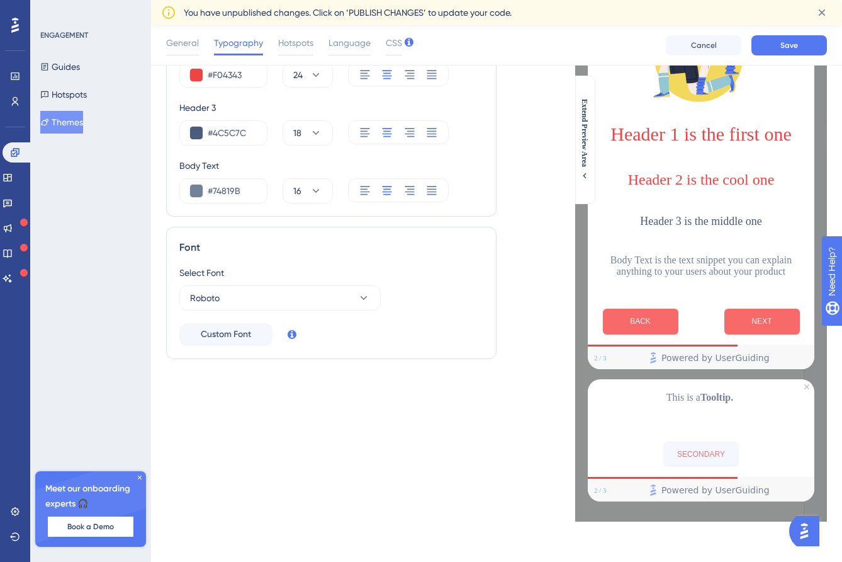
scroll to position [161, 0]
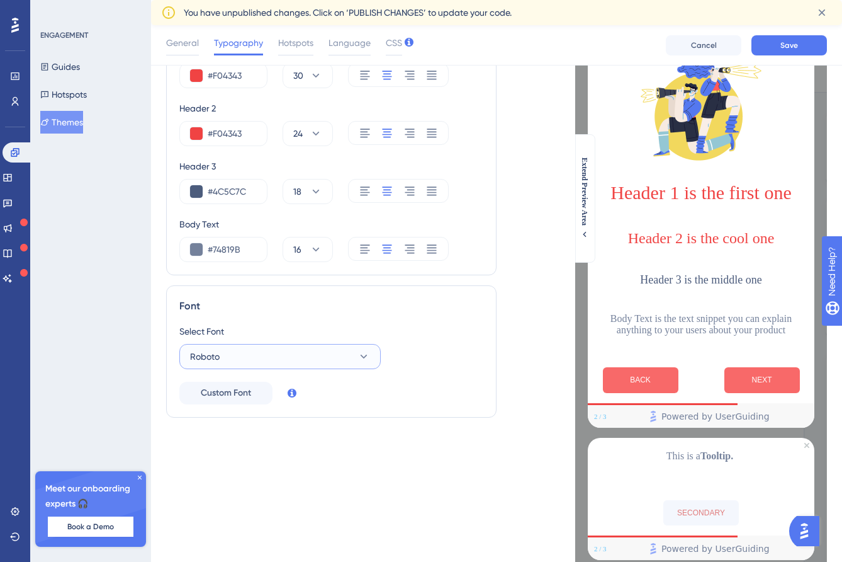
click at [331, 356] on button "Roboto" at bounding box center [279, 356] width 201 height 25
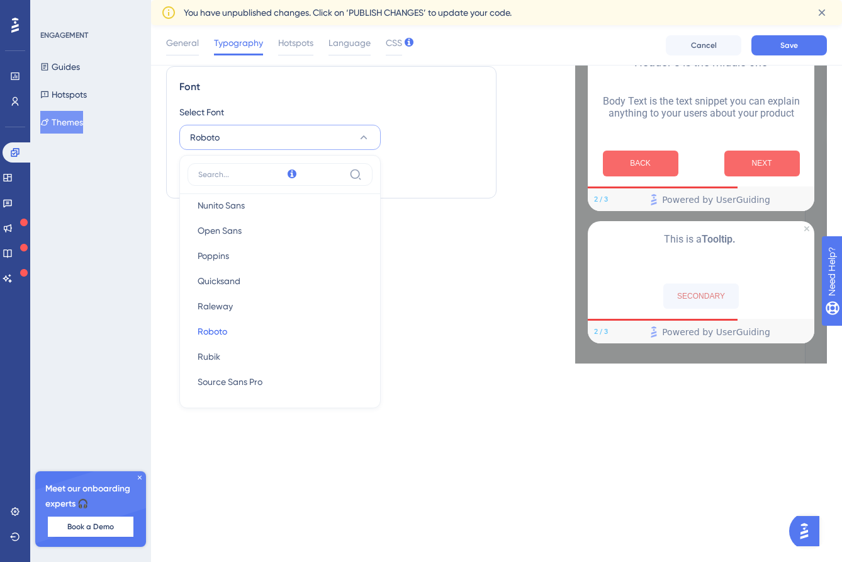
scroll to position [187, 0]
click at [291, 373] on button "Source Sans Pro Source Sans Pro" at bounding box center [280, 379] width 185 height 25
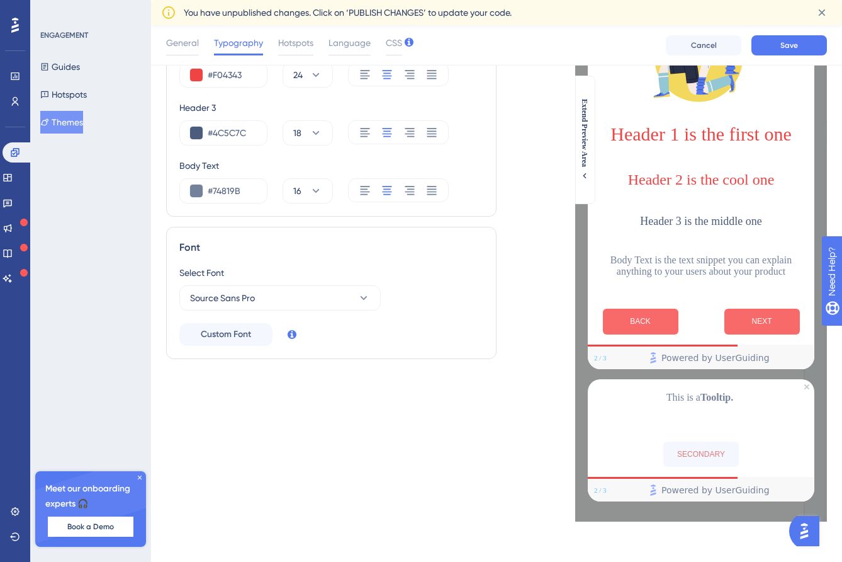
scroll to position [161, 0]
click at [288, 295] on button "Source Sans Pro" at bounding box center [279, 297] width 201 height 25
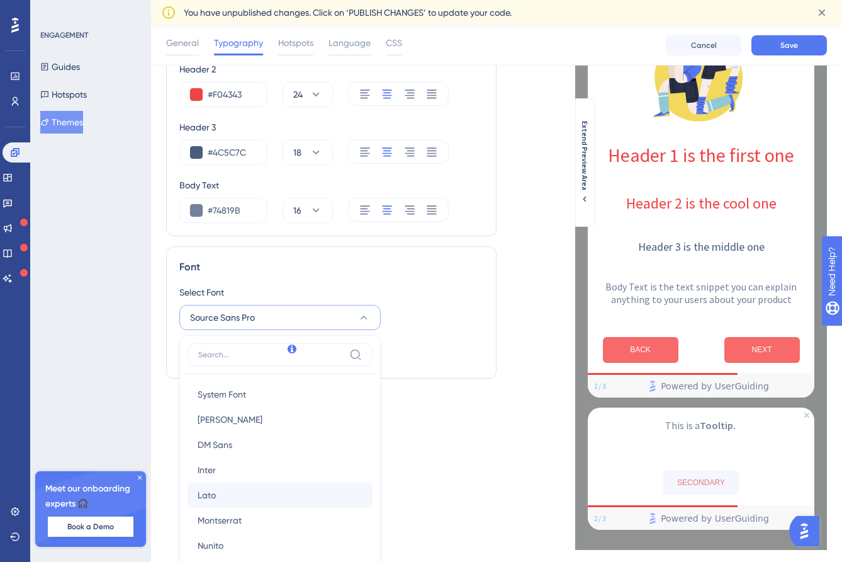
scroll to position [210, 0]
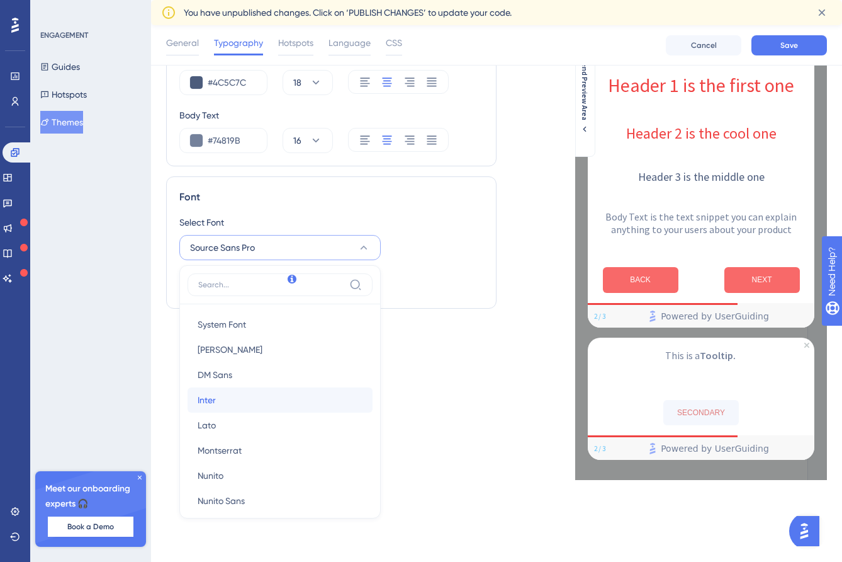
click at [266, 401] on button "Inter Inter" at bounding box center [280, 399] width 185 height 25
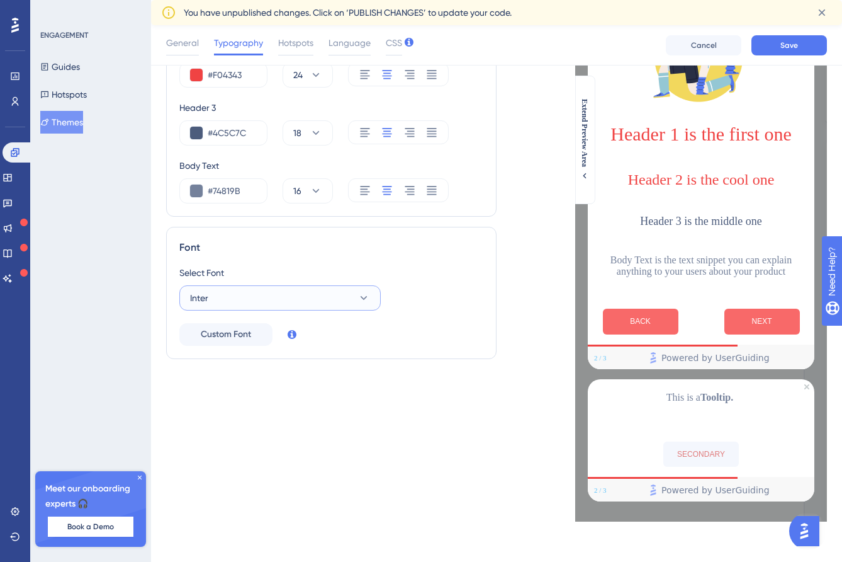
click at [273, 303] on button "Inter" at bounding box center [279, 297] width 201 height 25
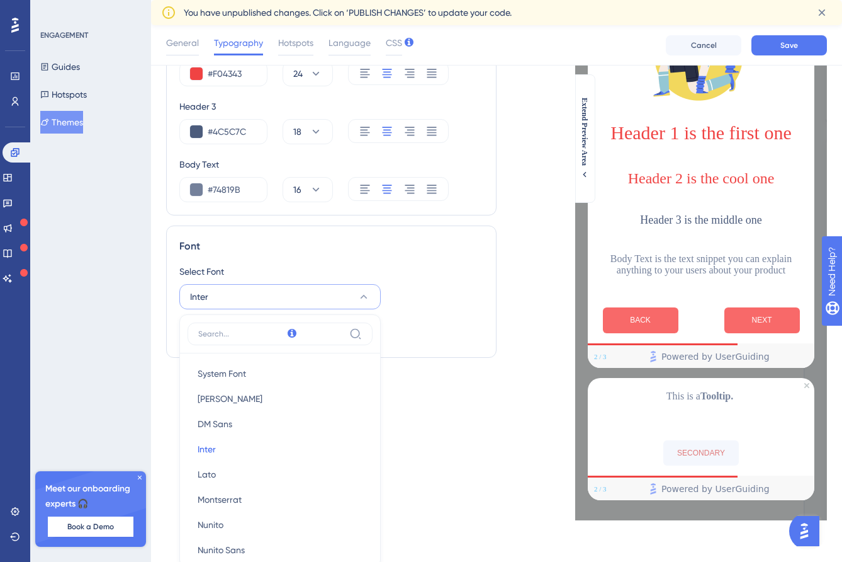
scroll to position [320, 0]
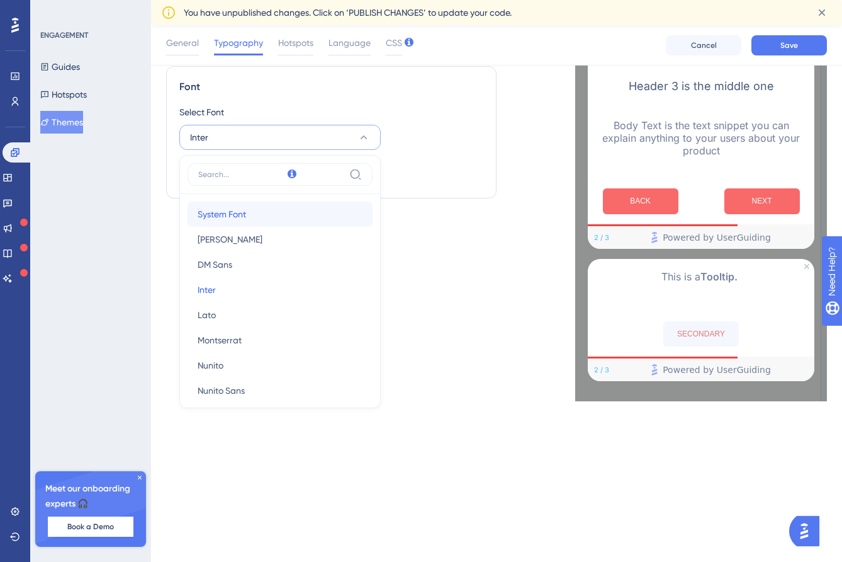
click at [292, 215] on button "System Font System Font" at bounding box center [280, 213] width 185 height 25
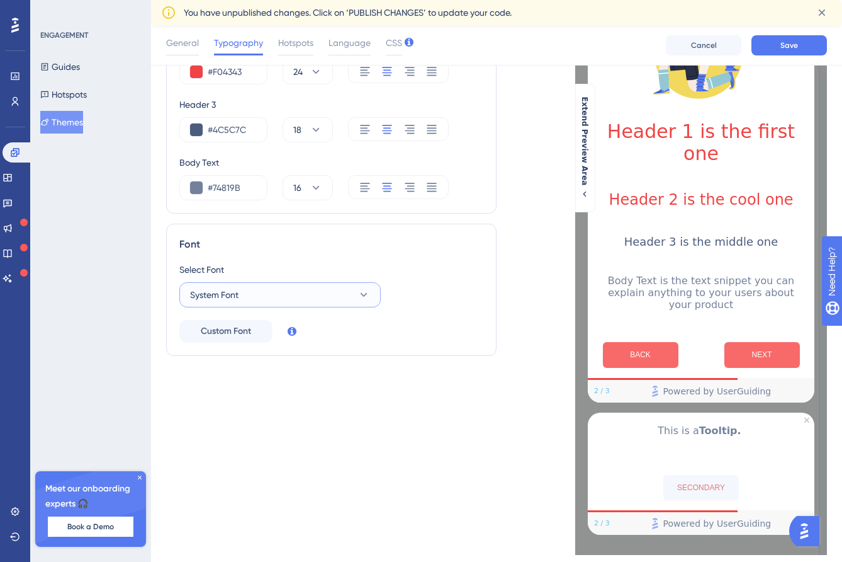
click at [270, 291] on button "System Font" at bounding box center [279, 294] width 201 height 25
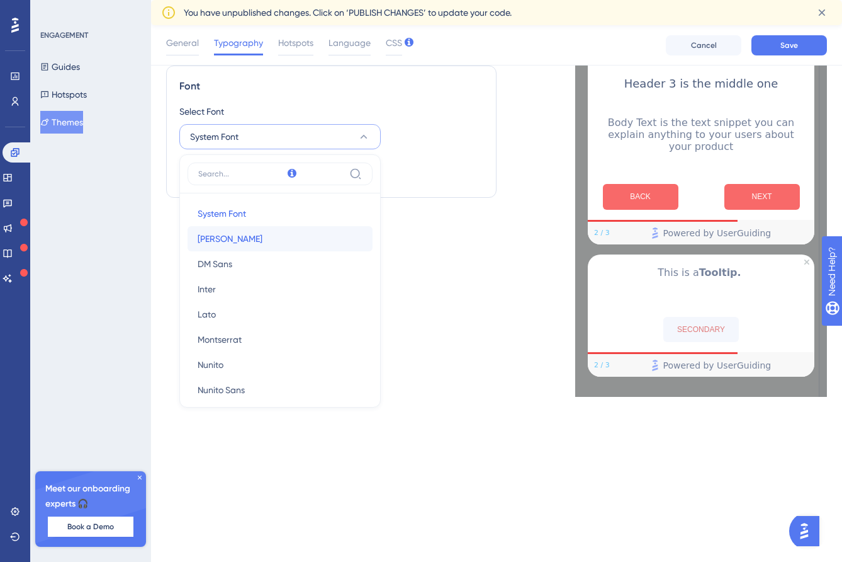
click at [280, 243] on button "[PERSON_NAME] [PERSON_NAME]" at bounding box center [280, 238] width 185 height 25
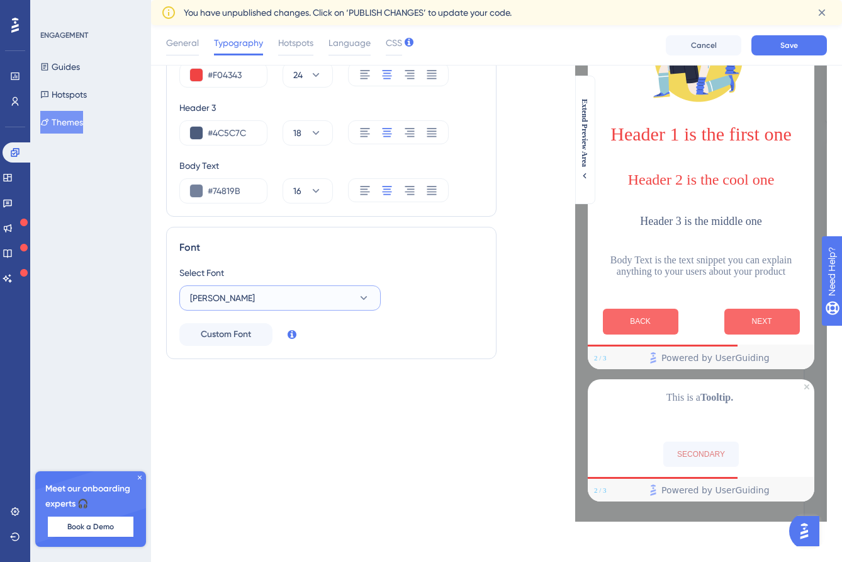
click at [263, 295] on button "[PERSON_NAME]" at bounding box center [279, 297] width 201 height 25
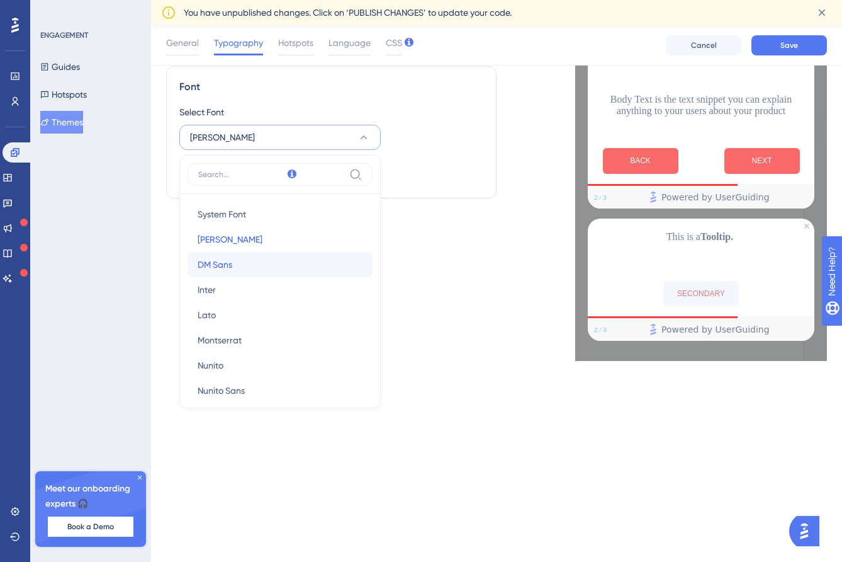
click at [264, 268] on button "DM Sans DM Sans" at bounding box center [280, 264] width 185 height 25
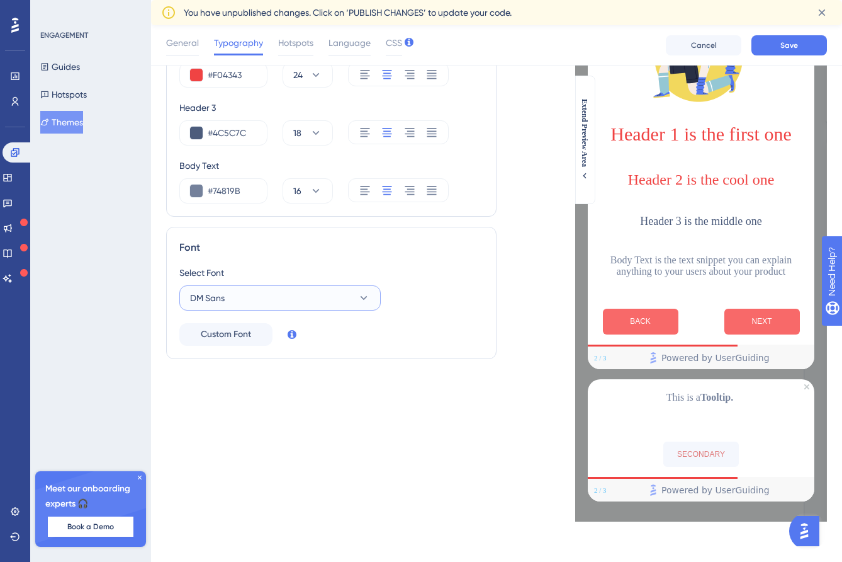
click at [261, 288] on button "DM Sans" at bounding box center [279, 297] width 201 height 25
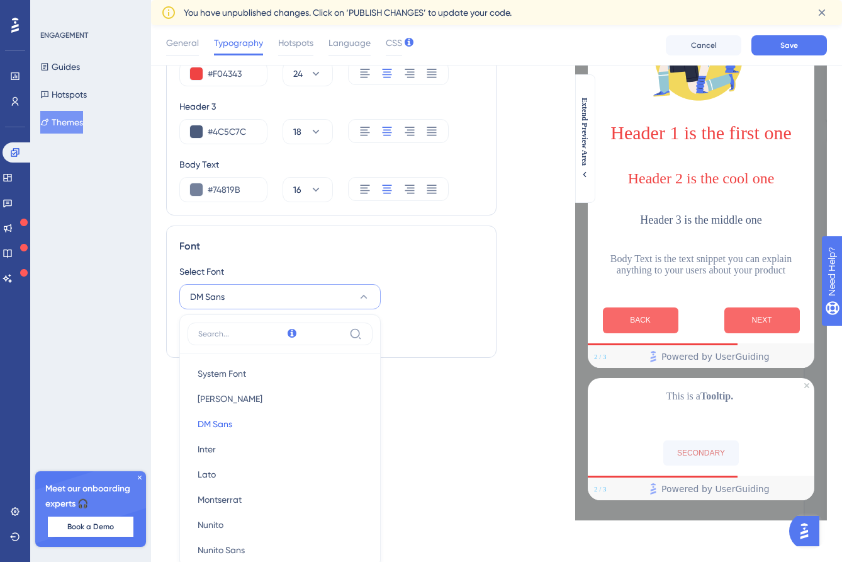
scroll to position [320, 0]
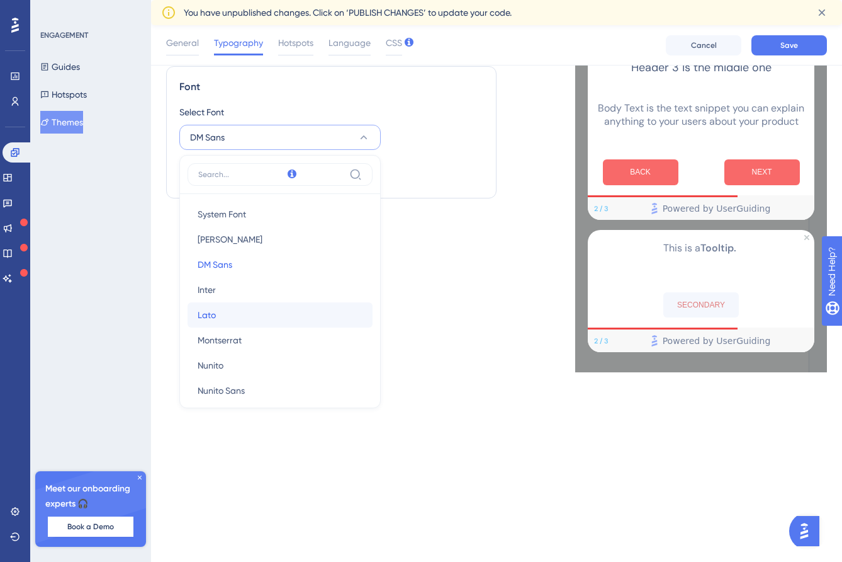
click at [256, 307] on button "Lato Lato" at bounding box center [280, 314] width 185 height 25
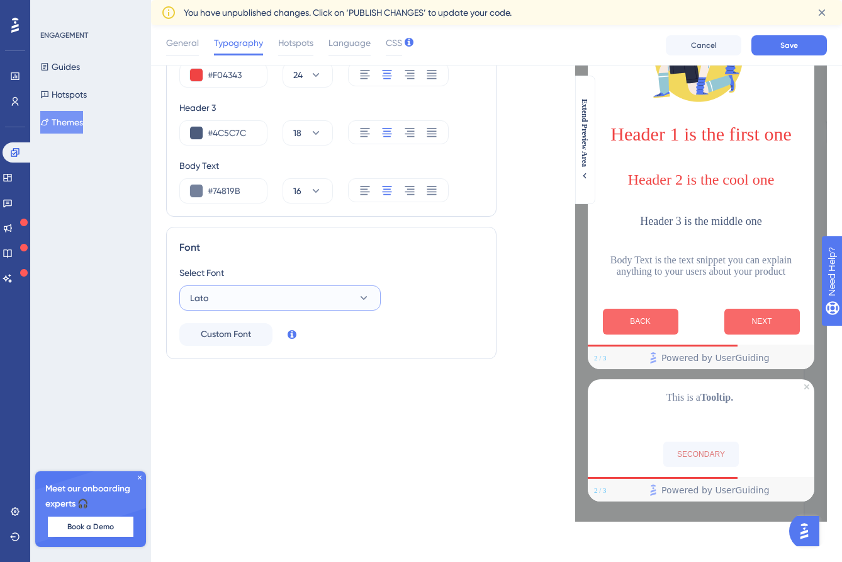
click at [286, 293] on button "Lato" at bounding box center [279, 297] width 201 height 25
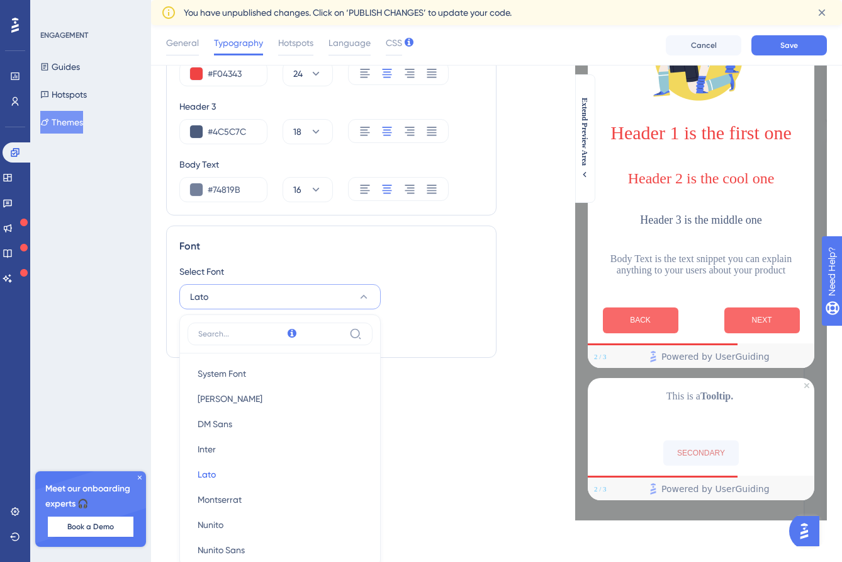
scroll to position [321, 0]
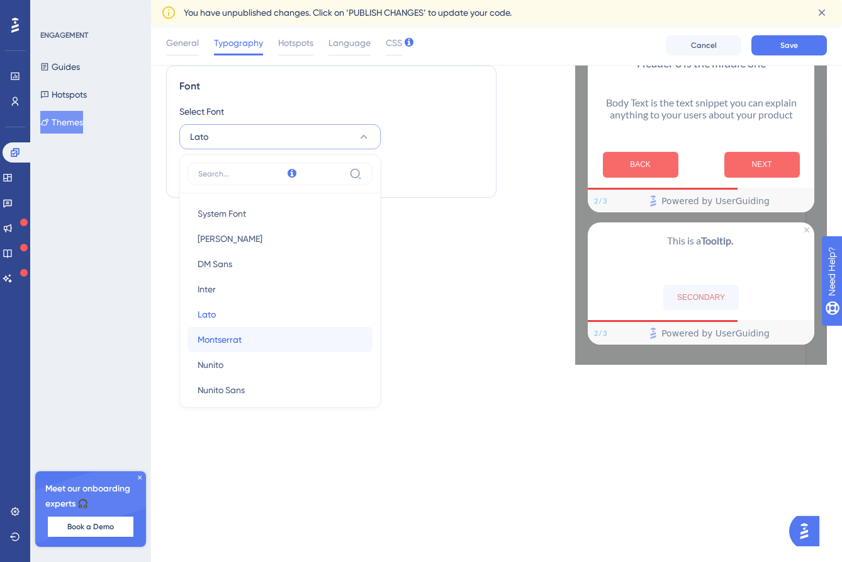
click at [273, 331] on button "[PERSON_NAME]" at bounding box center [280, 339] width 185 height 25
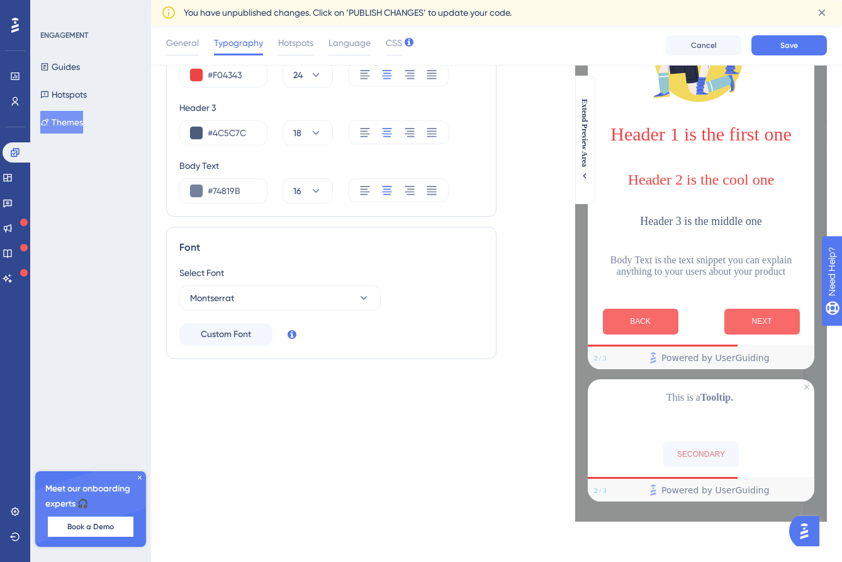
scroll to position [161, 0]
click at [281, 298] on button "Montserrat" at bounding box center [279, 297] width 201 height 25
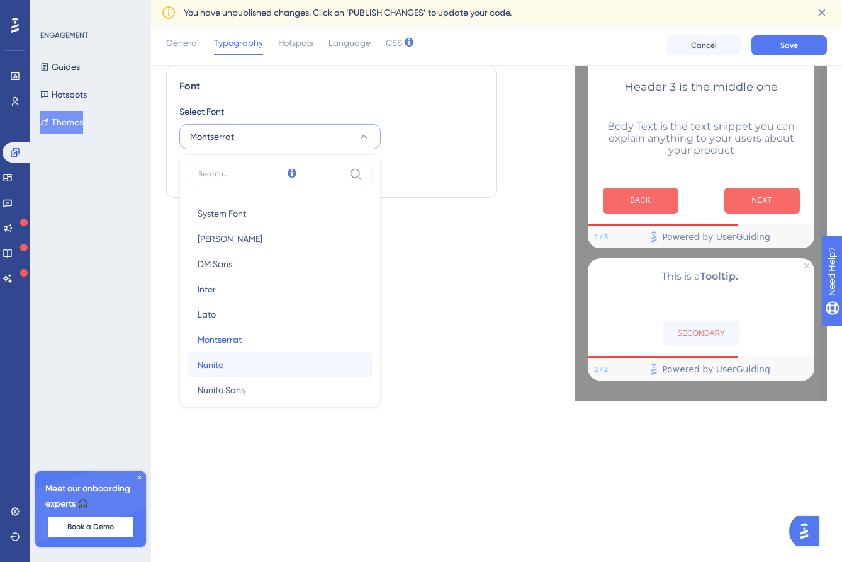
click at [270, 352] on button "[PERSON_NAME]" at bounding box center [280, 364] width 185 height 25
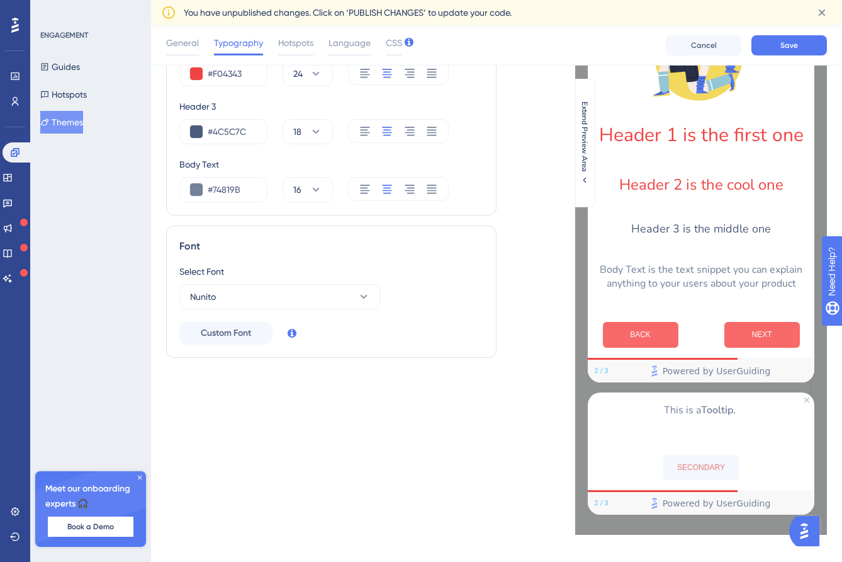
scroll to position [175, 0]
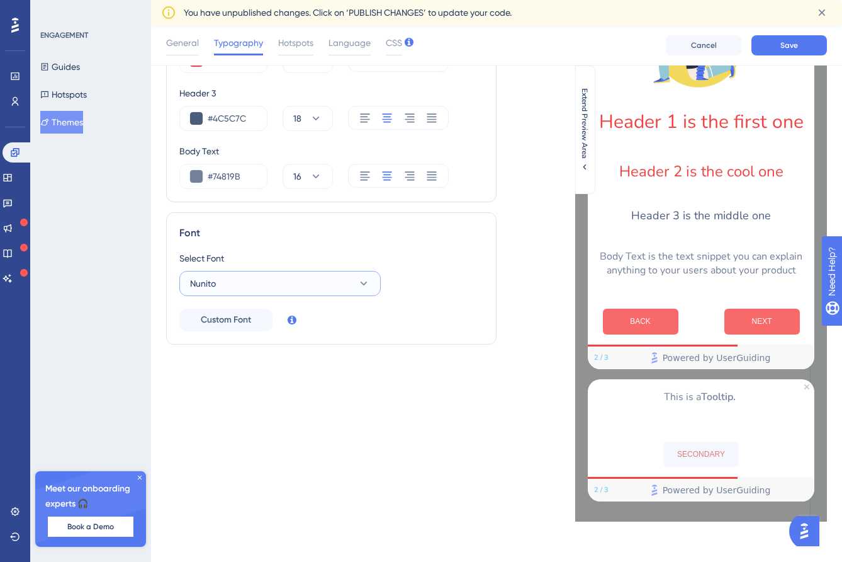
click at [269, 281] on button "Nunito" at bounding box center [279, 283] width 201 height 25
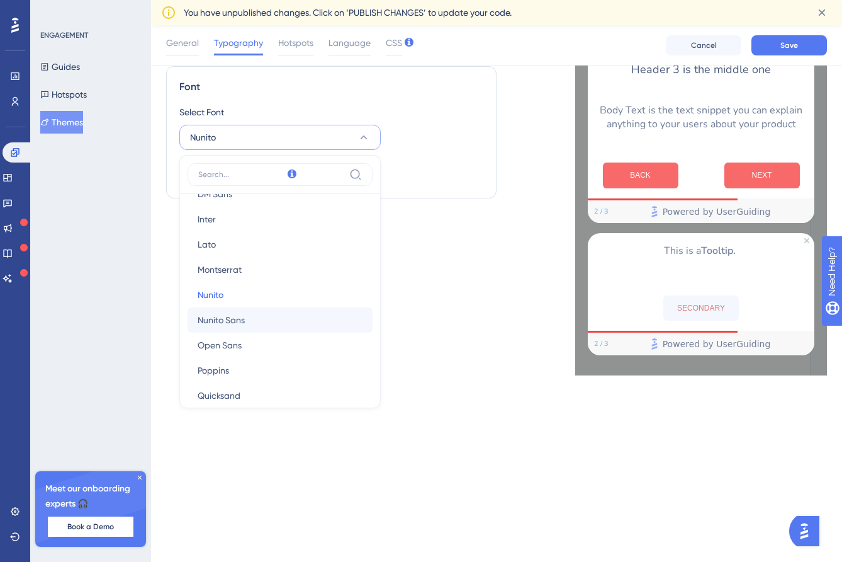
scroll to position [84, 0]
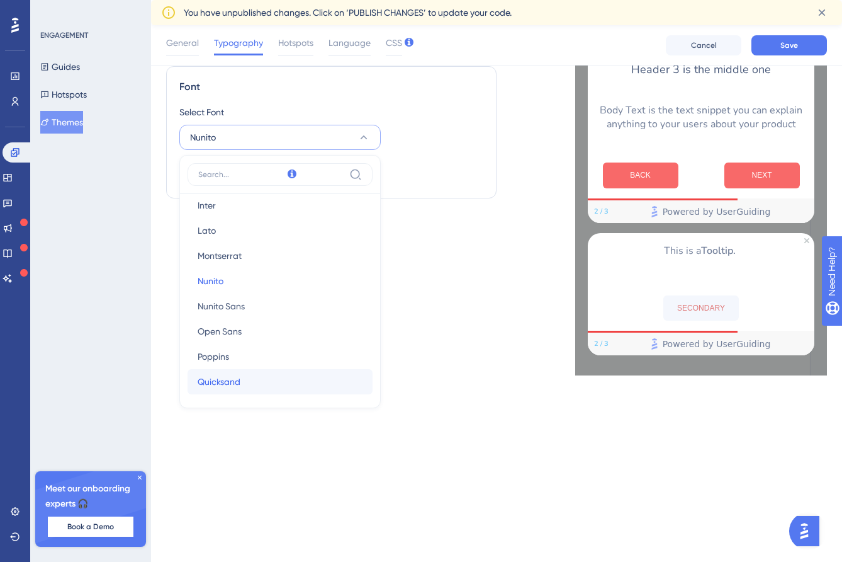
click at [278, 373] on button "Quicksand Quicksand" at bounding box center [280, 381] width 185 height 25
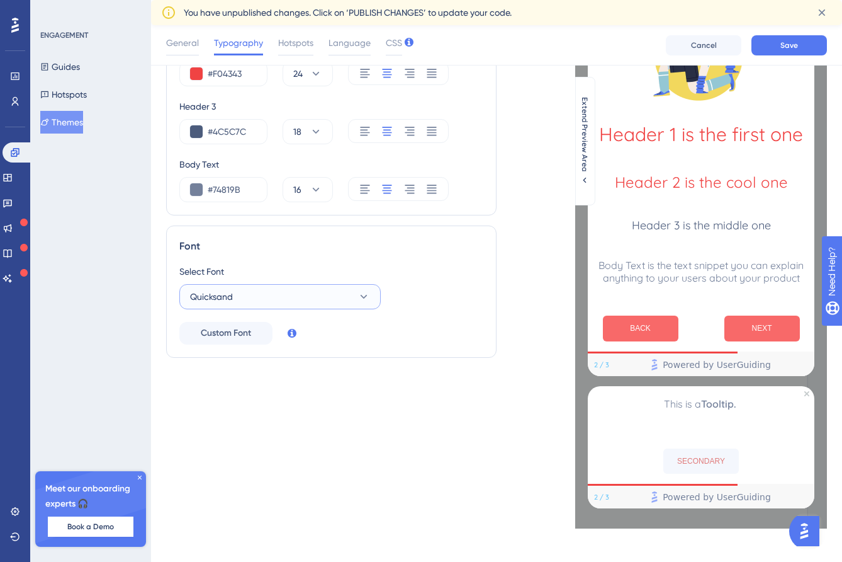
click at [278, 305] on button "Quicksand" at bounding box center [279, 296] width 201 height 25
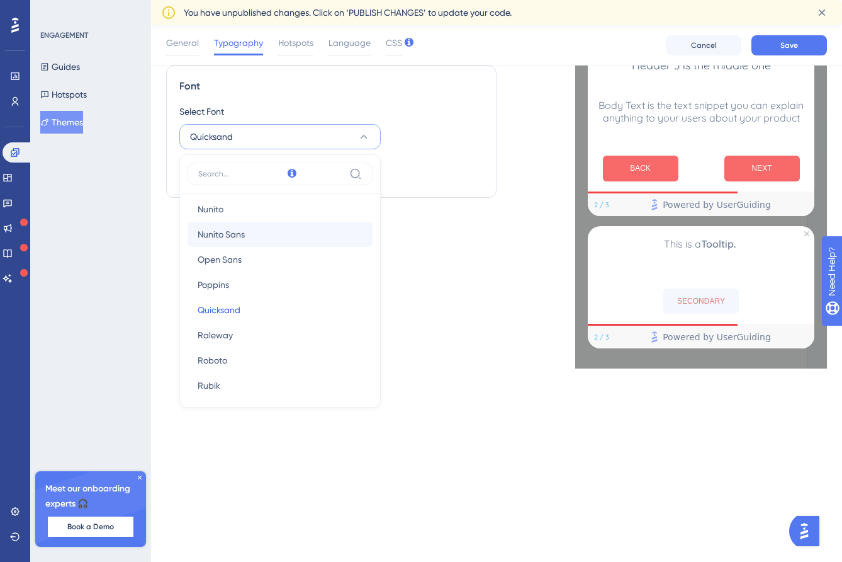
scroll to position [187, 0]
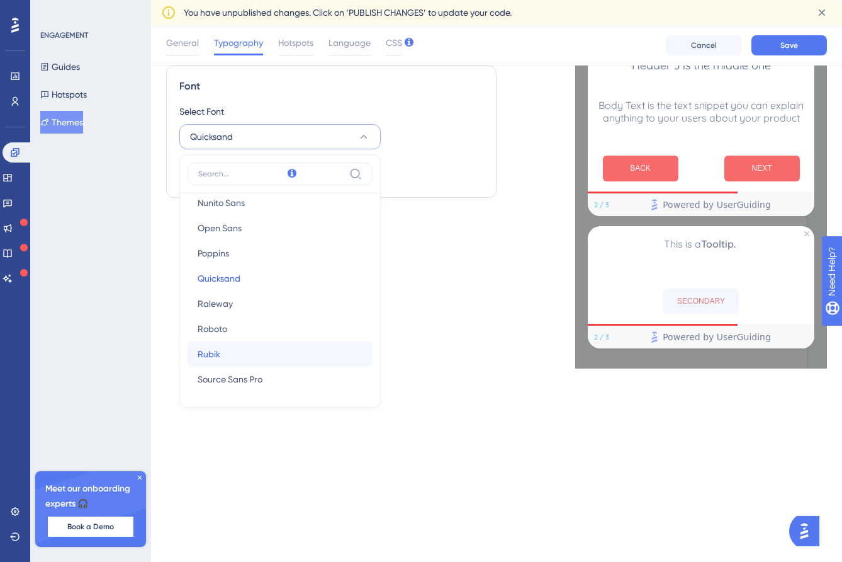
click at [297, 351] on button "Rubik Rubik" at bounding box center [280, 353] width 185 height 25
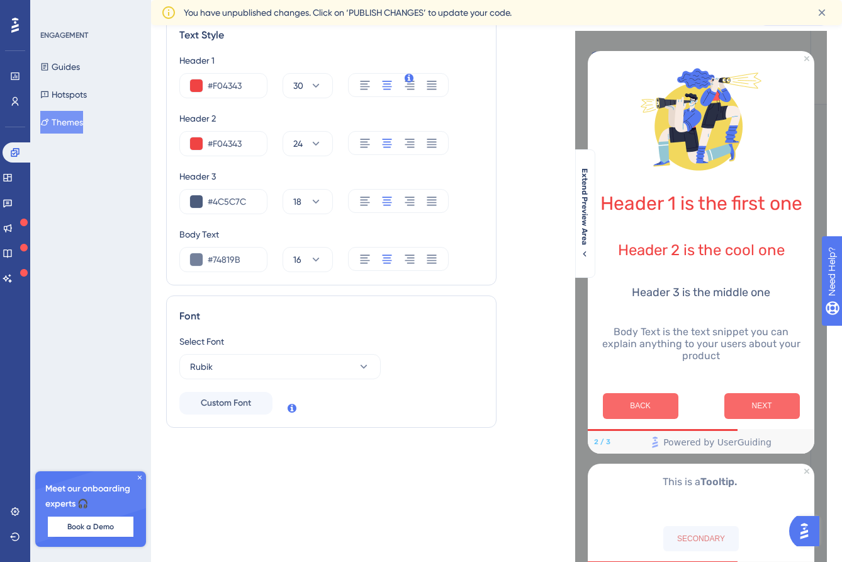
scroll to position [0, 0]
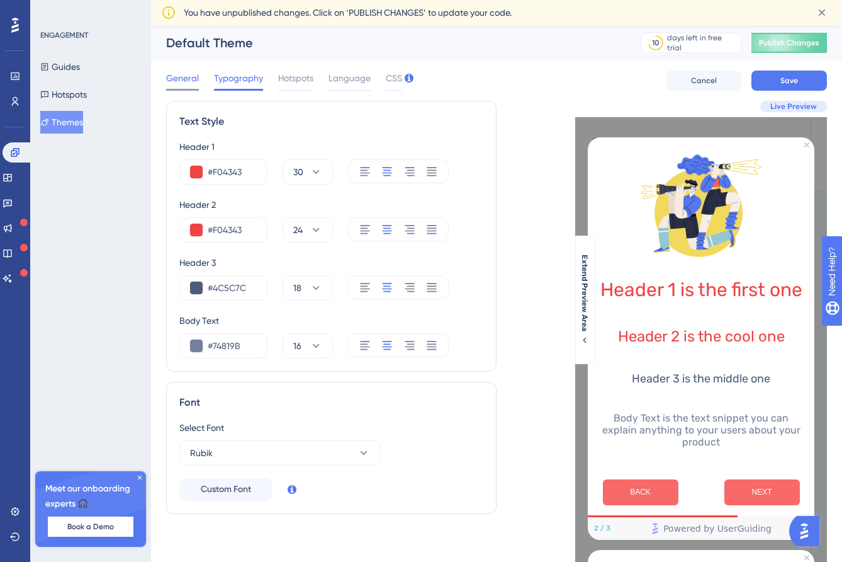
click at [185, 77] on span "General" at bounding box center [182, 78] width 33 height 15
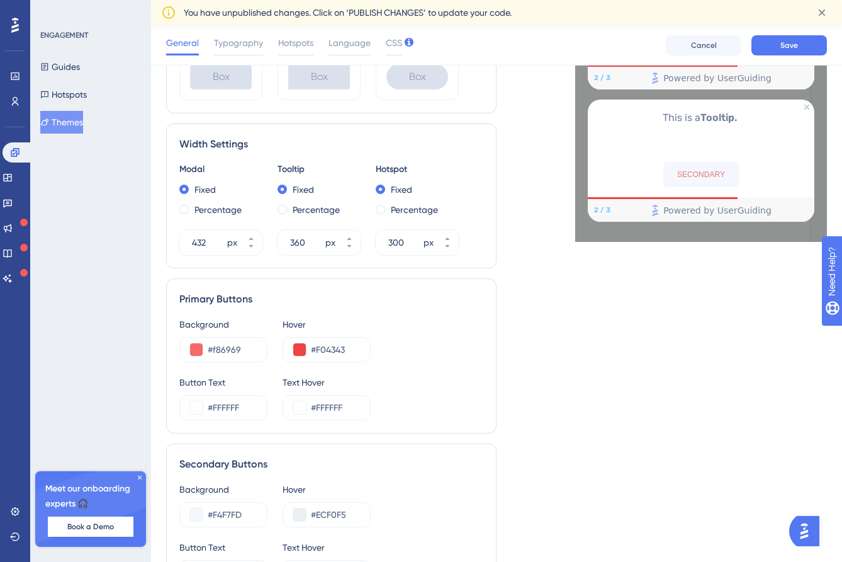
scroll to position [452, 0]
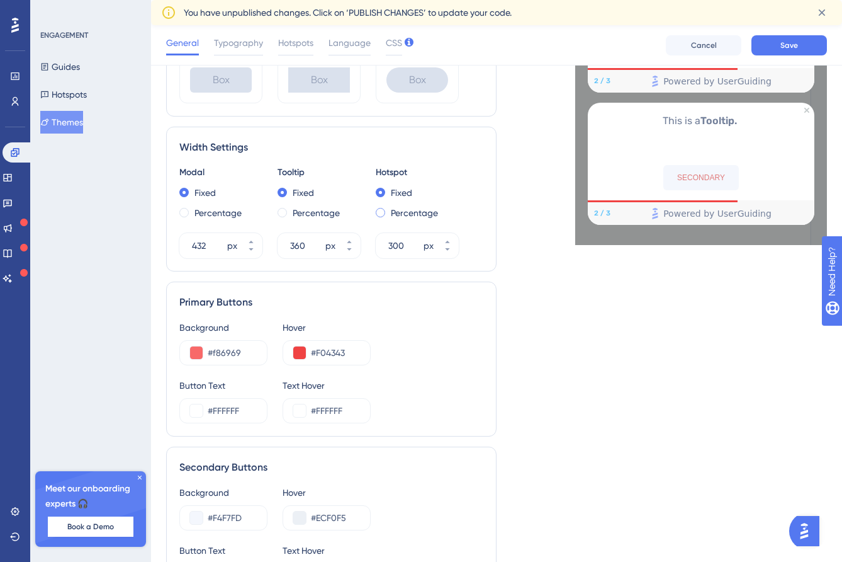
click at [380, 216] on span at bounding box center [380, 212] width 9 height 9
click at [389, 210] on input "radio" at bounding box center [389, 210] width 0 height 0
click at [382, 194] on span at bounding box center [380, 192] width 9 height 9
click at [389, 190] on input "radio" at bounding box center [389, 190] width 0 height 0
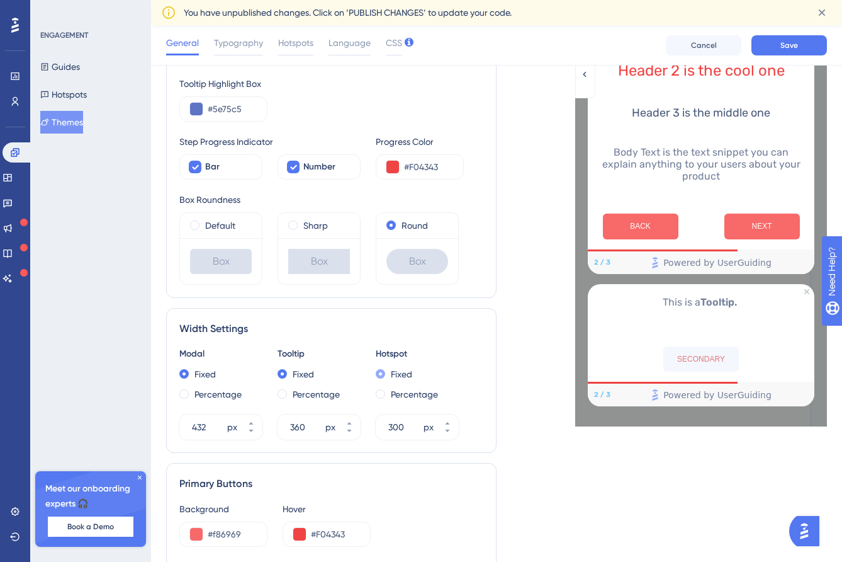
scroll to position [269, 0]
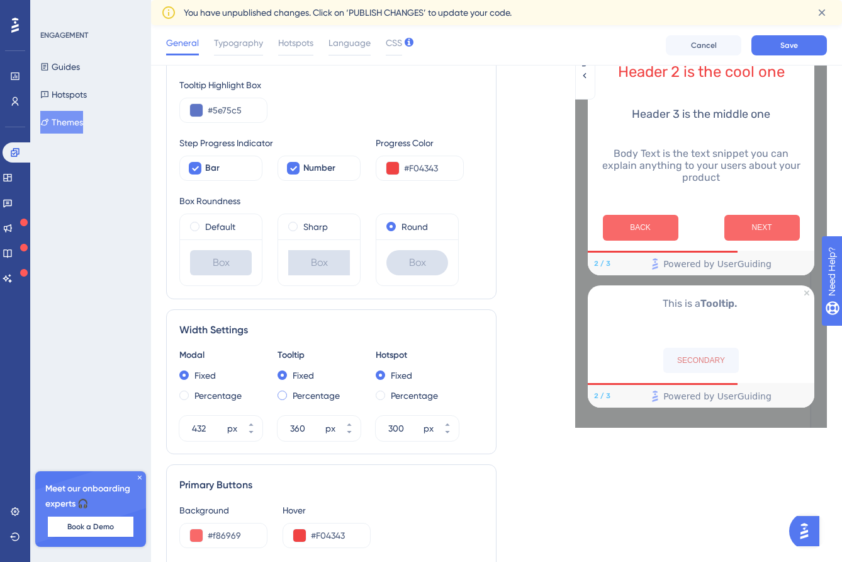
click at [311, 392] on label "Percentage" at bounding box center [316, 395] width 47 height 15
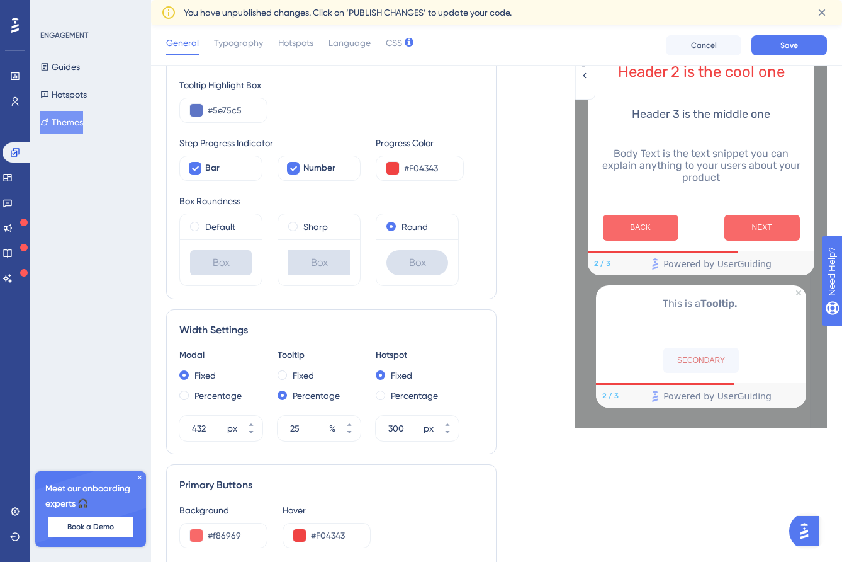
click at [302, 366] on div "Tooltip Fixed Percentage 25 %" at bounding box center [319, 394] width 83 height 93
click at [304, 374] on label "Fixed" at bounding box center [303, 375] width 21 height 15
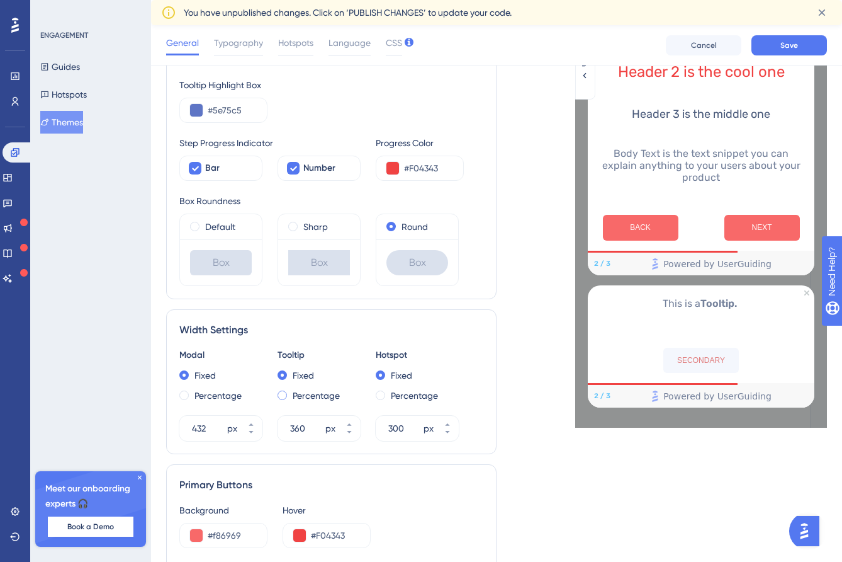
click at [302, 390] on label "Percentage" at bounding box center [316, 395] width 47 height 15
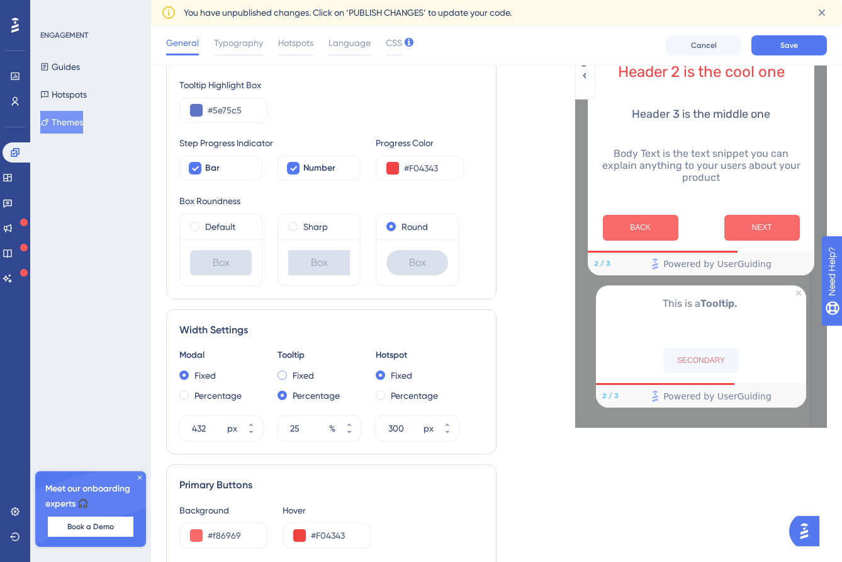
click at [314, 373] on div "Fixed" at bounding box center [319, 375] width 83 height 15
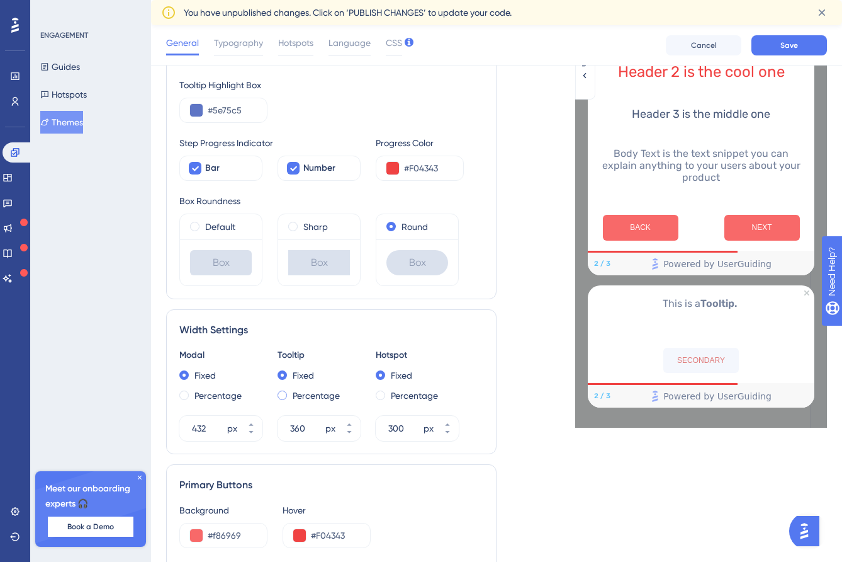
click at [316, 390] on label "Percentage" at bounding box center [316, 395] width 47 height 15
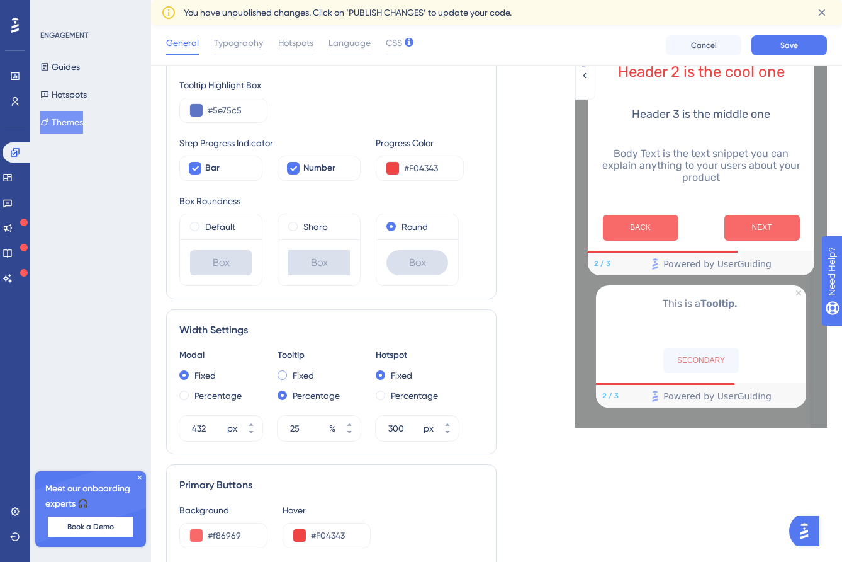
click at [288, 375] on div "Fixed" at bounding box center [319, 375] width 83 height 15
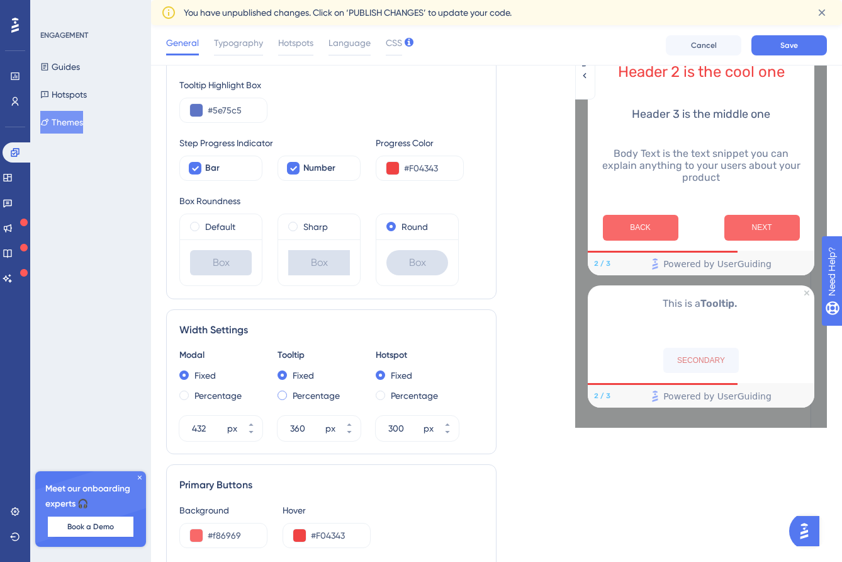
click at [303, 397] on label "Percentage" at bounding box center [316, 395] width 47 height 15
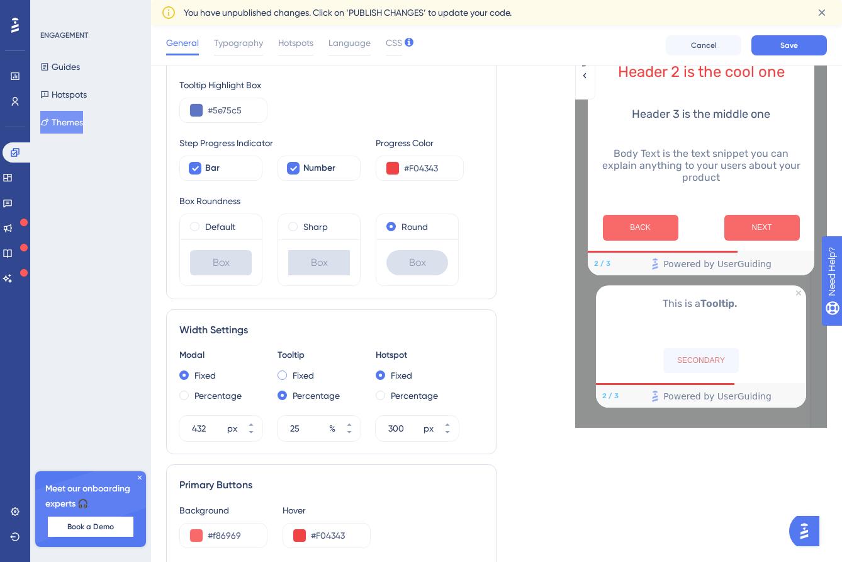
click at [297, 372] on label "Fixed" at bounding box center [303, 375] width 21 height 15
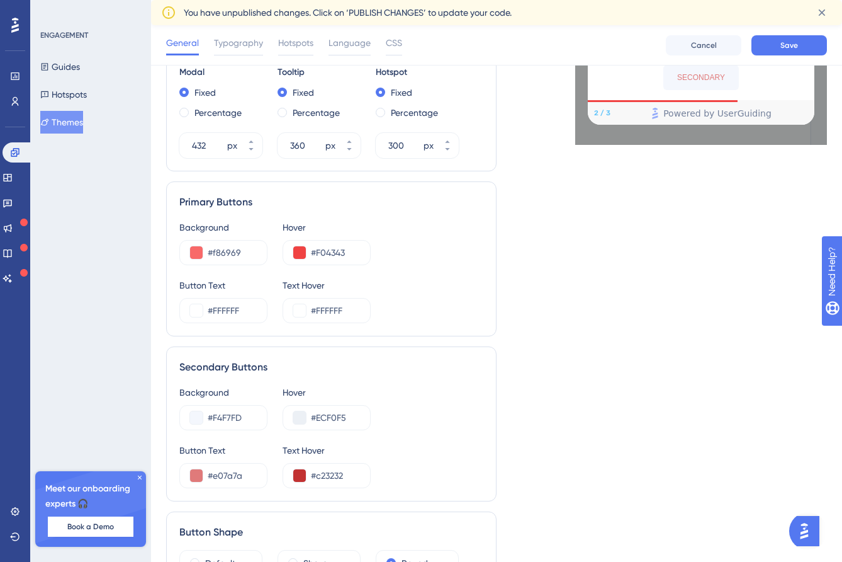
scroll to position [0, 0]
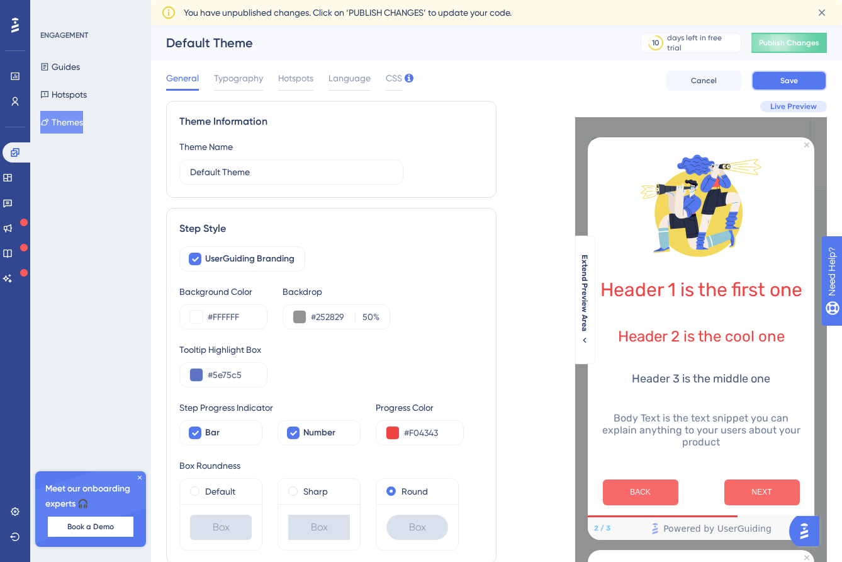
click at [786, 79] on span "Save" at bounding box center [790, 81] width 18 height 10
